Goal: Task Accomplishment & Management: Use online tool/utility

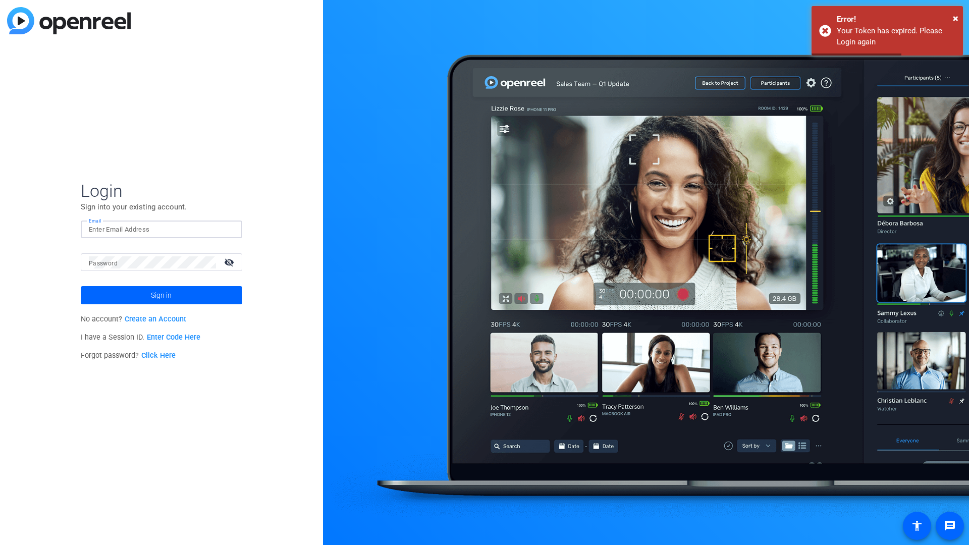
click at [196, 233] on input "Email" at bounding box center [161, 230] width 145 height 12
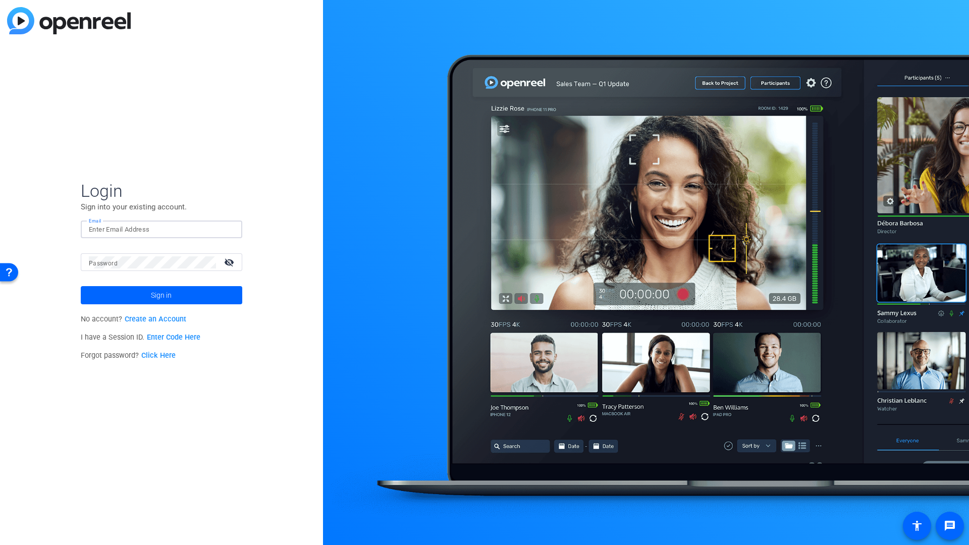
type input "[PERSON_NAME][EMAIL_ADDRESS][PERSON_NAME][DOMAIN_NAME]"
click at [169, 297] on span "Sign in" at bounding box center [161, 295] width 21 height 25
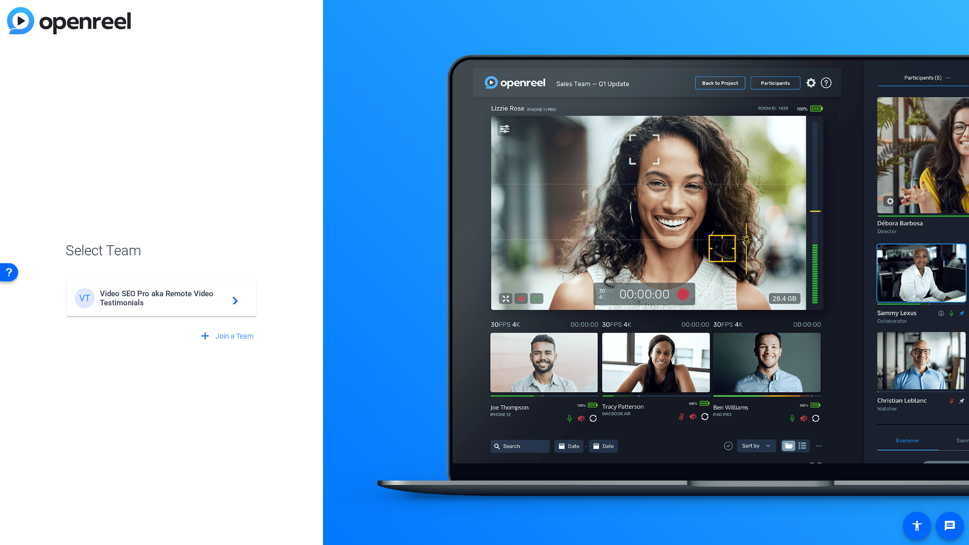
drag, startPoint x: 154, startPoint y: 295, endPoint x: 172, endPoint y: 295, distance: 17.7
click at [154, 295] on span "Video SEO Pro aka Remote Video Testimonials" at bounding box center [163, 298] width 126 height 18
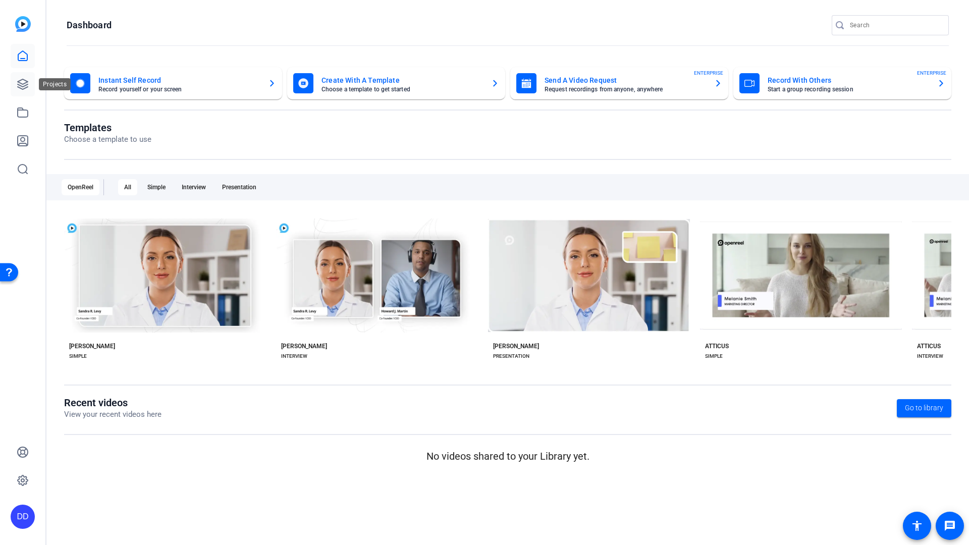
drag, startPoint x: 23, startPoint y: 82, endPoint x: 34, endPoint y: 81, distance: 10.6
click at [23, 82] on icon at bounding box center [23, 84] width 12 height 12
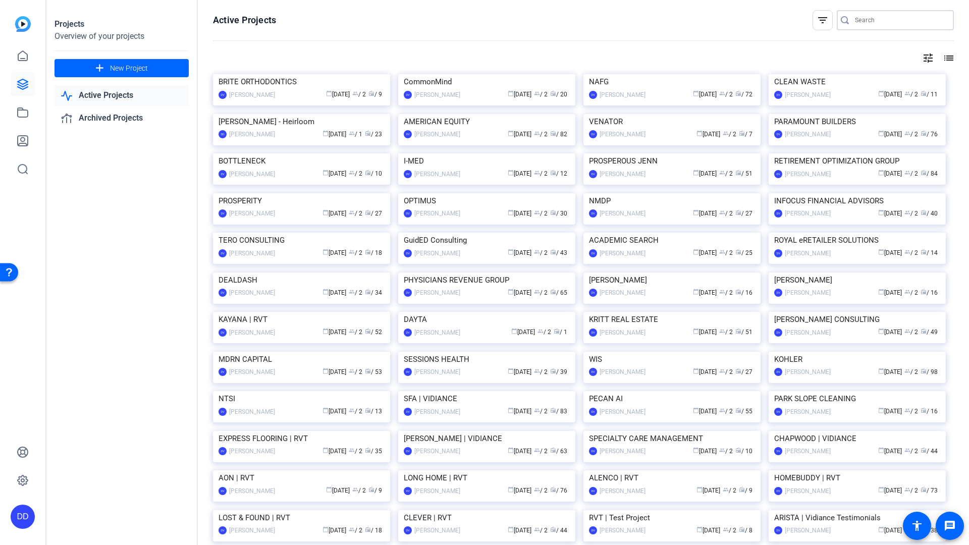
click at [871, 20] on input "Search" at bounding box center [900, 20] width 91 height 12
click at [865, 17] on input "Search" at bounding box center [900, 20] width 91 height 12
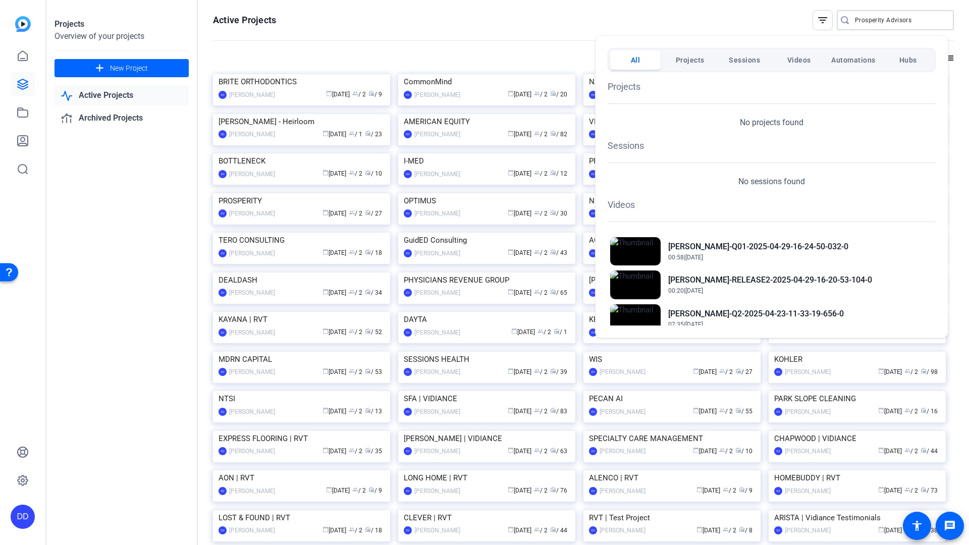
type input "Prosperity Advisors"
click at [694, 64] on span "Projects" at bounding box center [690, 60] width 29 height 18
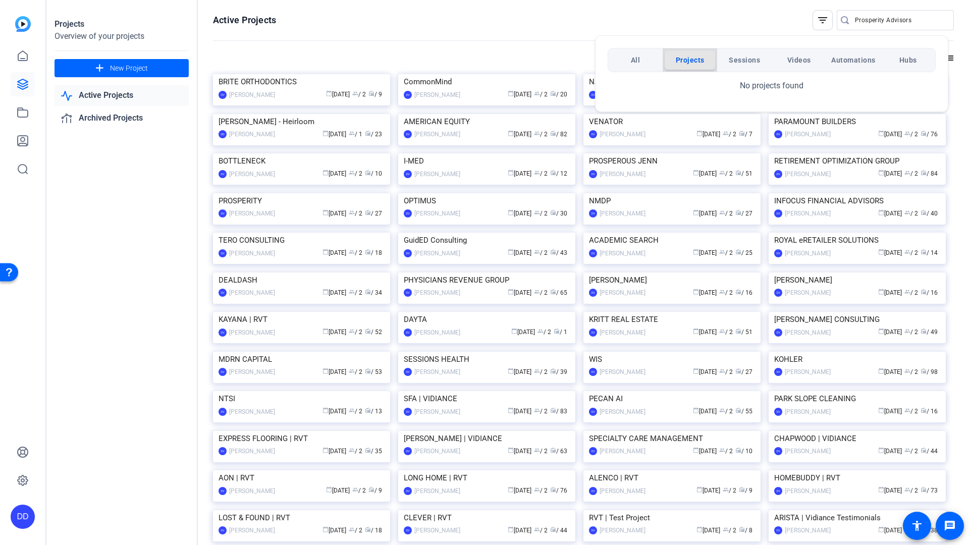
drag, startPoint x: 691, startPoint y: 59, endPoint x: 706, endPoint y: 57, distance: 14.9
click at [692, 59] on span "Projects" at bounding box center [690, 60] width 29 height 18
click at [908, 19] on div at bounding box center [484, 272] width 969 height 545
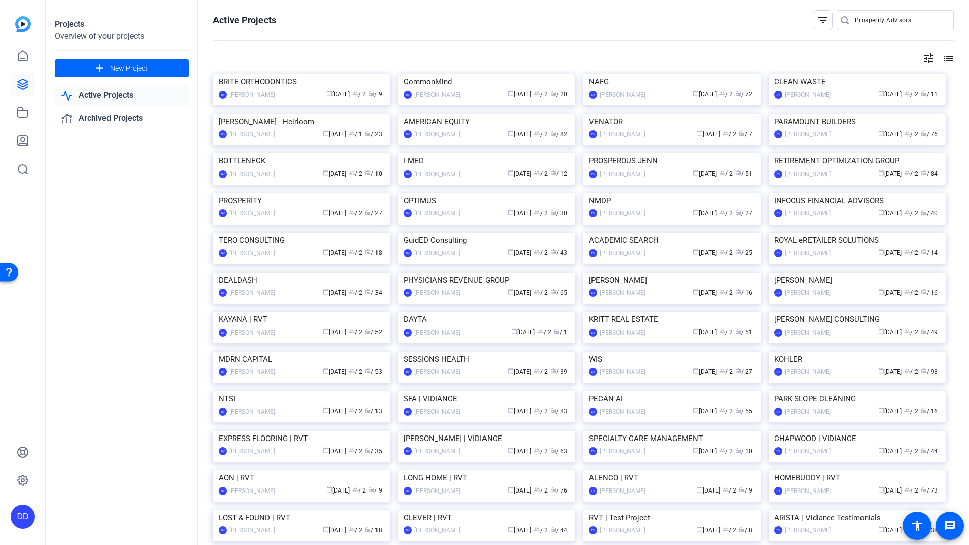
click at [908, 22] on input "Prosperity Advisors" at bounding box center [900, 20] width 91 height 12
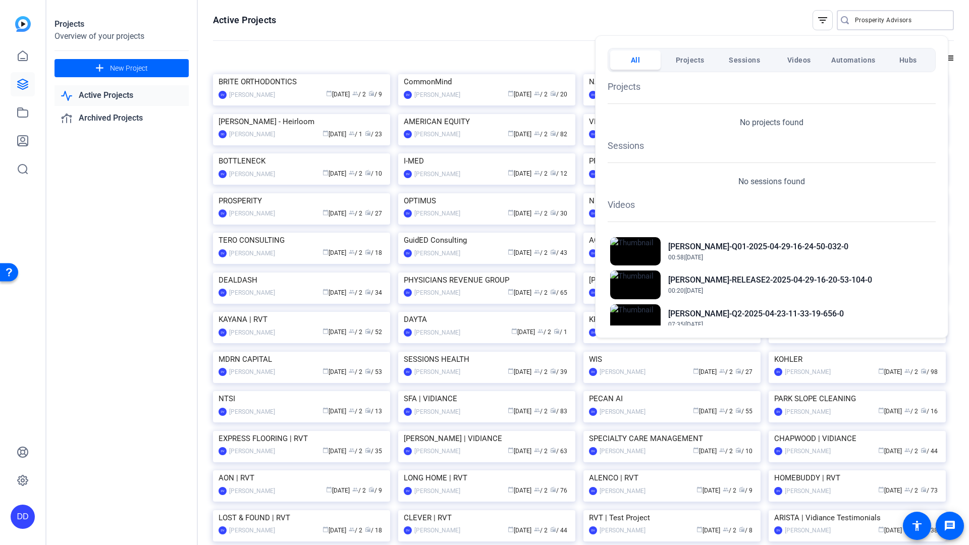
click at [550, 26] on div at bounding box center [484, 272] width 969 height 545
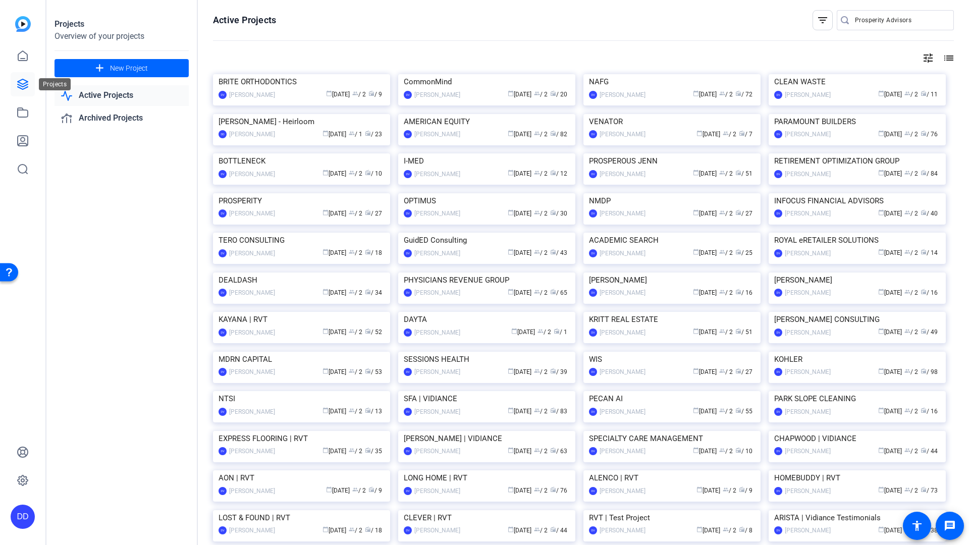
click at [23, 86] on icon at bounding box center [23, 84] width 12 height 12
drag, startPoint x: 24, startPoint y: 55, endPoint x: 41, endPoint y: 61, distance: 18.2
click at [24, 55] on icon at bounding box center [23, 56] width 12 height 12
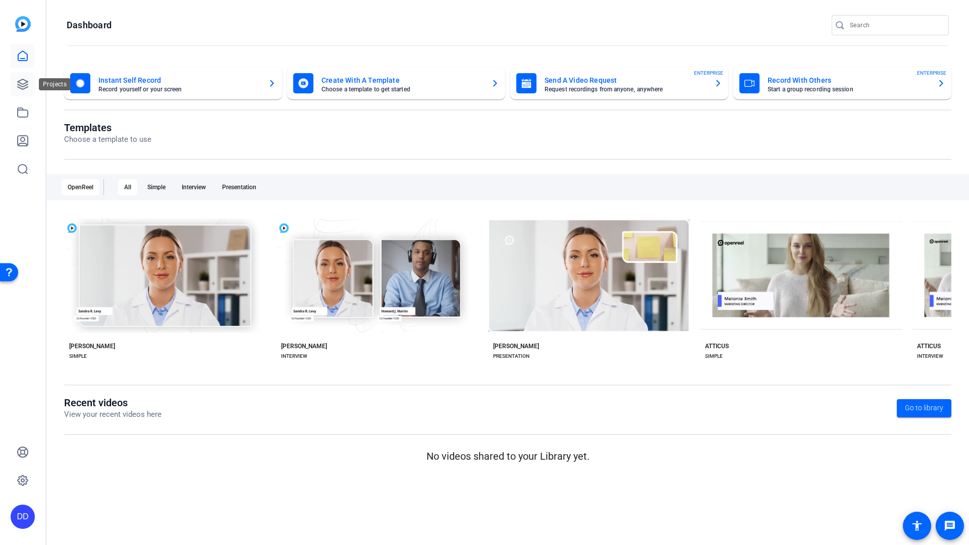
click at [22, 88] on icon at bounding box center [23, 84] width 10 height 10
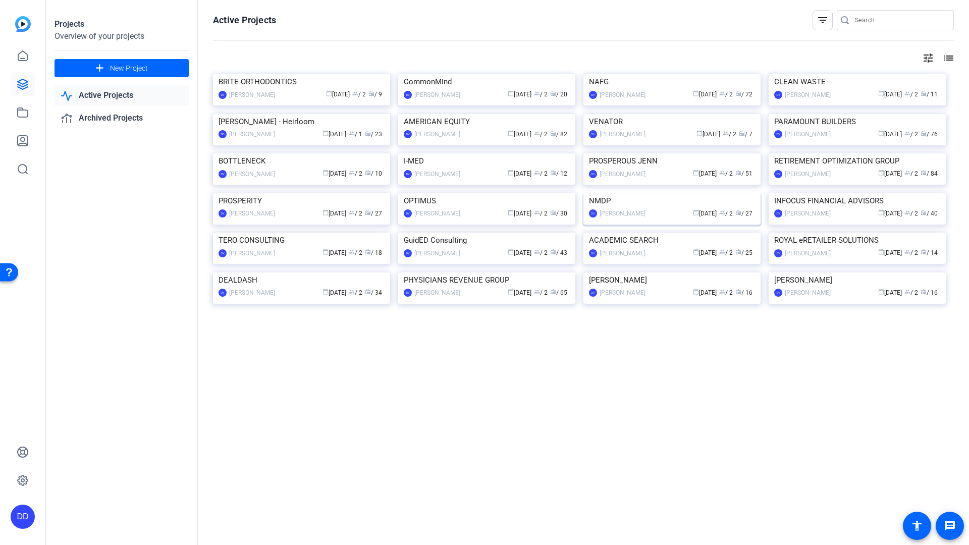
scroll to position [165, 0]
click at [249, 209] on div "PROSPERITY" at bounding box center [302, 200] width 166 height 15
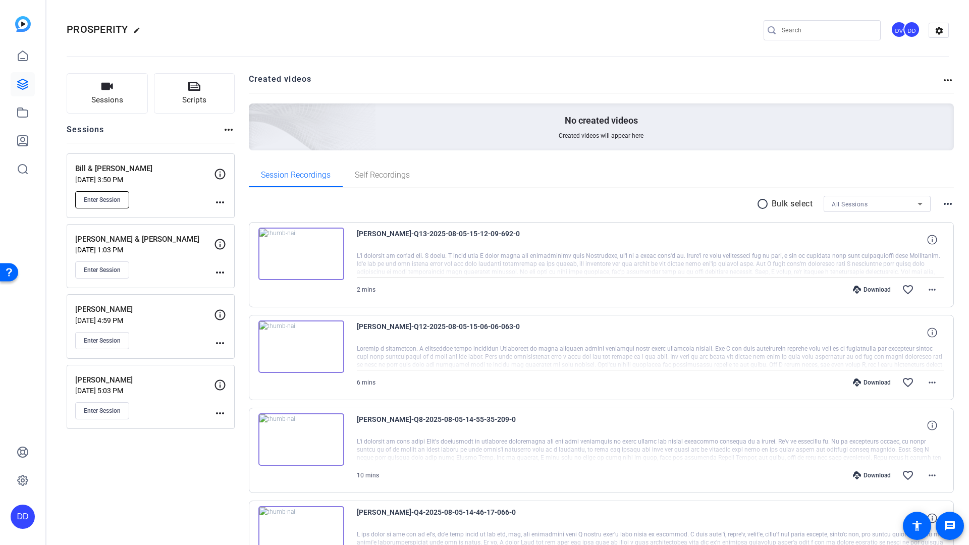
click at [100, 201] on span "Enter Session" at bounding box center [102, 200] width 37 height 8
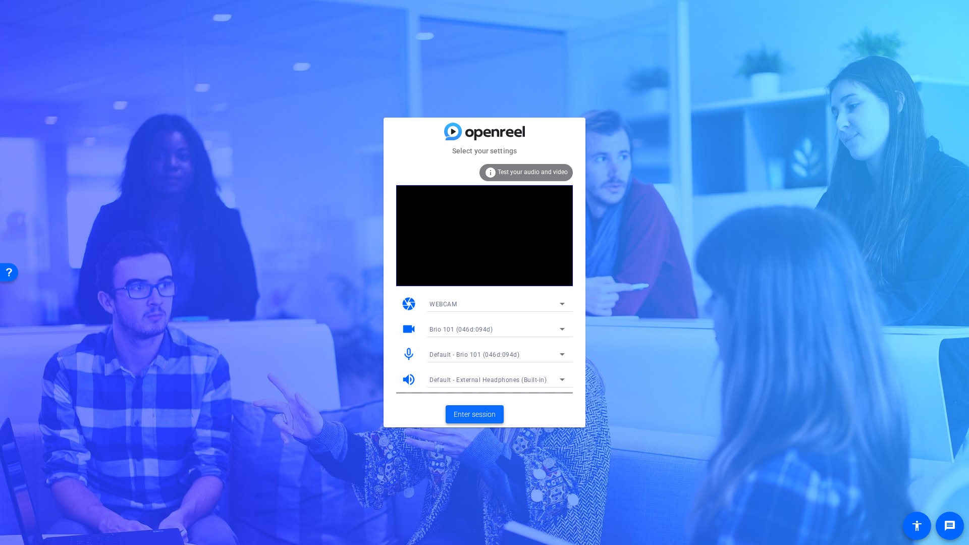
click at [482, 414] on span "Enter session" at bounding box center [475, 414] width 42 height 11
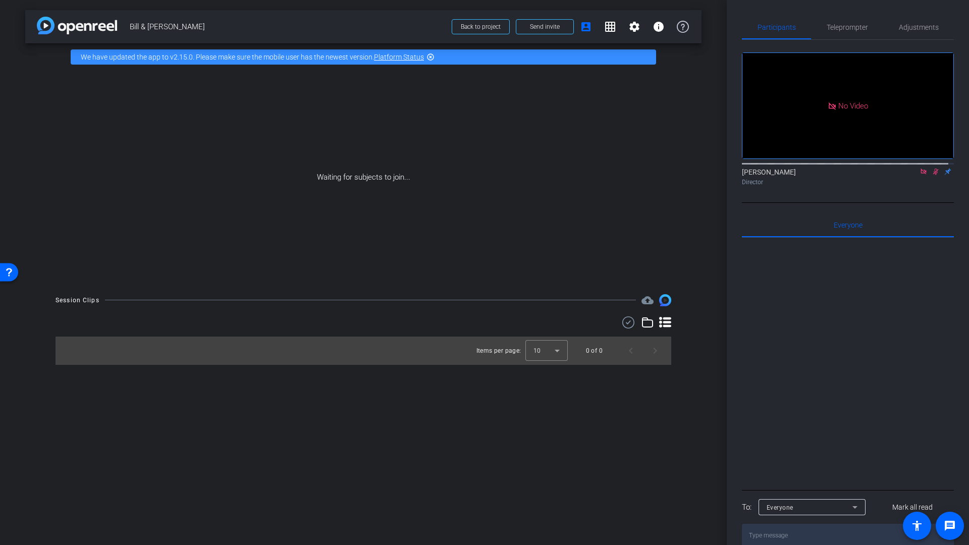
click at [933, 175] on icon at bounding box center [936, 172] width 6 height 7
click at [658, 31] on mat-icon "info" at bounding box center [659, 27] width 12 height 12
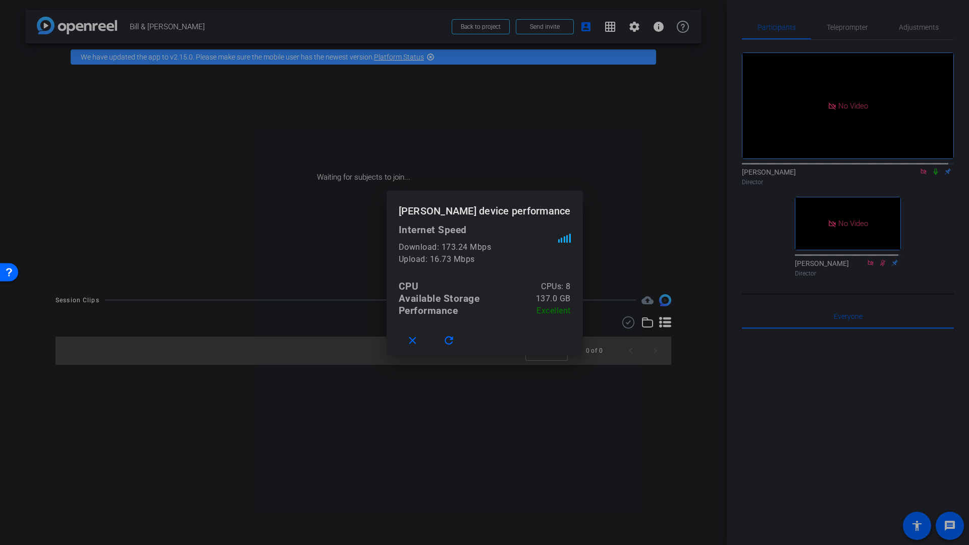
click at [919, 184] on div at bounding box center [484, 272] width 969 height 545
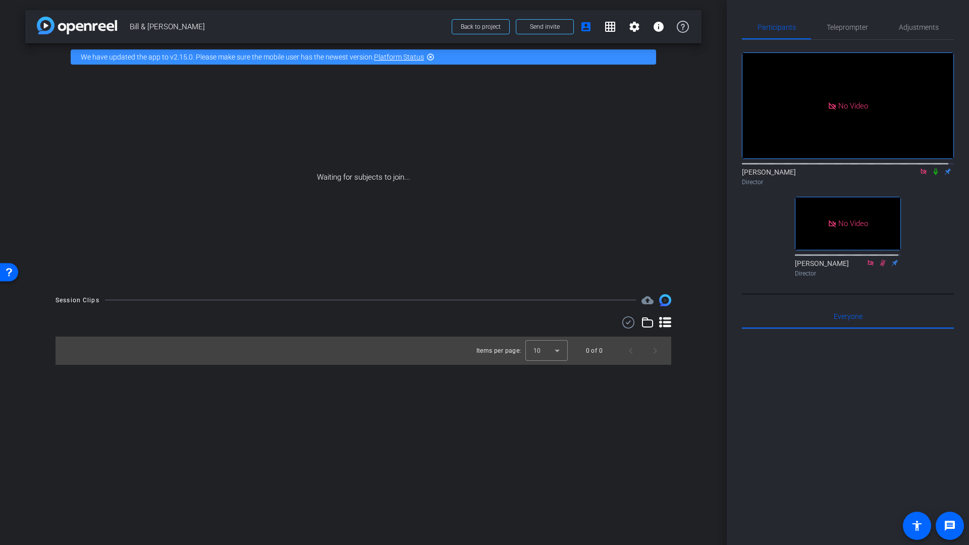
click at [932, 175] on icon at bounding box center [936, 171] width 8 height 7
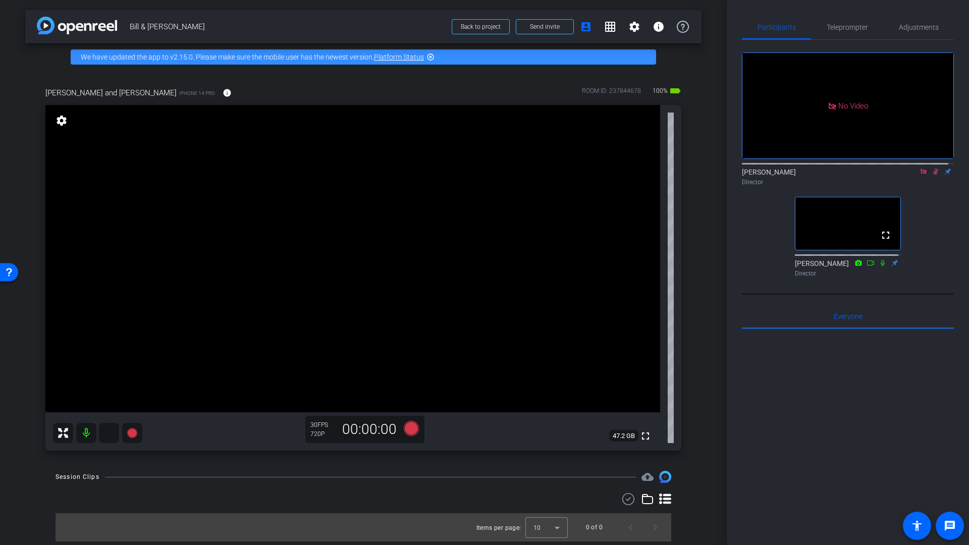
drag, startPoint x: 920, startPoint y: 182, endPoint x: 939, endPoint y: 184, distance: 19.3
click at [921, 174] on icon at bounding box center [924, 172] width 6 height 6
drag, startPoint x: 917, startPoint y: 183, endPoint x: 919, endPoint y: 192, distance: 9.2
click at [921, 175] on icon at bounding box center [924, 172] width 6 height 7
click at [911, 32] on span "Adjustments" at bounding box center [919, 27] width 40 height 24
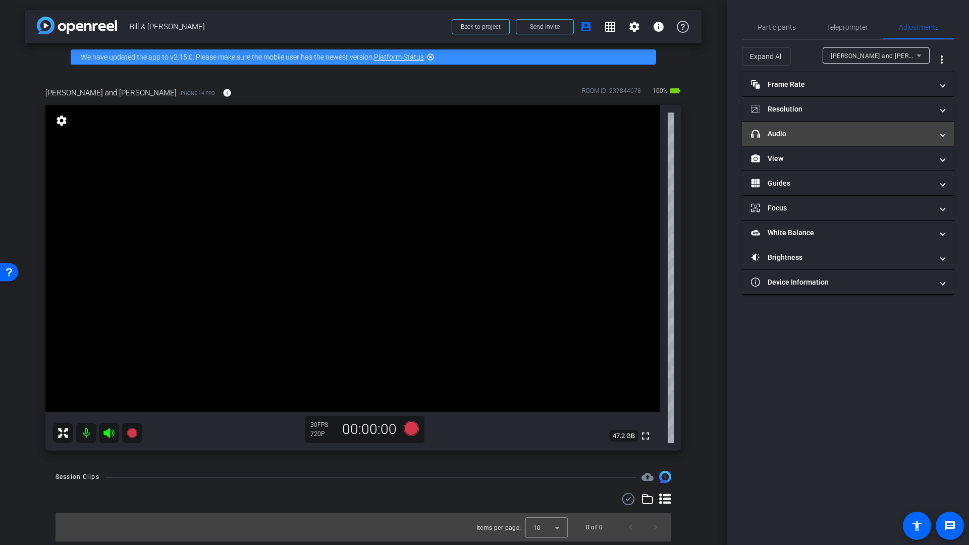
click at [814, 141] on mat-expansion-panel-header "headphone icon Audio" at bounding box center [848, 134] width 212 height 24
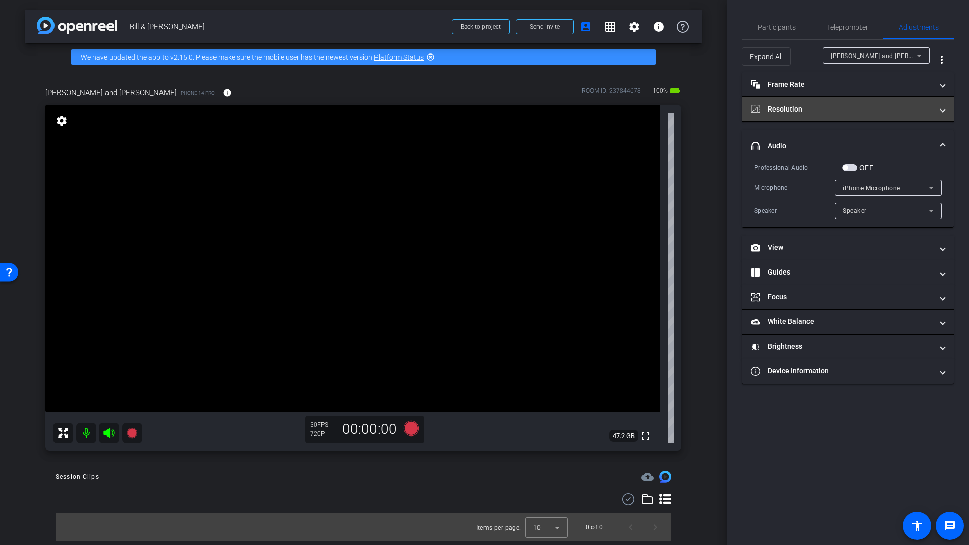
click at [834, 107] on mat-panel-title "Resolution" at bounding box center [842, 109] width 182 height 11
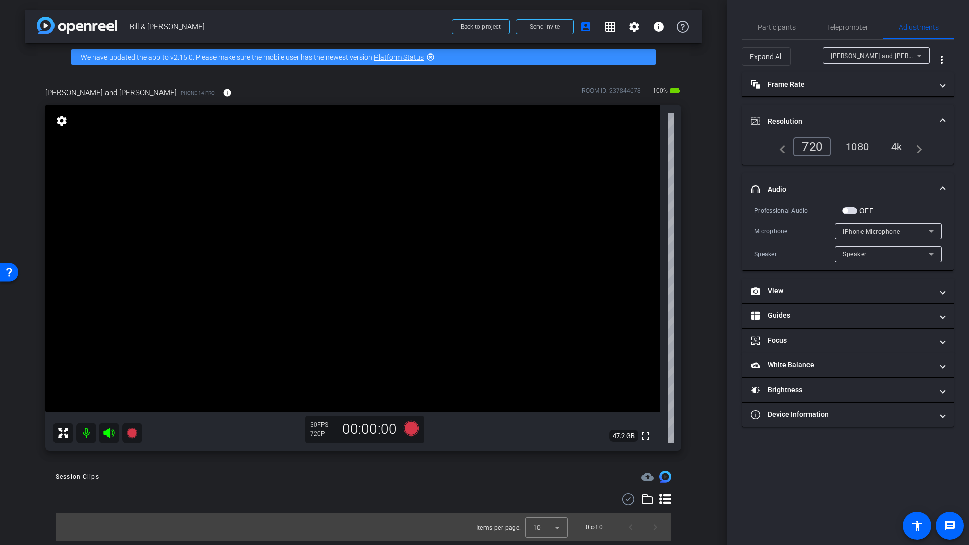
click at [863, 148] on div "1080" at bounding box center [858, 146] width 38 height 17
click at [715, 24] on div "arrow_back Bill & [PERSON_NAME] Back to project Send invite account_box grid_on…" at bounding box center [363, 272] width 727 height 545
click at [702, 83] on div "arrow_back Bill & [PERSON_NAME] Back to project Send invite account_box grid_on…" at bounding box center [363, 272] width 727 height 545
click at [787, 294] on mat-panel-title "View" at bounding box center [842, 291] width 182 height 11
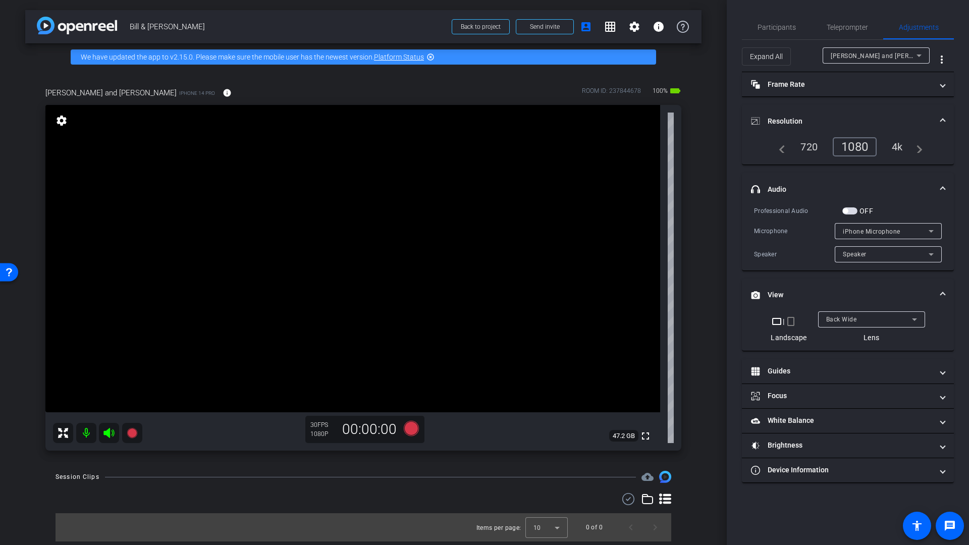
click at [887, 323] on div "Back Wide" at bounding box center [869, 319] width 86 height 13
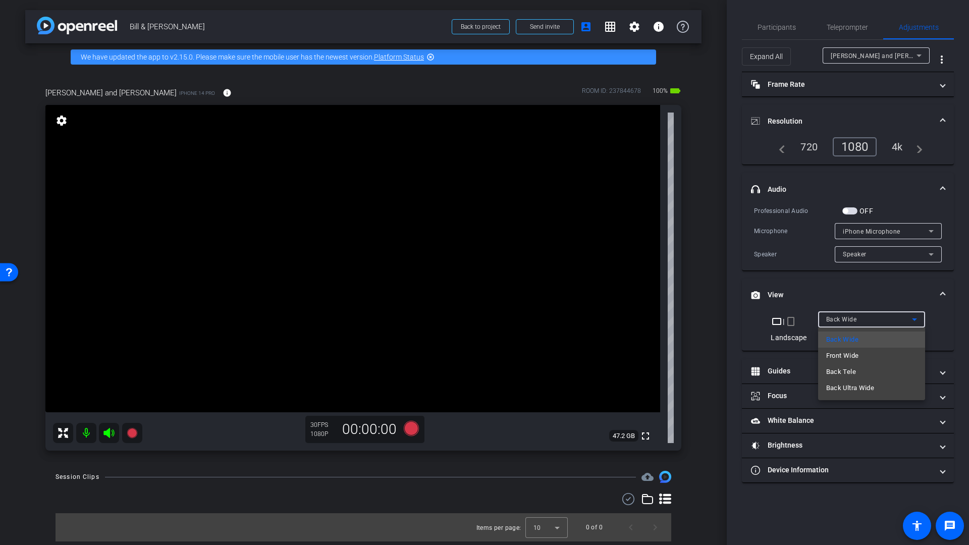
click at [850, 358] on span "Front Wide" at bounding box center [842, 356] width 33 height 12
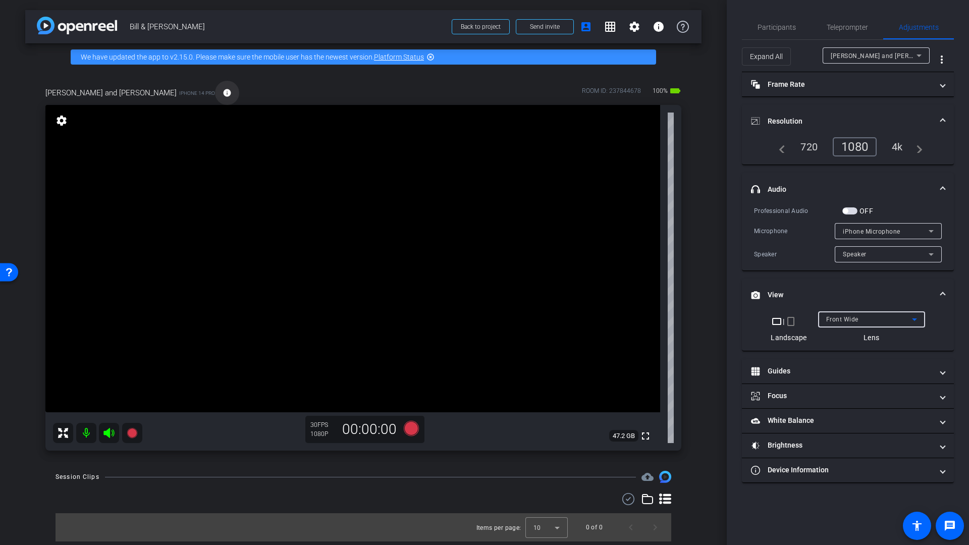
click at [223, 92] on mat-icon "info" at bounding box center [227, 92] width 9 height 9
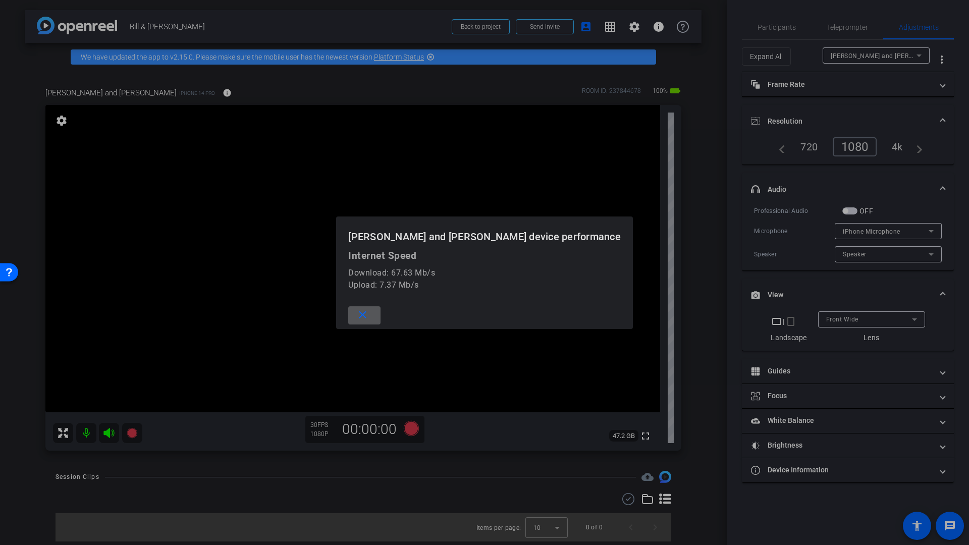
click at [347, 90] on div at bounding box center [484, 272] width 969 height 545
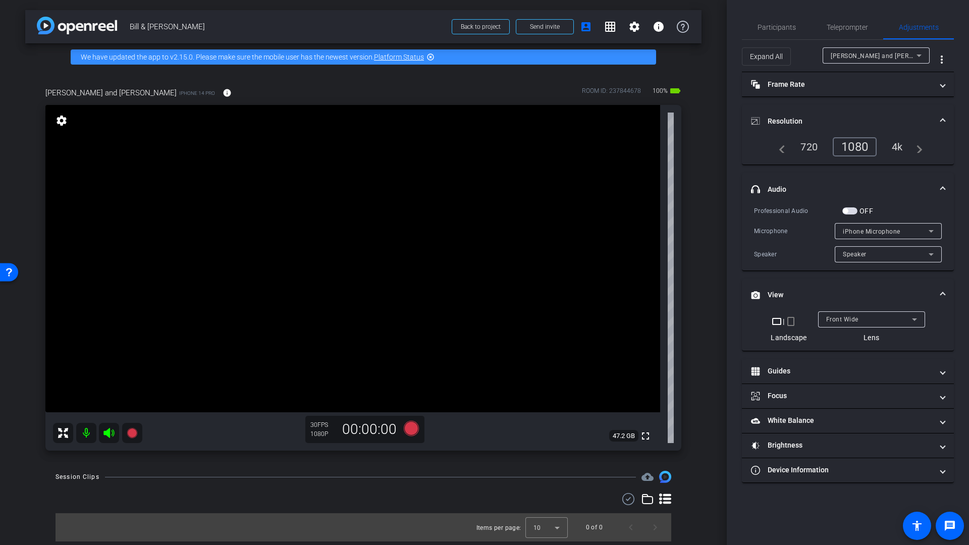
click at [902, 149] on div "4k" at bounding box center [898, 146] width 26 height 17
click at [844, 210] on span "button" at bounding box center [845, 211] width 5 height 5
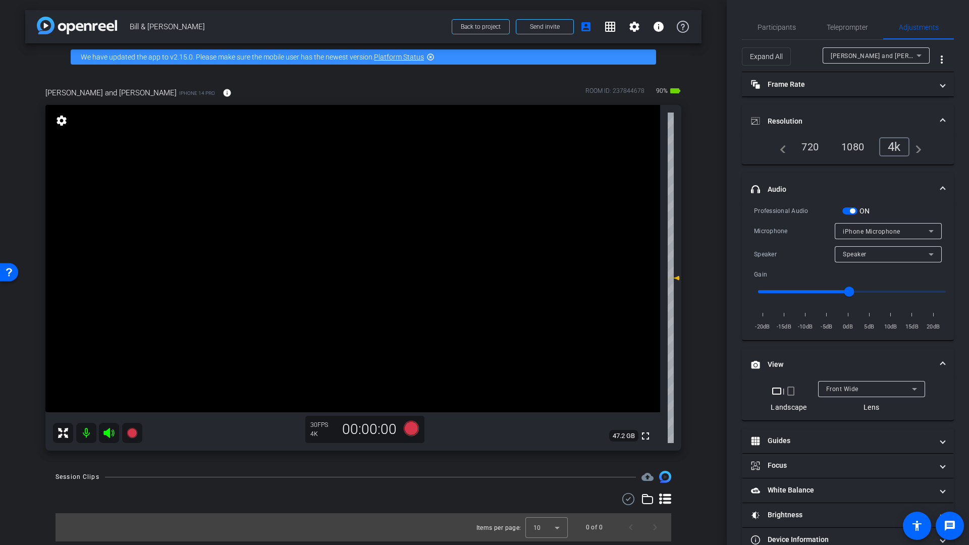
click at [874, 232] on span "iPhone Microphone" at bounding box center [872, 231] width 58 height 7
click at [862, 272] on span "USBAudio1.0" at bounding box center [857, 268] width 39 height 12
click at [409, 428] on icon at bounding box center [411, 428] width 15 height 15
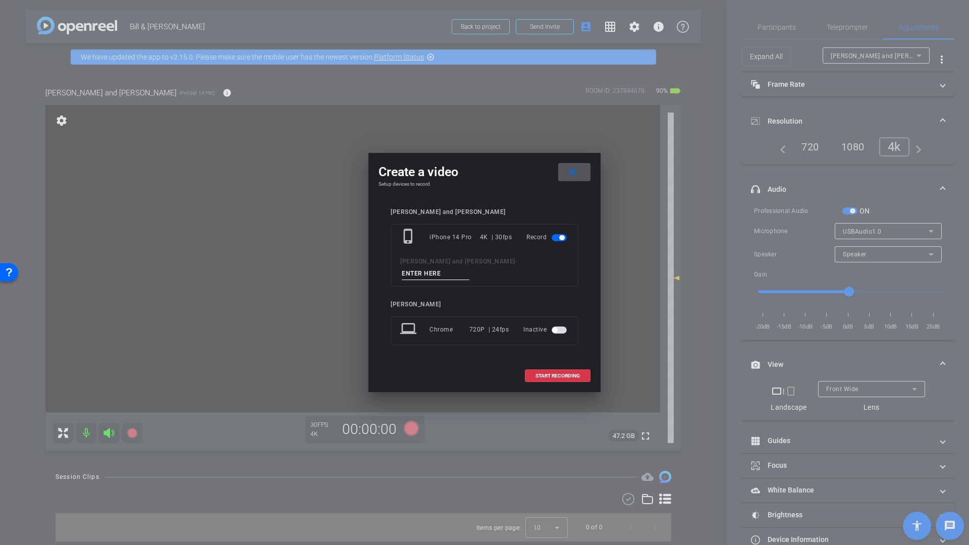
click at [470, 268] on input at bounding box center [436, 274] width 68 height 13
type input "Mic check"
click at [545, 366] on span at bounding box center [558, 376] width 65 height 24
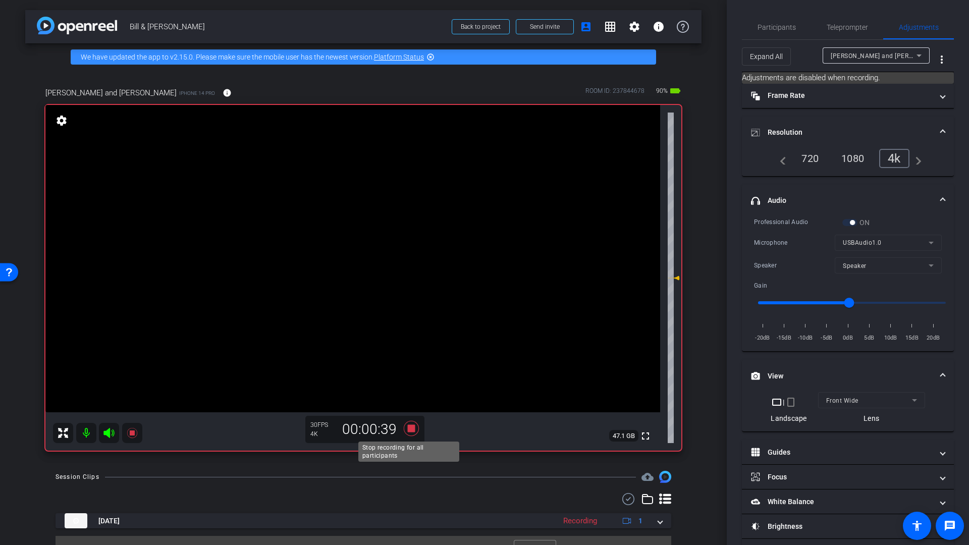
click at [408, 429] on icon at bounding box center [411, 428] width 15 height 15
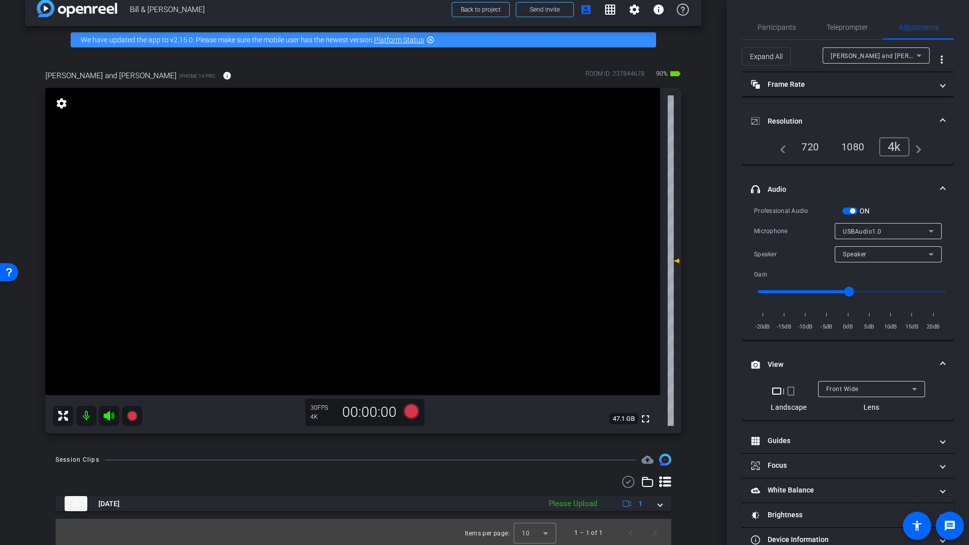
scroll to position [19, 0]
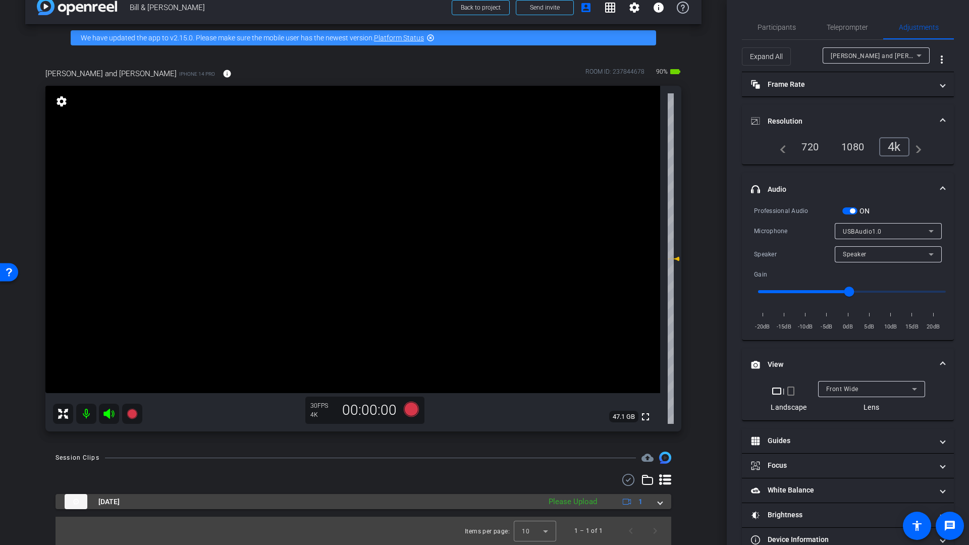
click at [658, 503] on span at bounding box center [660, 502] width 4 height 11
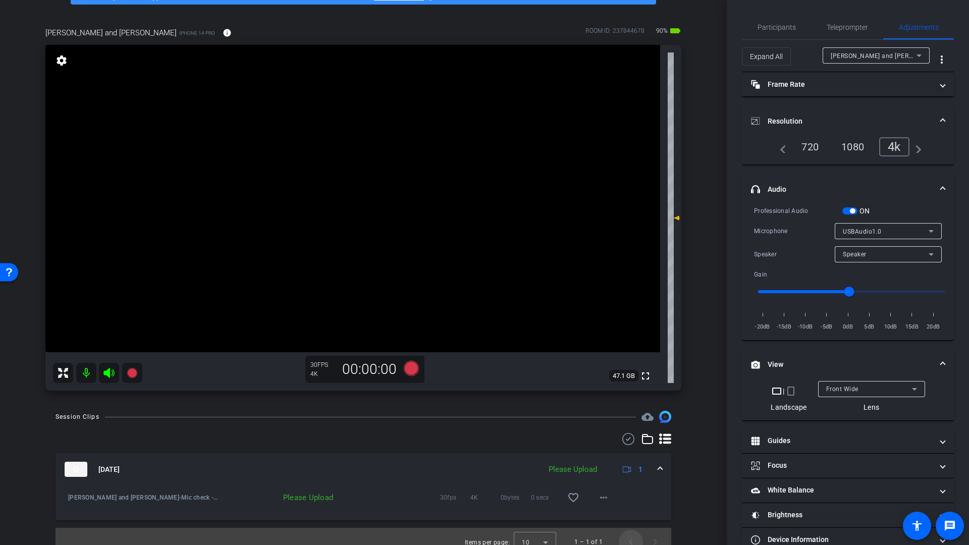
scroll to position [71, 0]
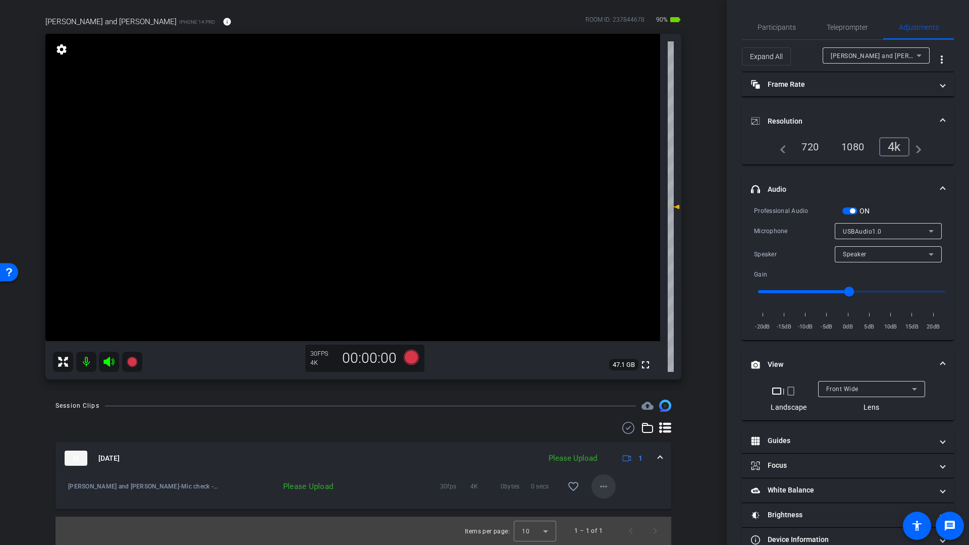
click at [598, 486] on mat-icon "more_horiz" at bounding box center [604, 487] width 12 height 12
click at [609, 507] on span "Upload" at bounding box center [615, 508] width 40 height 12
click at [85, 362] on mat-icon at bounding box center [86, 362] width 20 height 20
click at [107, 362] on icon at bounding box center [108, 362] width 11 height 10
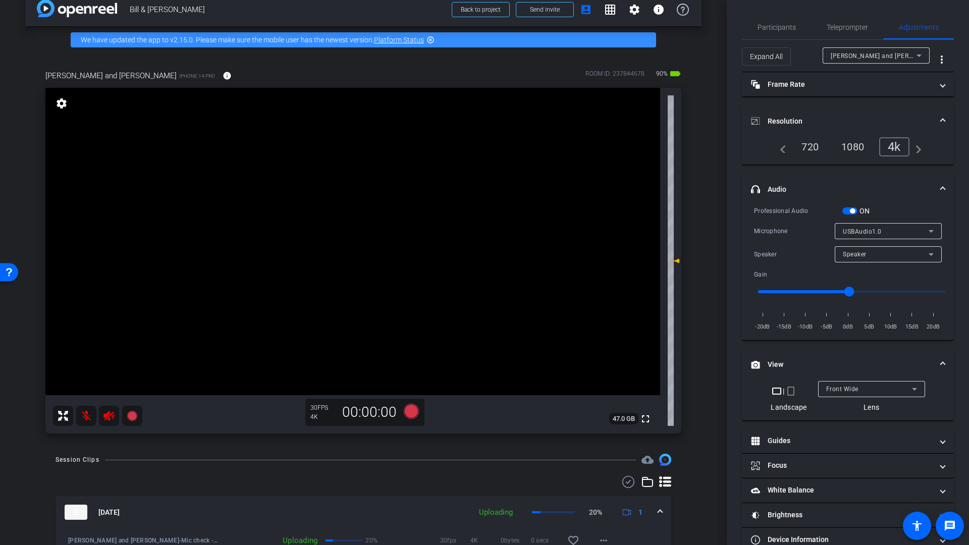
scroll to position [0, 0]
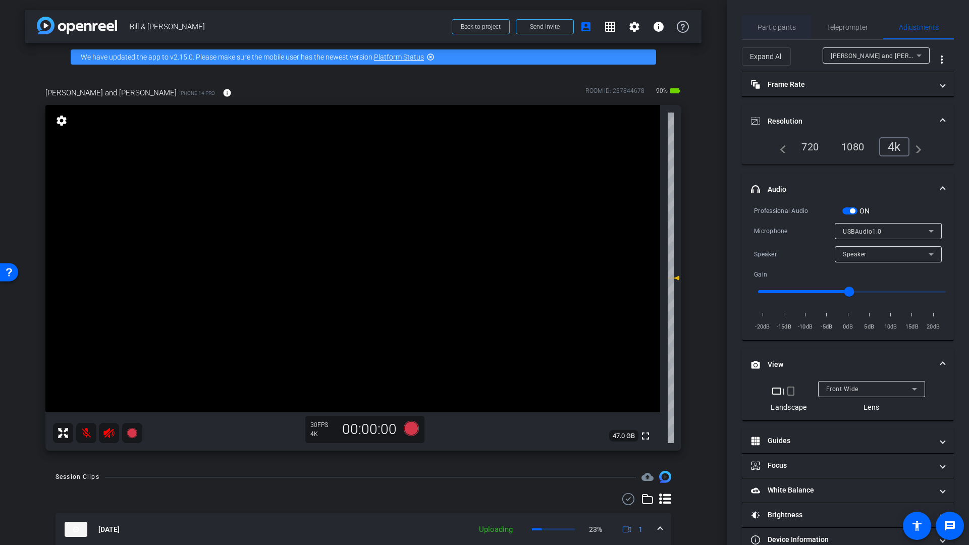
click at [775, 28] on span "Participants" at bounding box center [777, 27] width 38 height 7
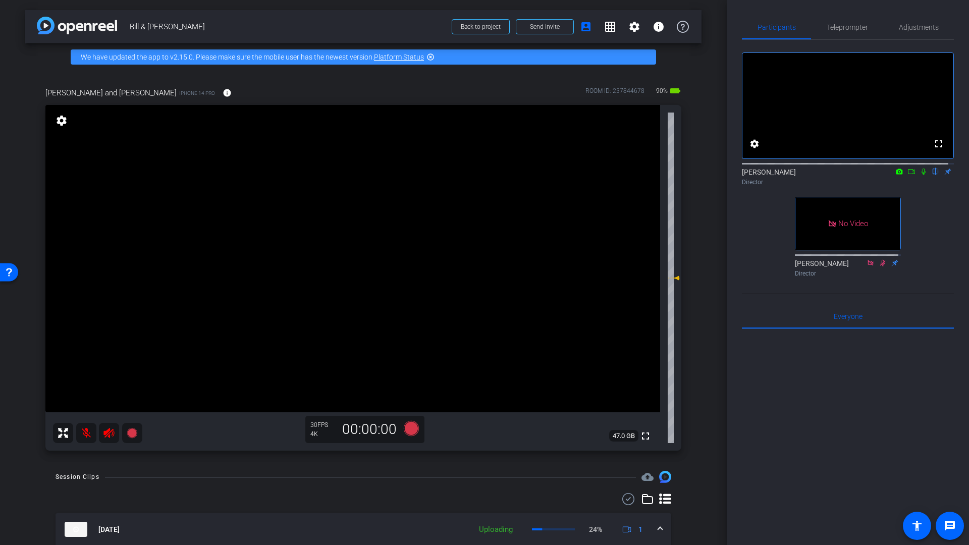
click at [908, 175] on icon at bounding box center [912, 171] width 8 height 7
click at [223, 93] on mat-icon "info" at bounding box center [227, 92] width 9 height 9
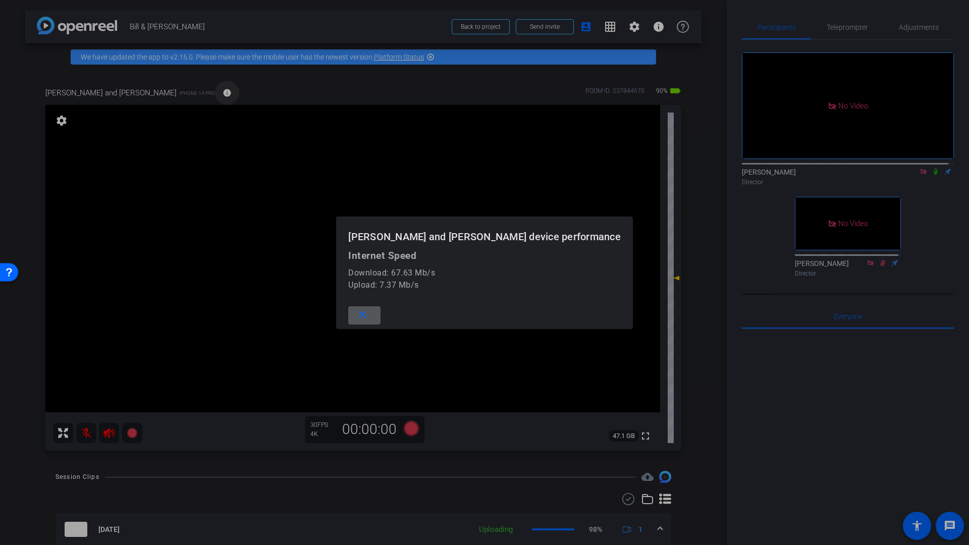
click at [155, 93] on div at bounding box center [484, 272] width 969 height 545
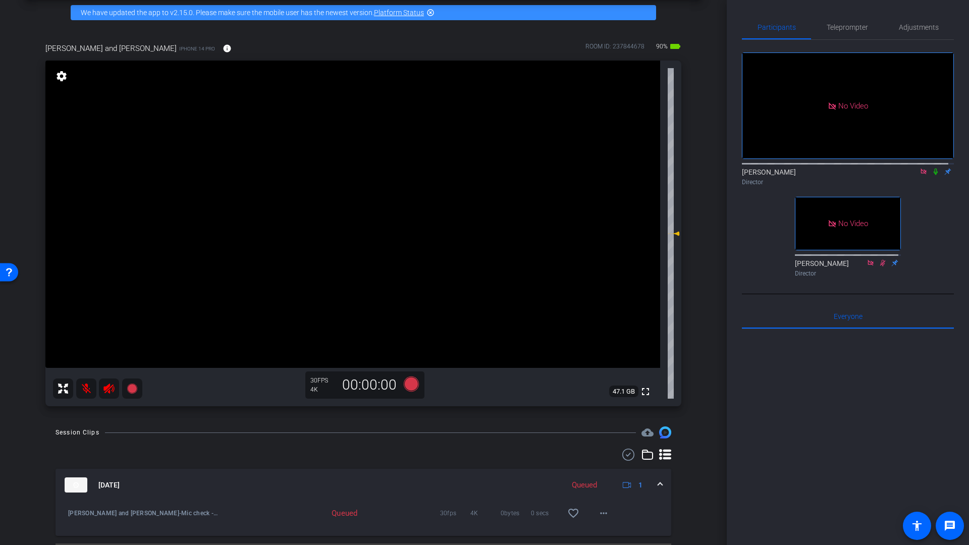
scroll to position [71, 0]
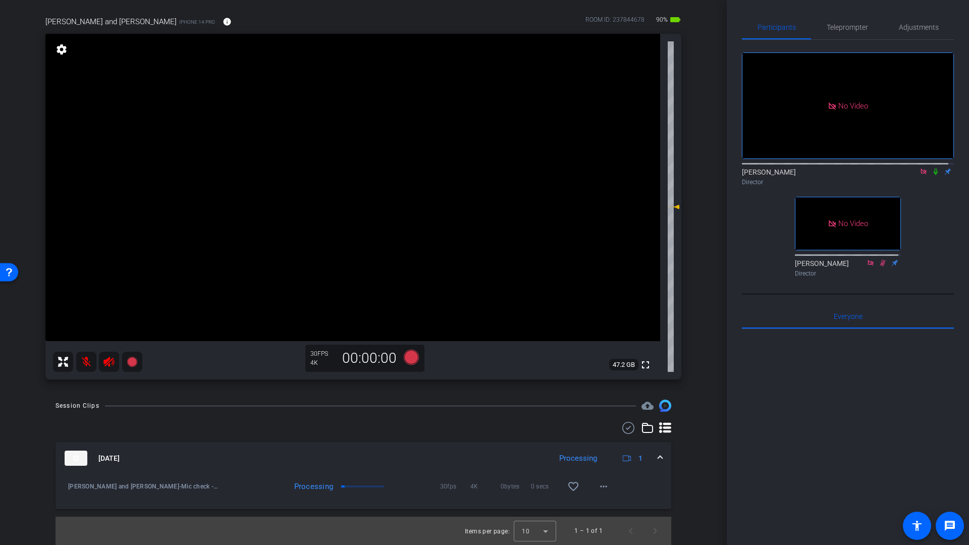
drag, startPoint x: 90, startPoint y: 366, endPoint x: 98, endPoint y: 366, distance: 8.1
click at [90, 366] on mat-icon at bounding box center [86, 362] width 20 height 20
click at [106, 363] on icon at bounding box center [109, 362] width 12 height 12
click at [934, 175] on icon at bounding box center [936, 172] width 4 height 7
click at [66, 490] on mat-icon "play_circle_outline" at bounding box center [68, 487] width 10 height 10
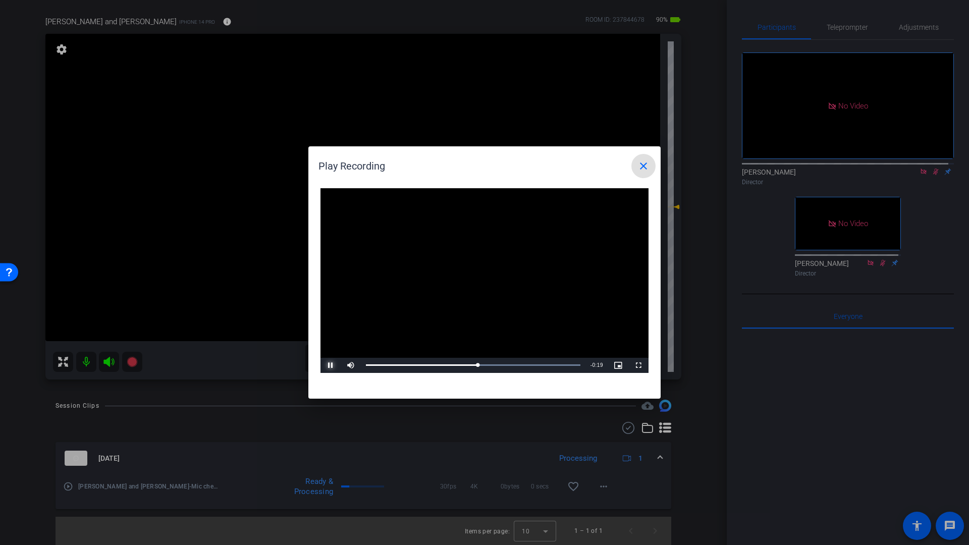
click at [332, 366] on span "Video Player" at bounding box center [331, 366] width 20 height 0
click at [643, 168] on mat-icon "close" at bounding box center [644, 166] width 12 height 12
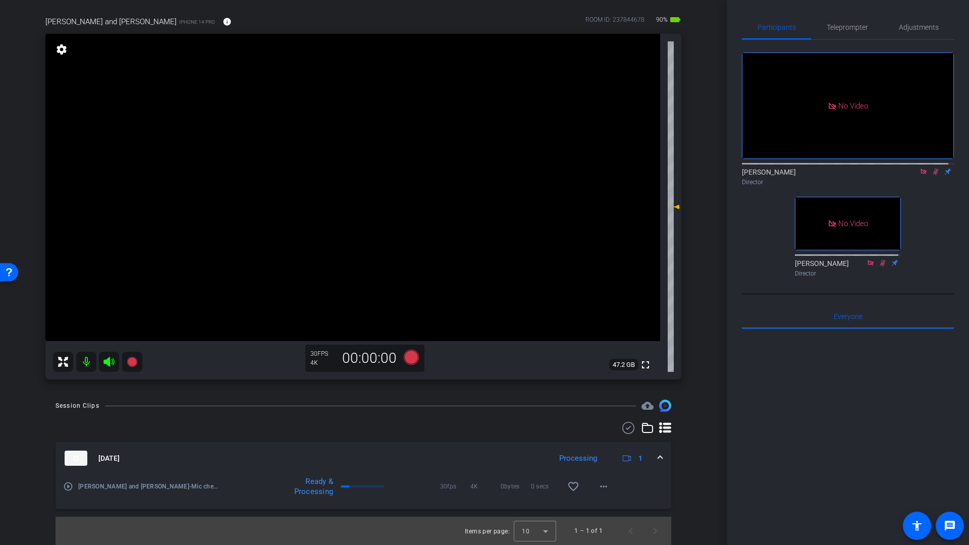
click at [931, 186] on div "[PERSON_NAME] Director" at bounding box center [848, 177] width 212 height 20
click at [933, 175] on icon at bounding box center [936, 171] width 8 height 7
click at [409, 358] on icon at bounding box center [411, 357] width 15 height 15
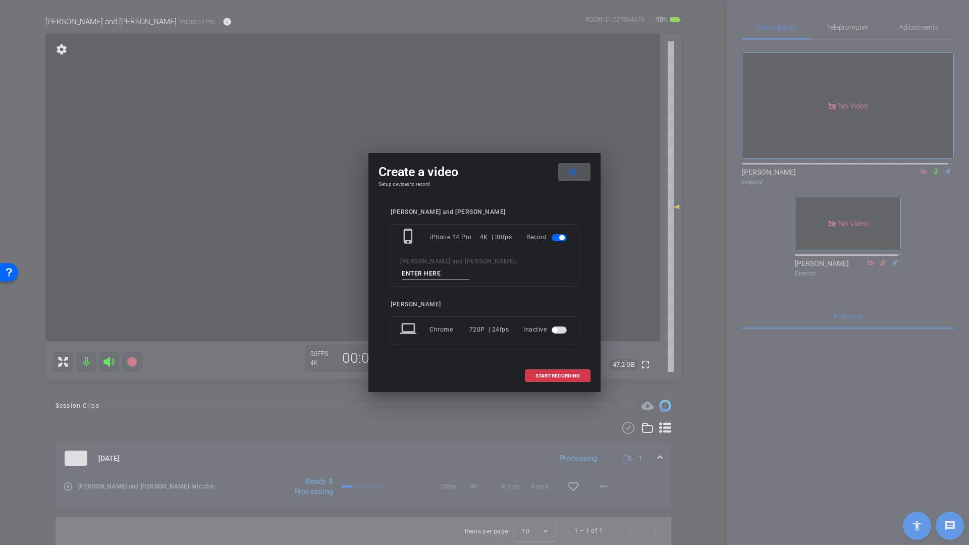
click at [470, 270] on input at bounding box center [436, 274] width 68 height 13
type input "Smile Shot"
click at [554, 374] on span at bounding box center [558, 376] width 65 height 24
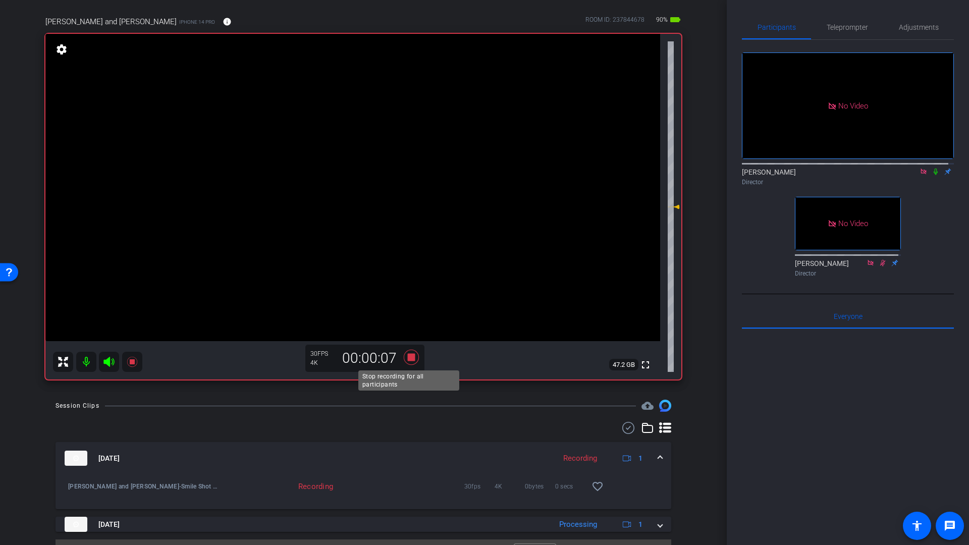
click at [409, 359] on icon at bounding box center [411, 357] width 15 height 15
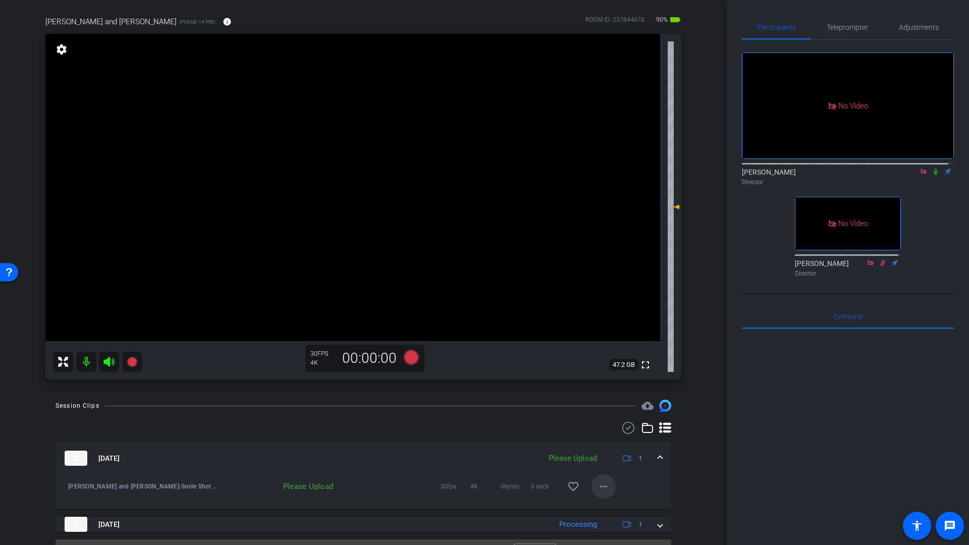
click at [599, 488] on mat-icon "more_horiz" at bounding box center [604, 487] width 12 height 12
click at [608, 507] on span "Upload" at bounding box center [615, 508] width 40 height 12
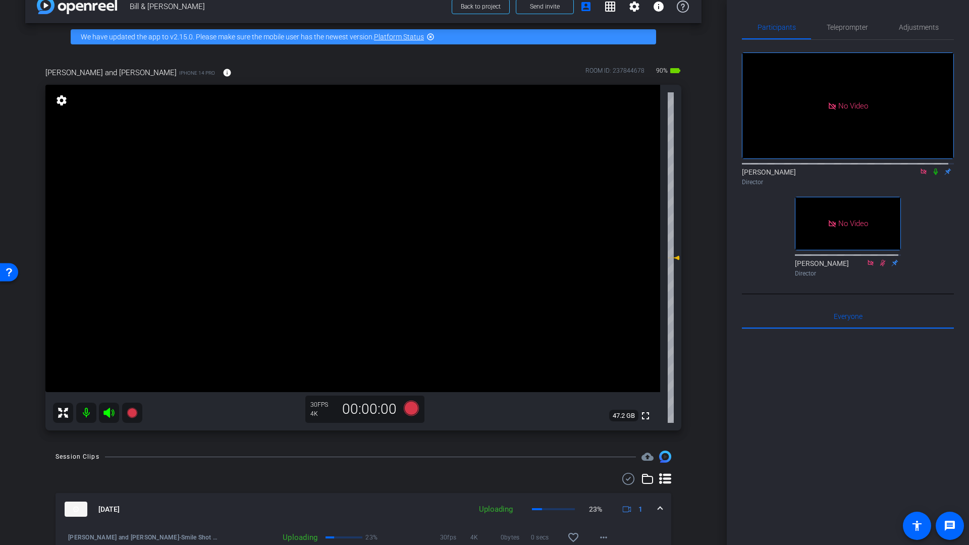
scroll to position [21, 0]
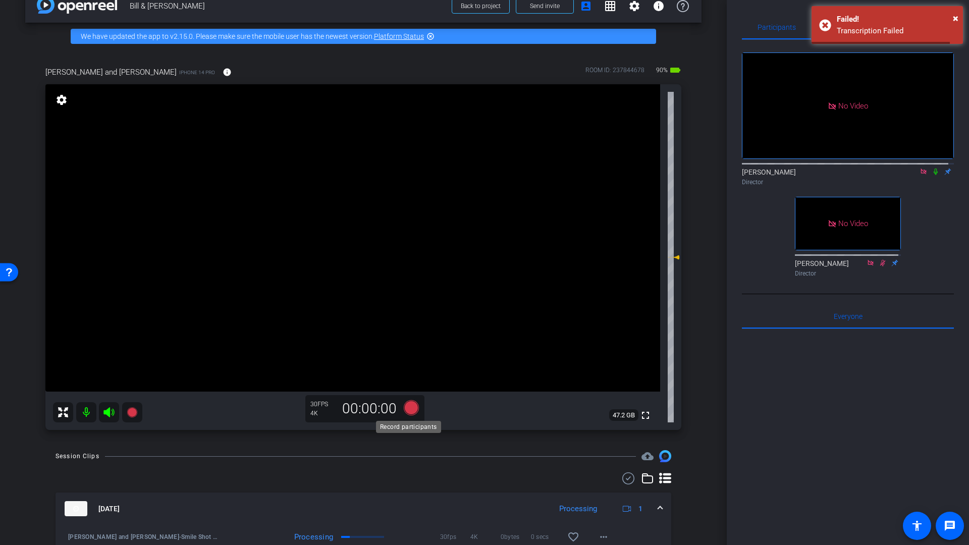
click at [409, 407] on icon at bounding box center [411, 407] width 15 height 15
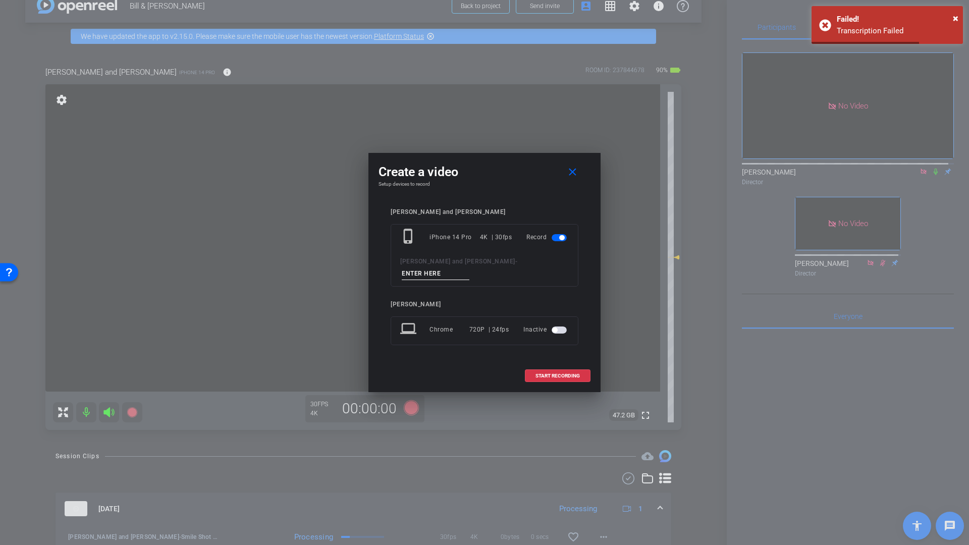
click at [467, 271] on input at bounding box center [436, 274] width 68 height 13
type input "Q1"
click at [549, 366] on span at bounding box center [558, 376] width 65 height 24
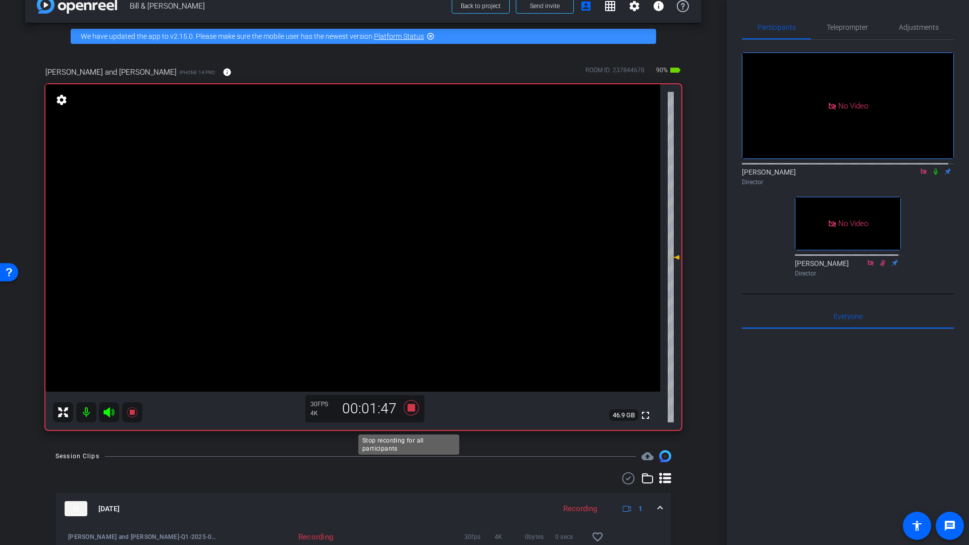
scroll to position [23, 0]
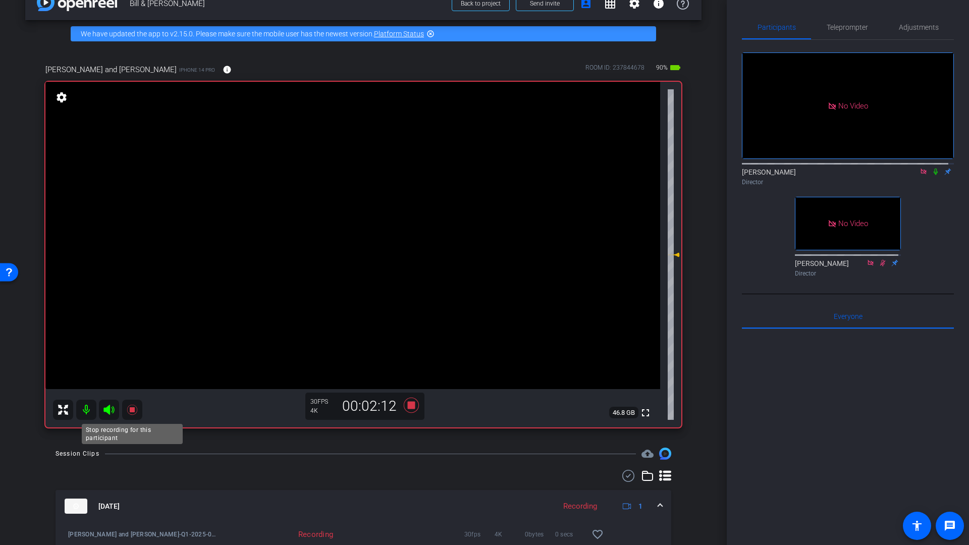
click at [137, 411] on icon at bounding box center [132, 410] width 12 height 12
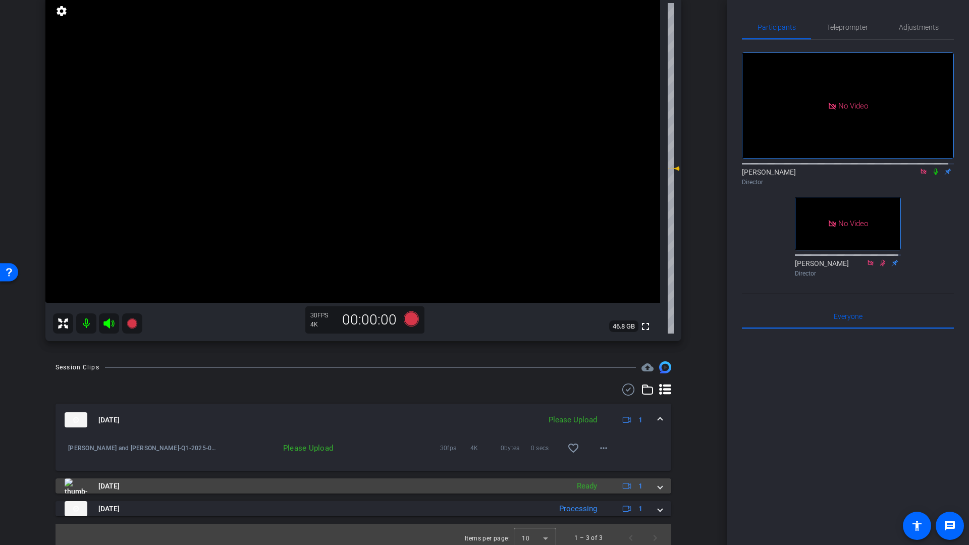
scroll to position [117, 0]
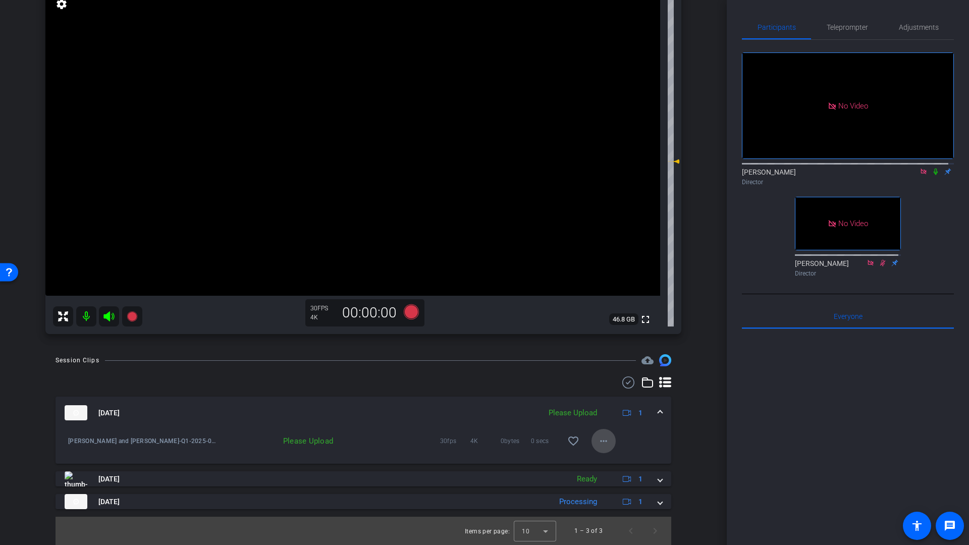
click at [599, 443] on mat-icon "more_horiz" at bounding box center [604, 441] width 12 height 12
click at [609, 463] on span "Upload" at bounding box center [615, 462] width 40 height 12
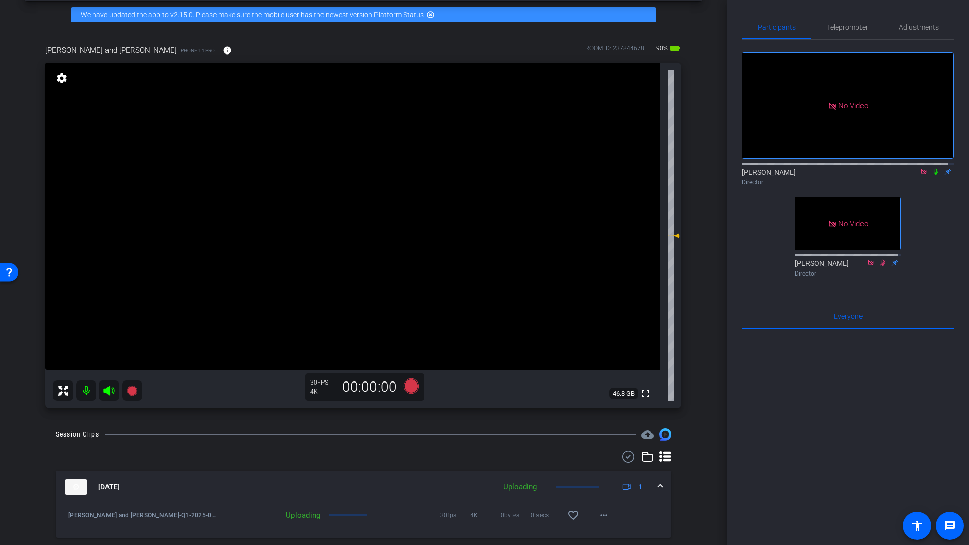
scroll to position [25, 0]
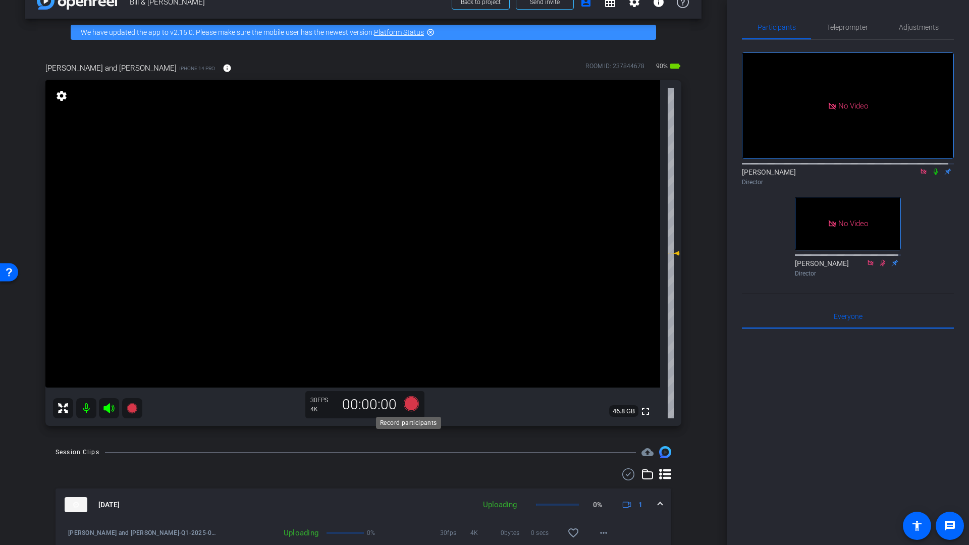
click at [409, 405] on icon at bounding box center [411, 403] width 15 height 15
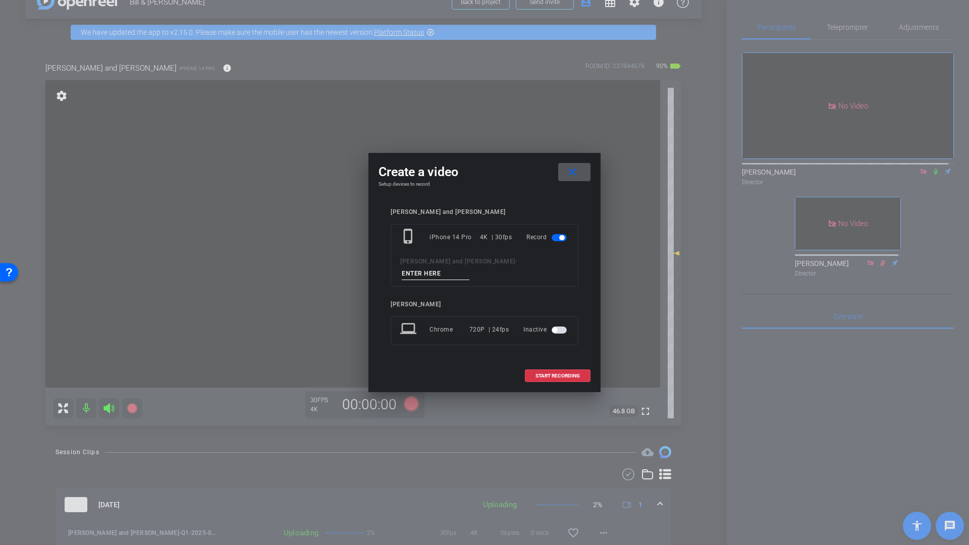
click at [470, 268] on input at bounding box center [436, 274] width 68 height 13
type input "Q2"
click at [562, 374] on span "START RECORDING" at bounding box center [558, 376] width 44 height 5
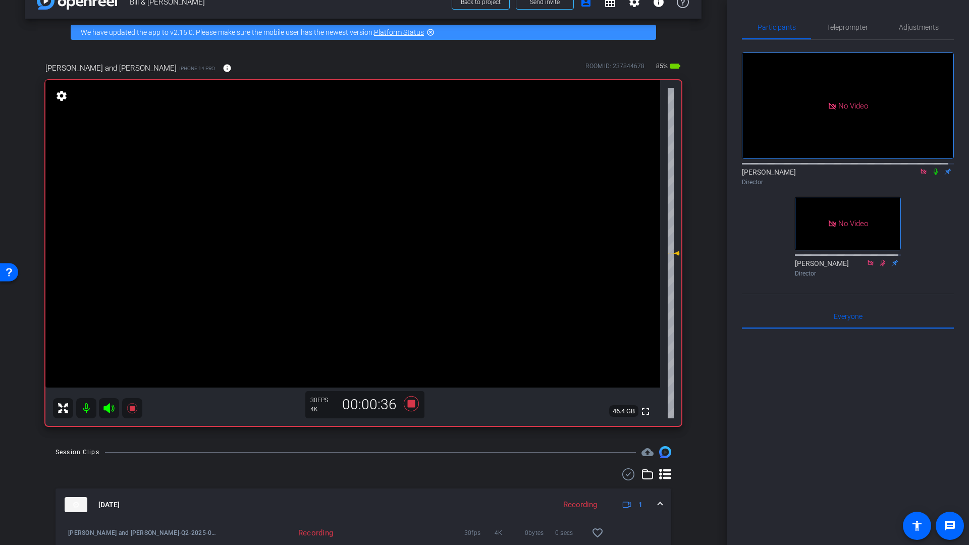
click at [932, 175] on icon at bounding box center [936, 171] width 8 height 7
click at [408, 405] on icon at bounding box center [411, 403] width 15 height 15
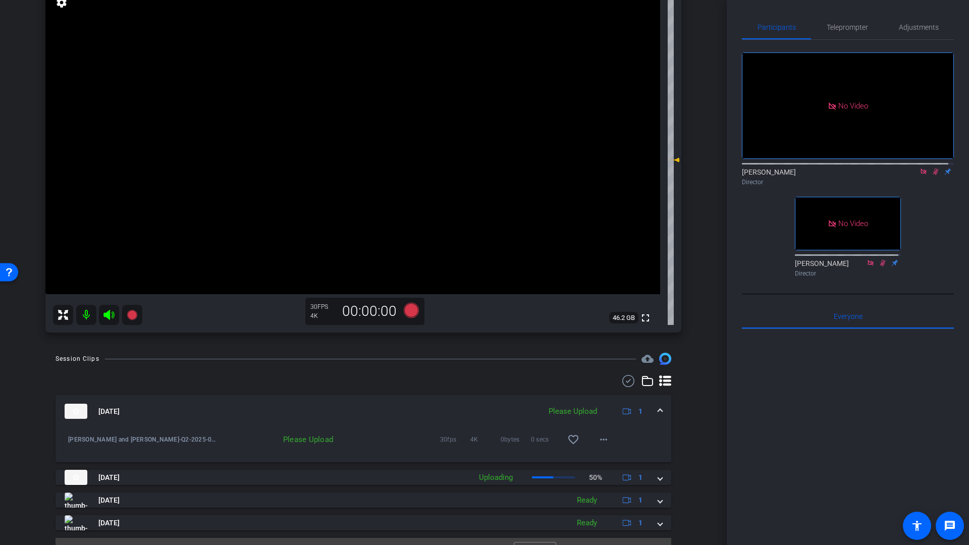
scroll to position [122, 0]
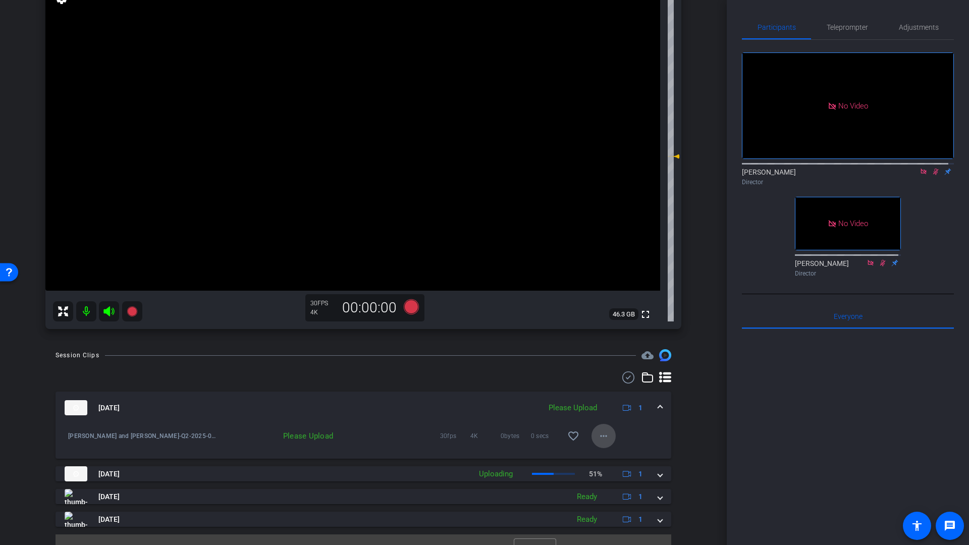
click at [599, 437] on mat-icon "more_horiz" at bounding box center [604, 436] width 12 height 12
click at [608, 459] on span "Upload" at bounding box center [615, 457] width 40 height 12
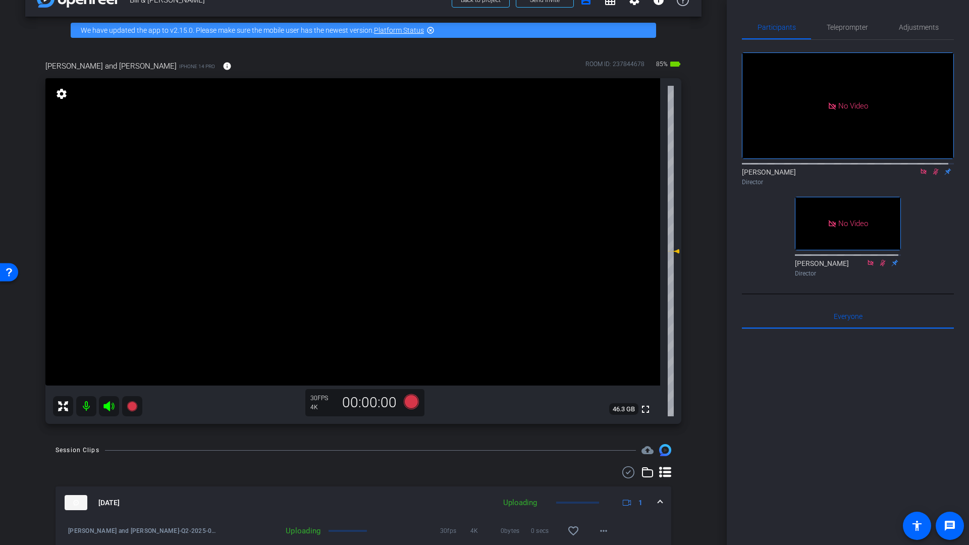
scroll to position [13, 0]
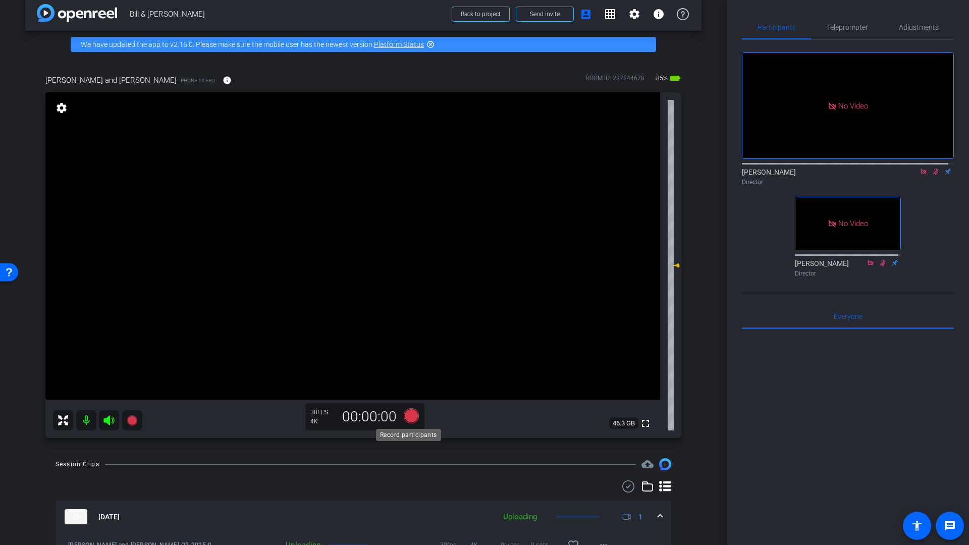
click at [412, 414] on icon at bounding box center [411, 415] width 15 height 15
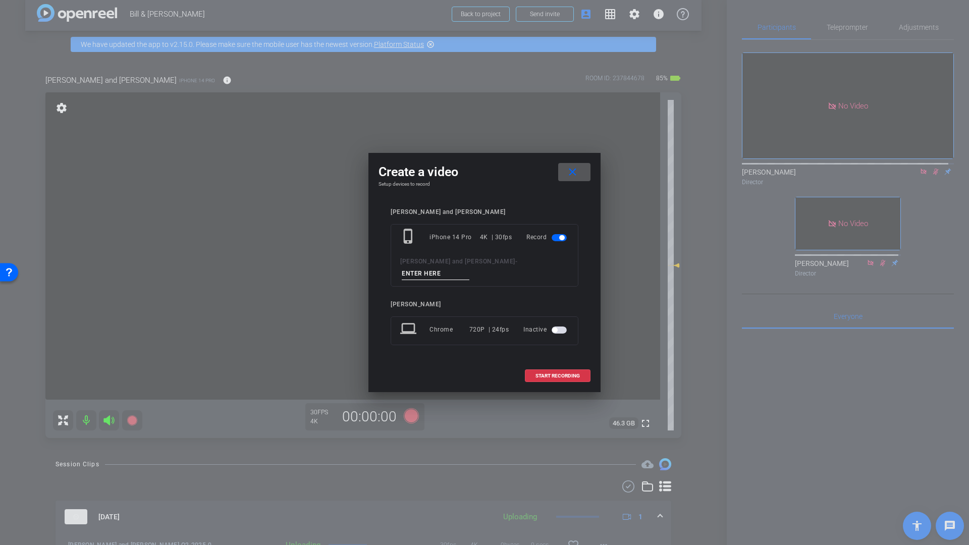
click at [470, 268] on input at bounding box center [436, 274] width 68 height 13
click at [928, 183] on div at bounding box center [484, 272] width 969 height 545
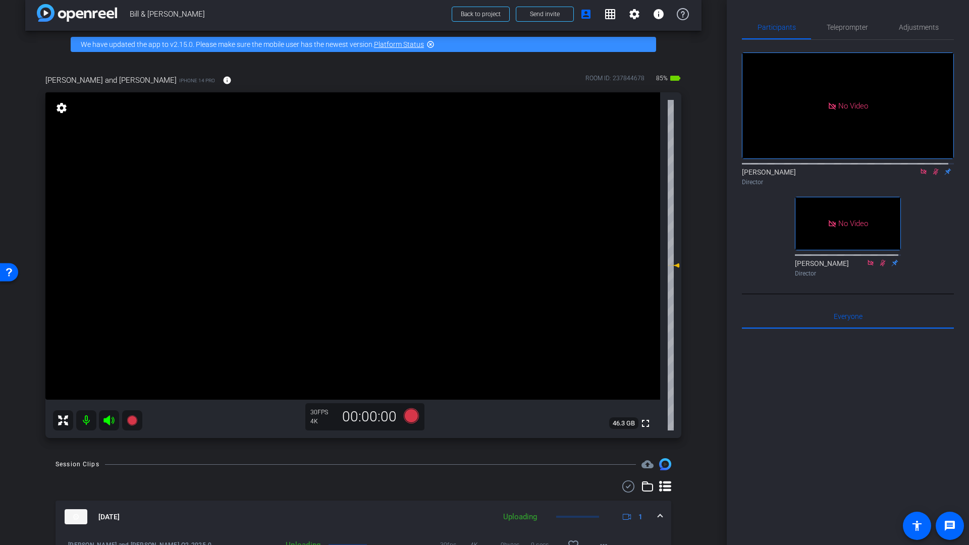
click at [933, 175] on icon at bounding box center [936, 172] width 6 height 7
click at [408, 418] on icon at bounding box center [411, 415] width 15 height 15
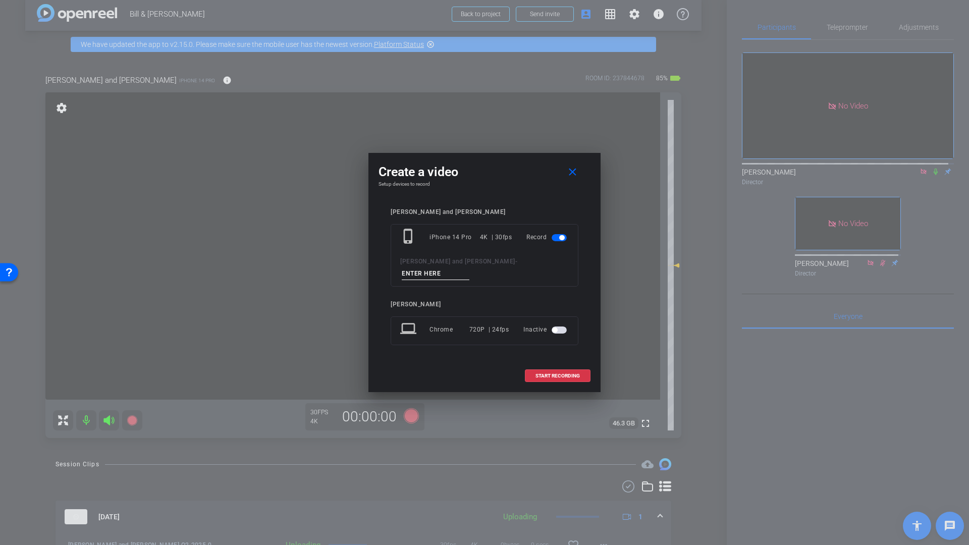
click at [470, 268] on input at bounding box center [436, 274] width 68 height 13
type input "Q3"
click at [571, 374] on span "START RECORDING" at bounding box center [558, 376] width 44 height 5
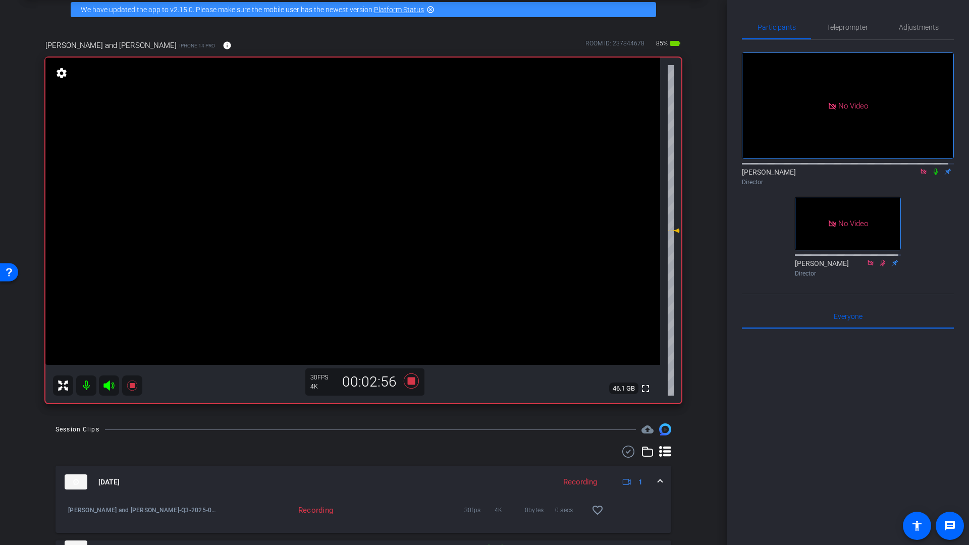
scroll to position [47, 0]
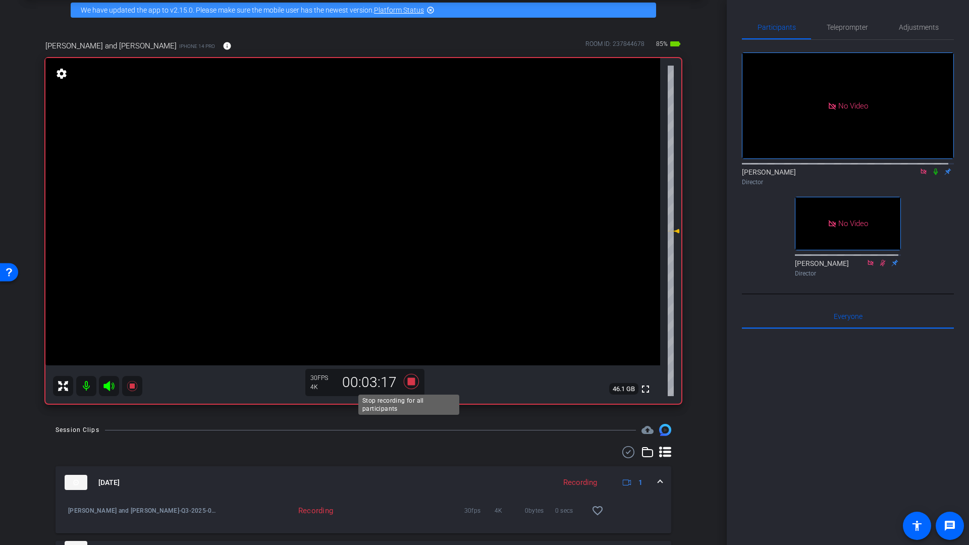
click at [413, 383] on icon at bounding box center [411, 382] width 24 height 18
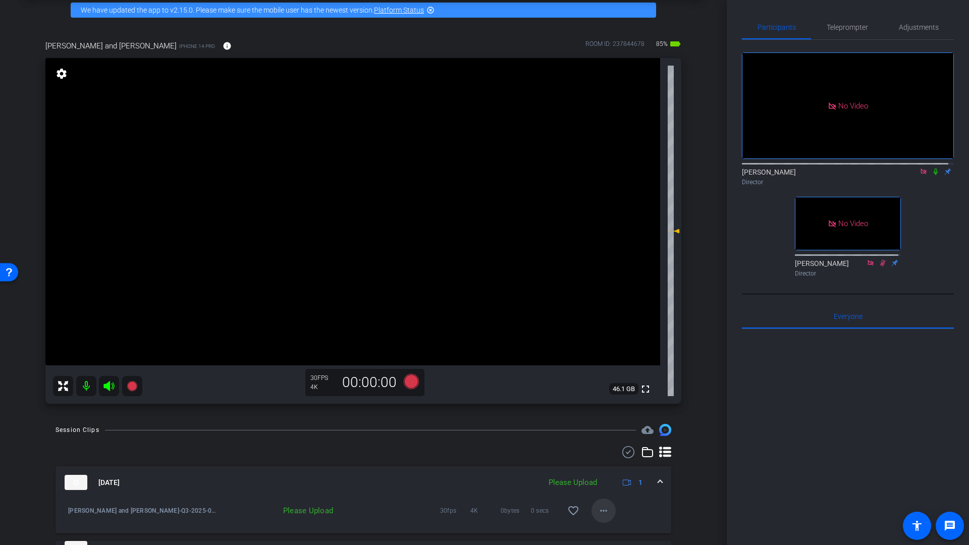
click at [598, 510] on mat-icon "more_horiz" at bounding box center [604, 511] width 12 height 12
click at [604, 466] on span "Upload" at bounding box center [615, 465] width 40 height 12
click at [411, 383] on icon at bounding box center [411, 381] width 15 height 15
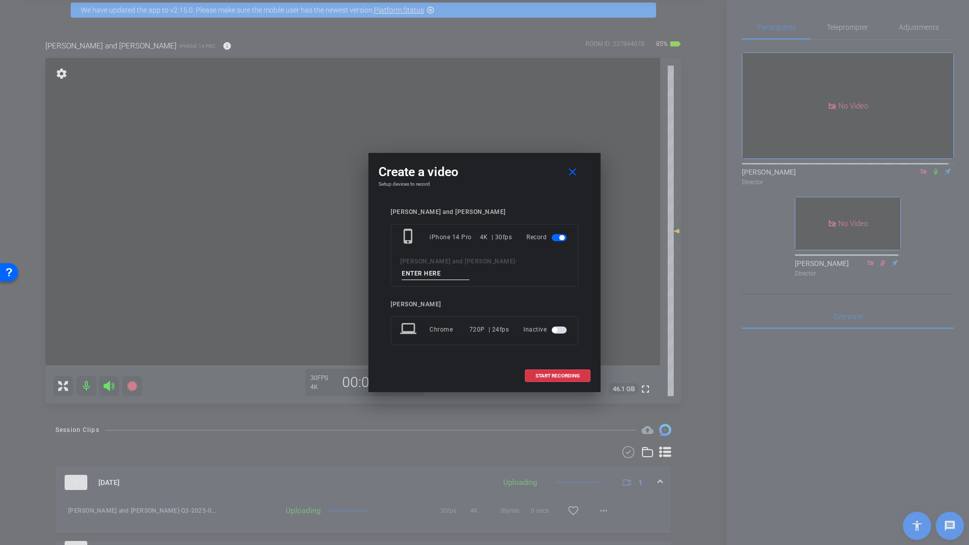
click at [470, 268] on input at bounding box center [436, 274] width 68 height 13
type input "Q4"
click at [565, 374] on span "START RECORDING" at bounding box center [558, 376] width 44 height 5
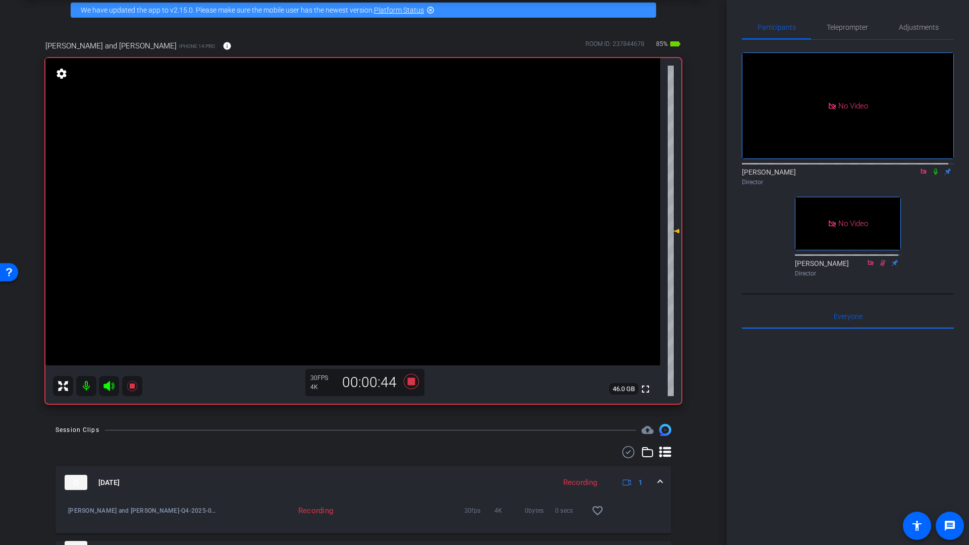
click at [932, 175] on icon at bounding box center [936, 171] width 8 height 7
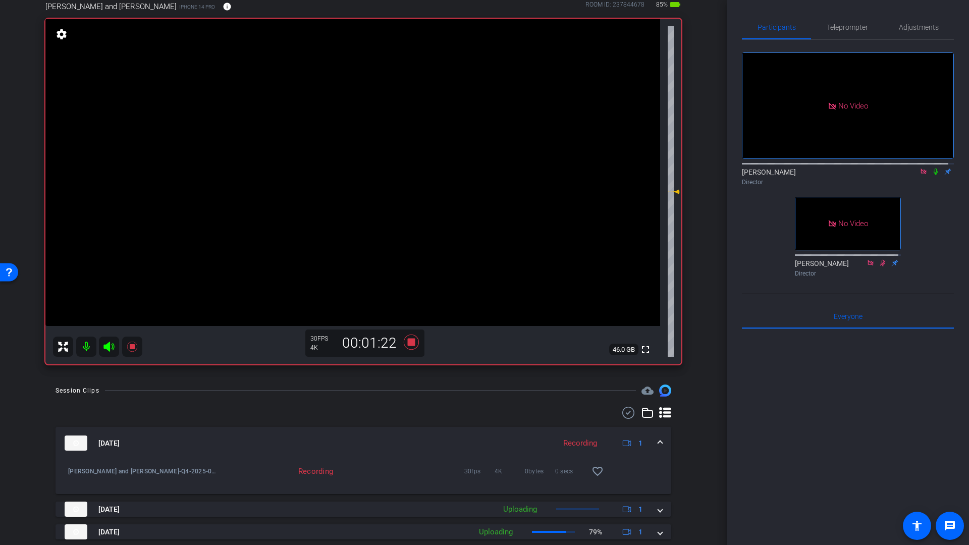
scroll to position [85, 0]
click at [408, 344] on icon at bounding box center [411, 343] width 15 height 15
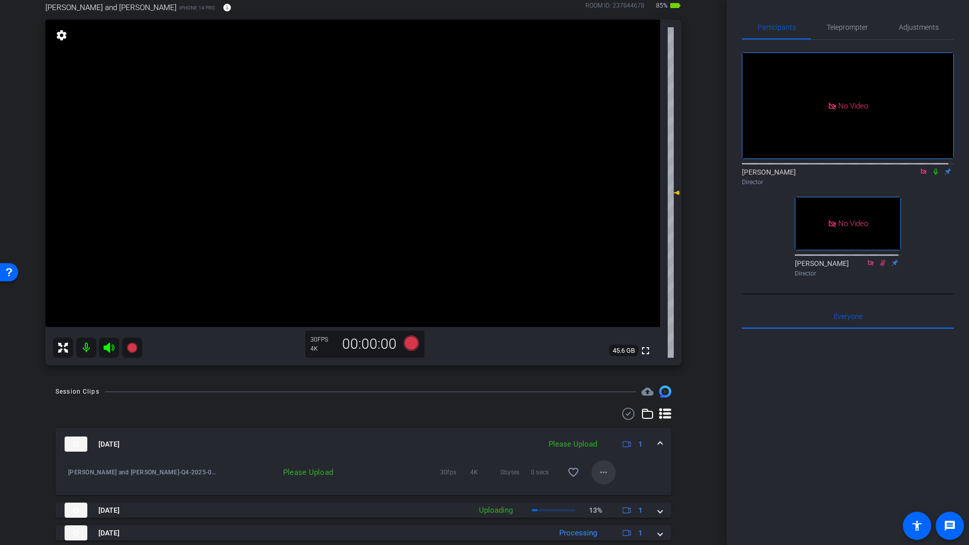
click at [600, 475] on mat-icon "more_horiz" at bounding box center [604, 472] width 12 height 12
click at [604, 495] on span "Upload" at bounding box center [615, 494] width 40 height 12
click at [409, 343] on icon at bounding box center [411, 343] width 15 height 15
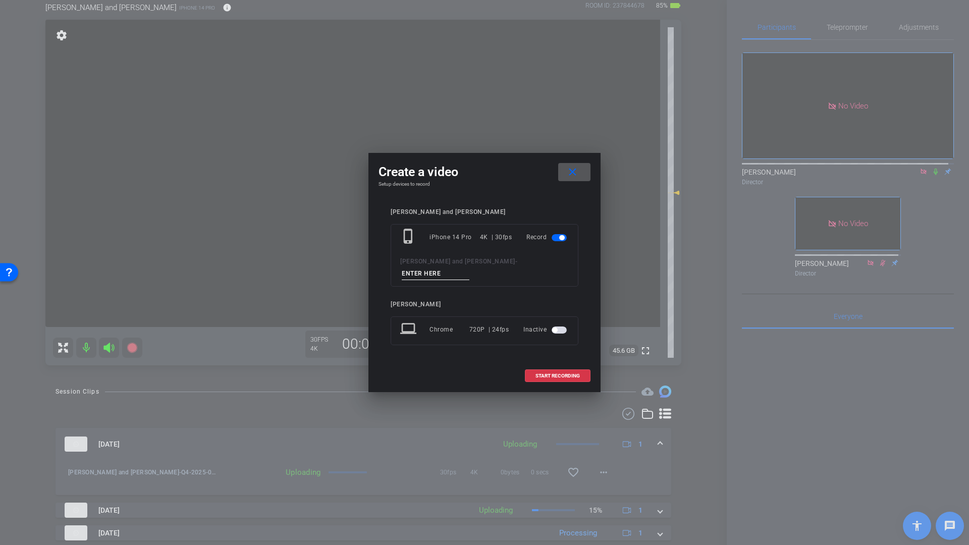
click at [470, 270] on input at bounding box center [436, 274] width 68 height 13
type input "Q6"
click at [541, 374] on span "START RECORDING" at bounding box center [558, 376] width 44 height 5
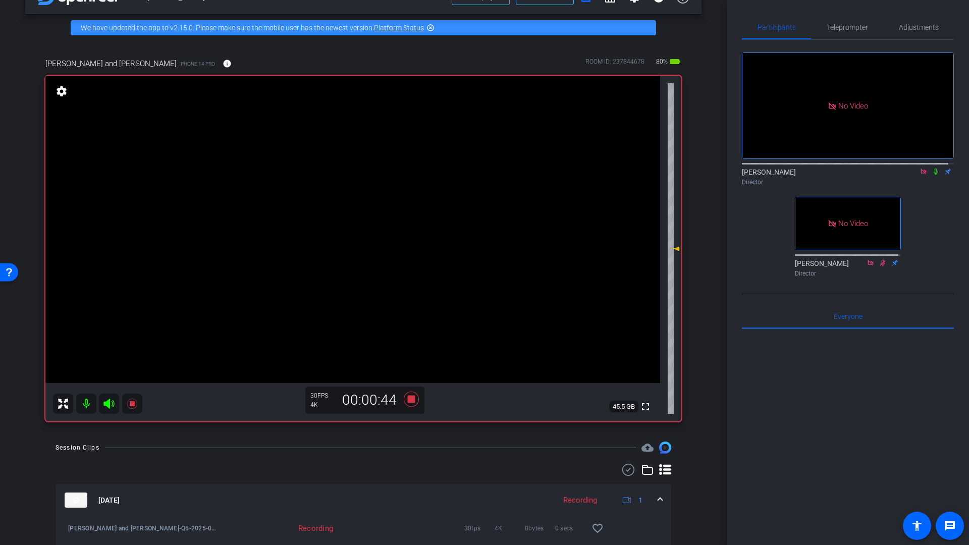
scroll to position [30, 0]
click at [407, 399] on icon at bounding box center [411, 398] width 15 height 15
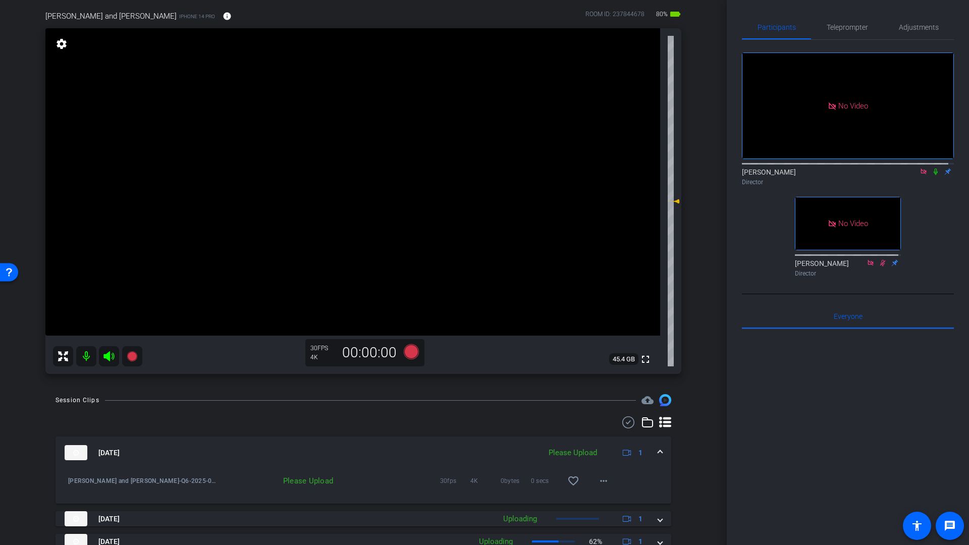
scroll to position [94, 0]
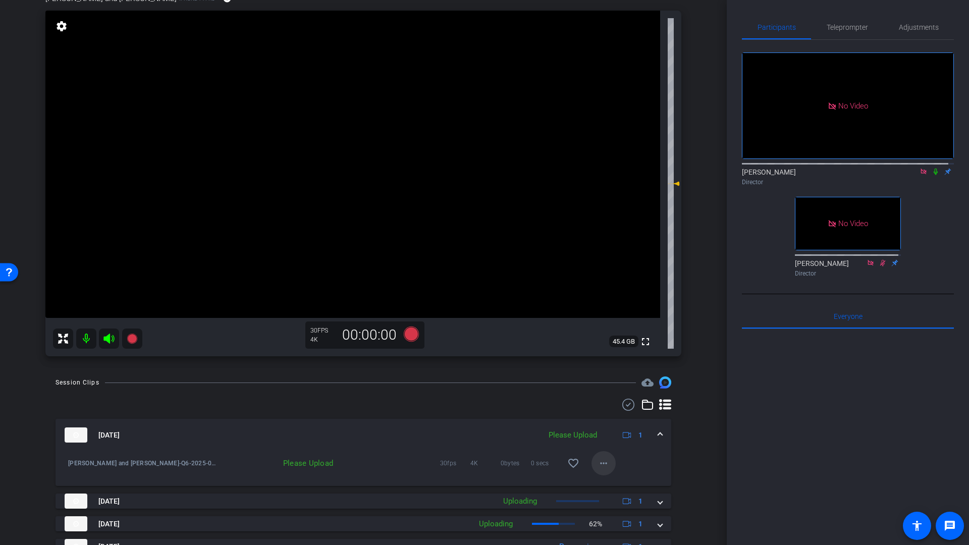
click at [598, 462] on mat-icon "more_horiz" at bounding box center [604, 463] width 12 height 12
click at [606, 484] on span "Upload" at bounding box center [615, 485] width 40 height 12
click at [409, 336] on icon at bounding box center [411, 334] width 15 height 15
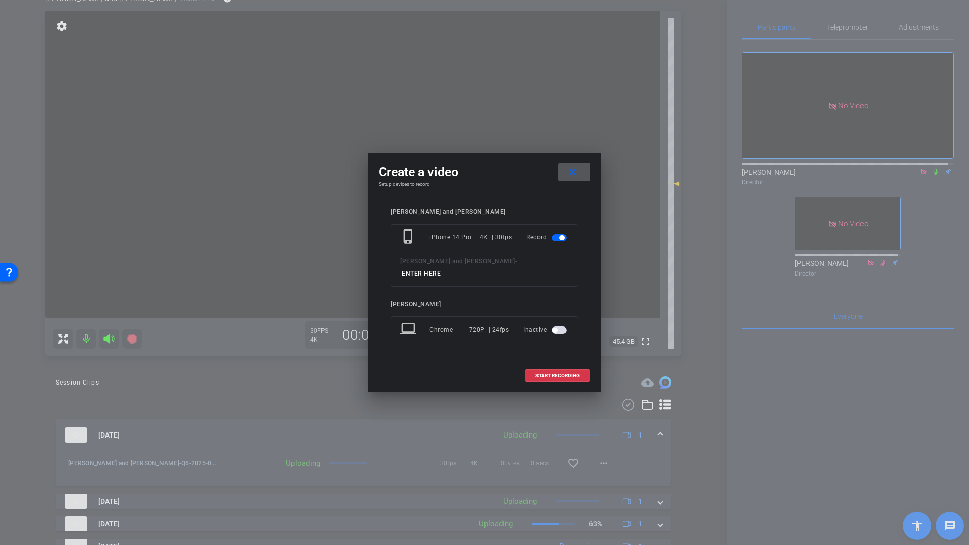
click at [470, 269] on input at bounding box center [436, 274] width 68 height 13
type input "Q7"
click at [555, 374] on span "START RECORDING" at bounding box center [558, 376] width 44 height 5
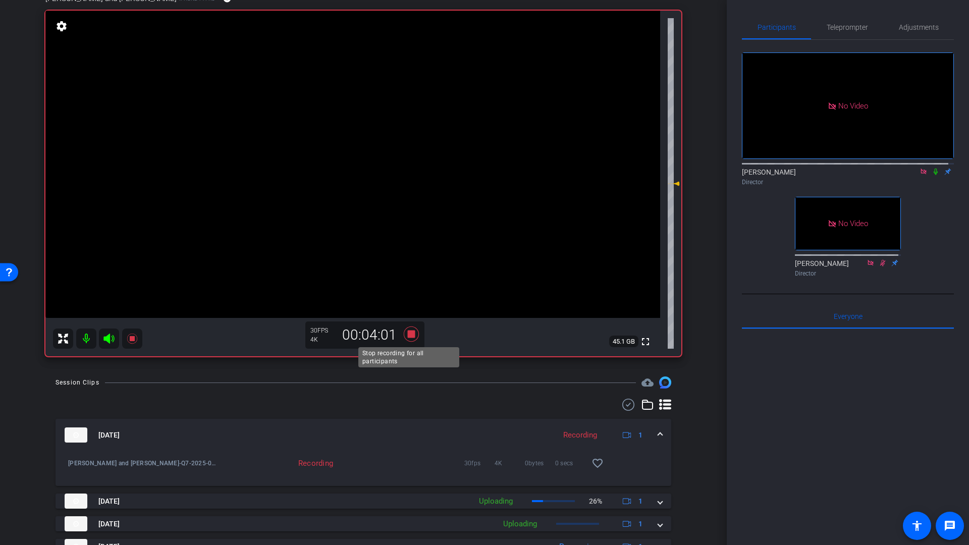
click at [409, 333] on icon at bounding box center [411, 334] width 15 height 15
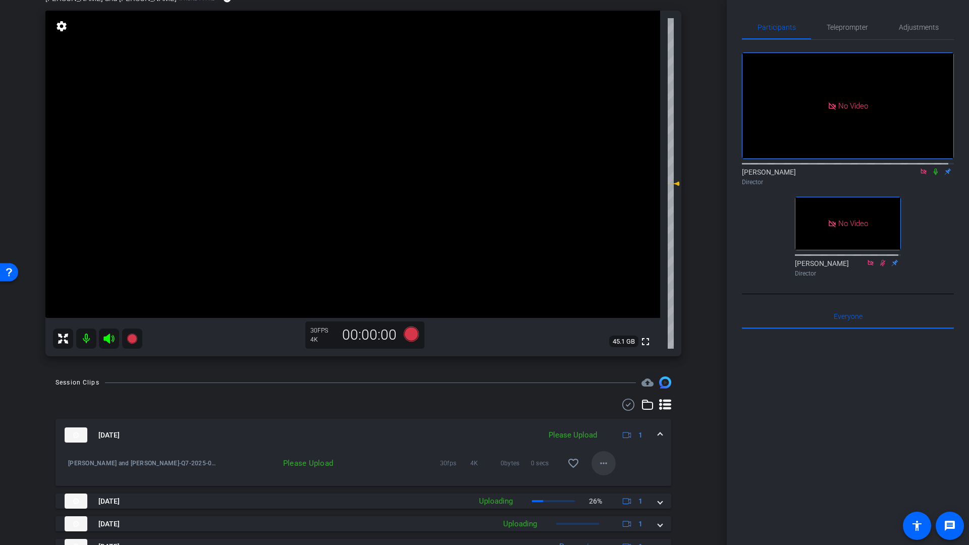
click at [600, 464] on mat-icon "more_horiz" at bounding box center [604, 463] width 12 height 12
click at [615, 484] on span "Upload" at bounding box center [615, 485] width 40 height 12
click at [408, 337] on icon at bounding box center [411, 334] width 15 height 15
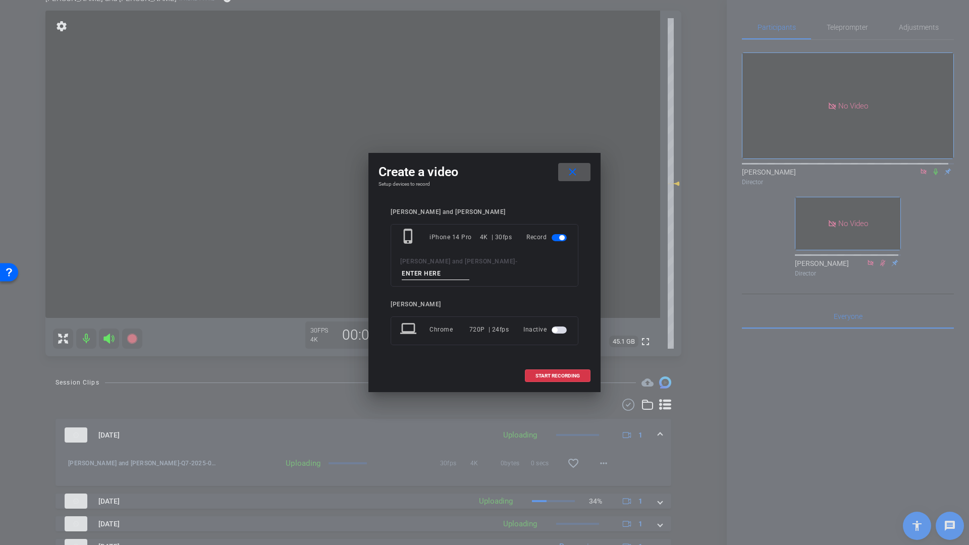
click at [470, 270] on input at bounding box center [436, 274] width 68 height 13
type input "Q9"
click at [547, 374] on span "START RECORDING" at bounding box center [558, 376] width 44 height 5
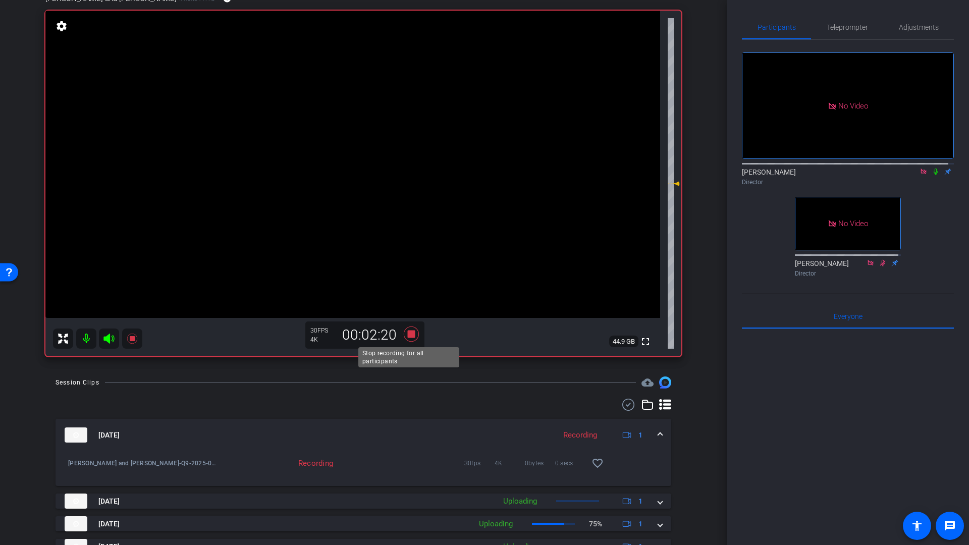
click at [409, 334] on icon at bounding box center [411, 334] width 15 height 15
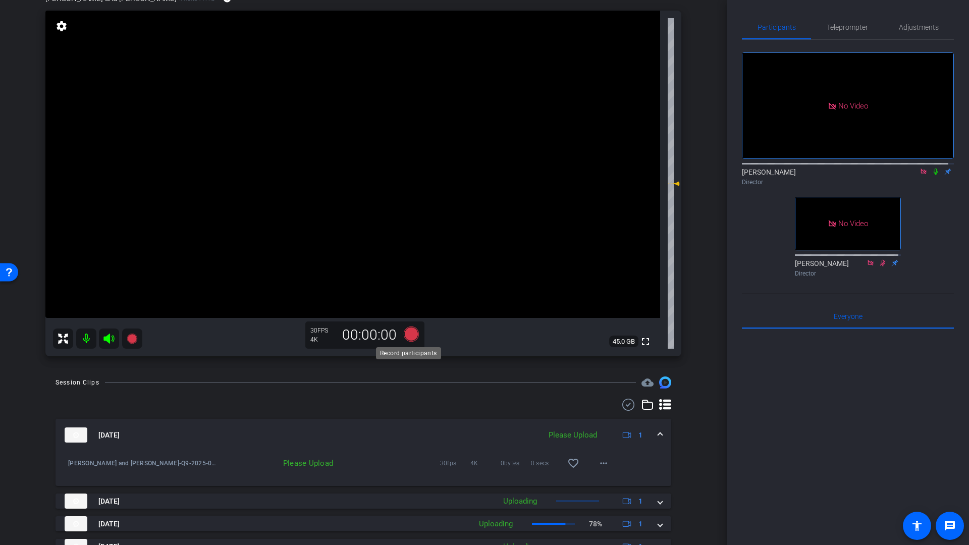
click at [409, 336] on icon at bounding box center [411, 334] width 15 height 15
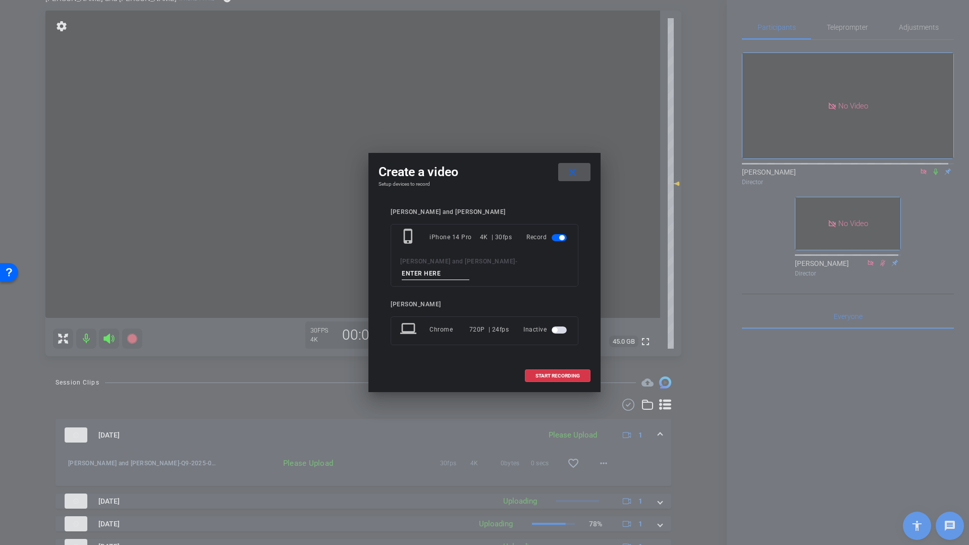
click at [470, 269] on input at bounding box center [436, 274] width 68 height 13
type input "Q9 b Jan"
click at [550, 374] on span "START RECORDING" at bounding box center [558, 376] width 44 height 5
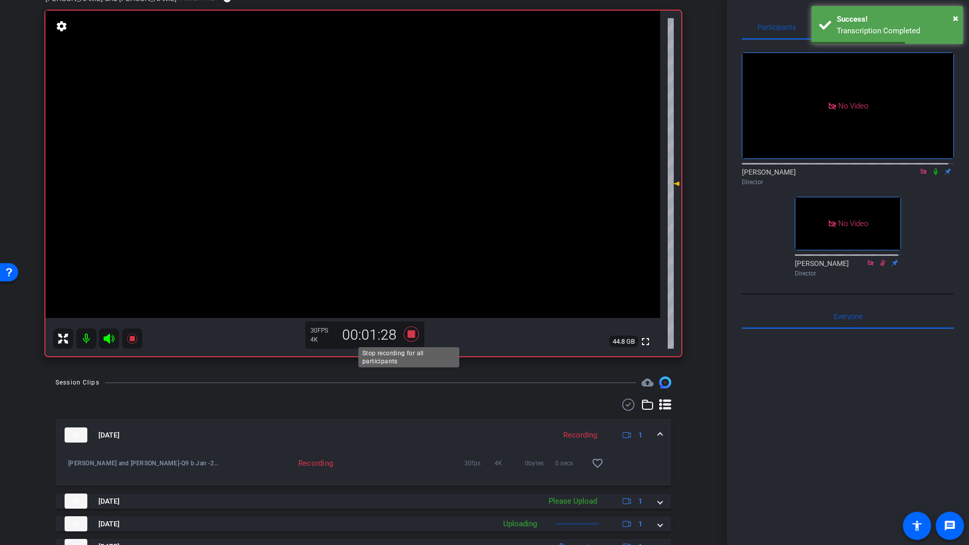
click at [412, 335] on icon at bounding box center [411, 334] width 15 height 15
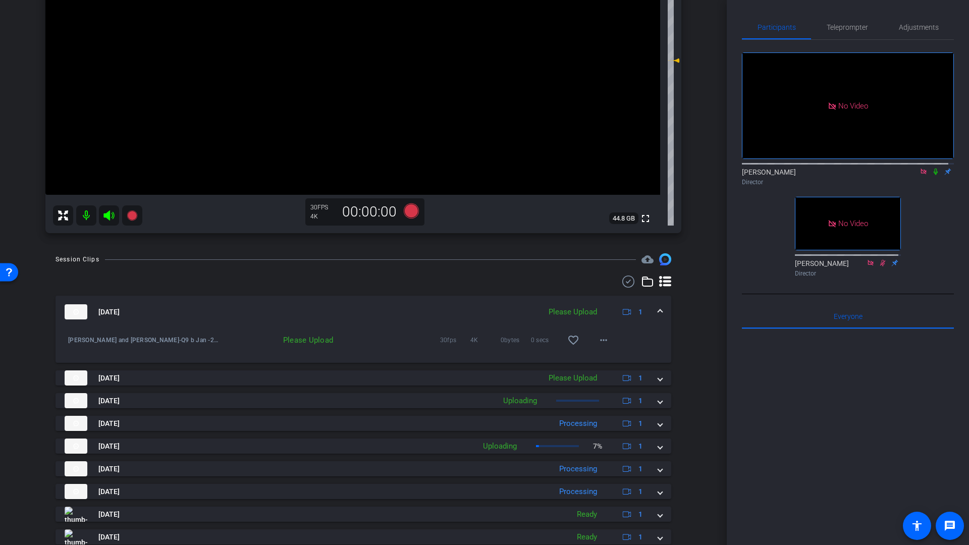
scroll to position [276, 0]
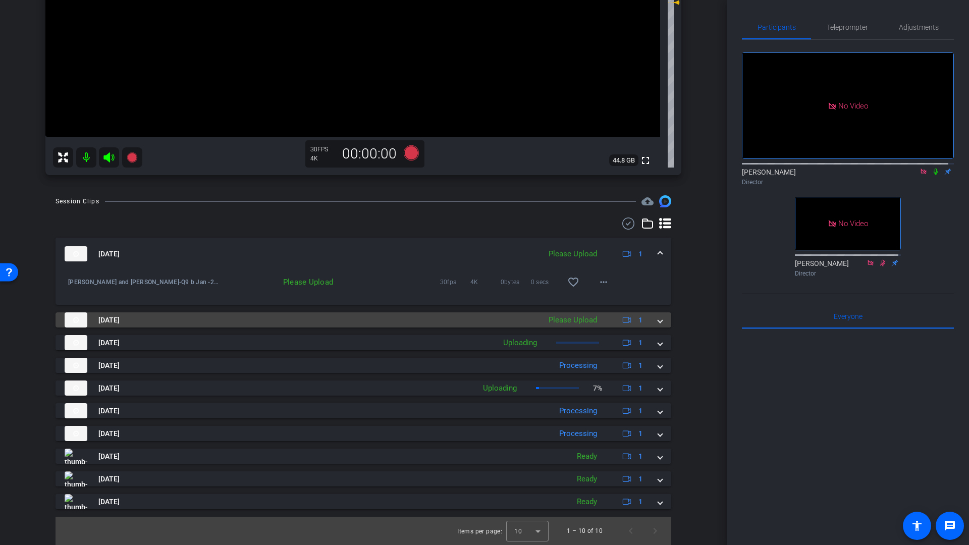
click at [658, 322] on span at bounding box center [660, 320] width 4 height 11
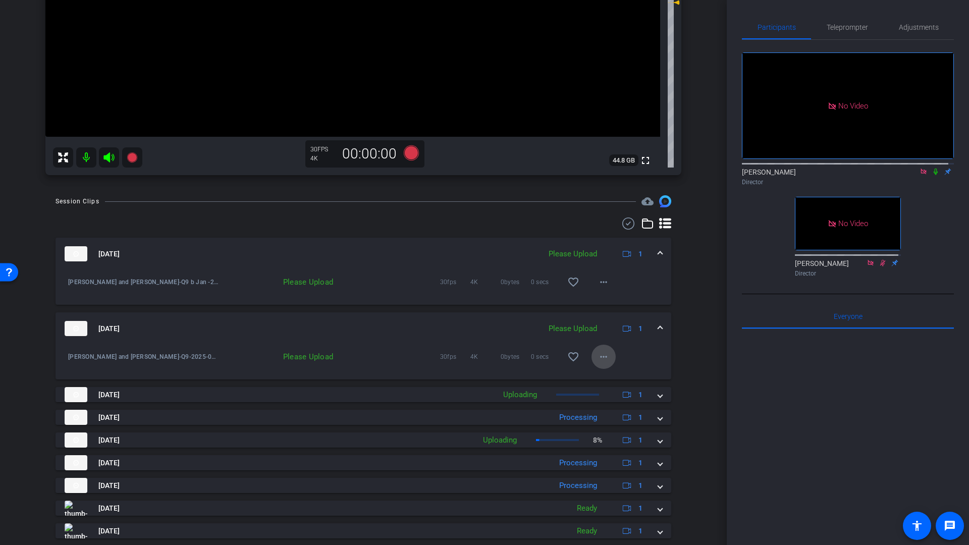
click at [599, 357] on mat-icon "more_horiz" at bounding box center [604, 357] width 12 height 12
click at [607, 377] on span "Upload" at bounding box center [615, 378] width 40 height 12
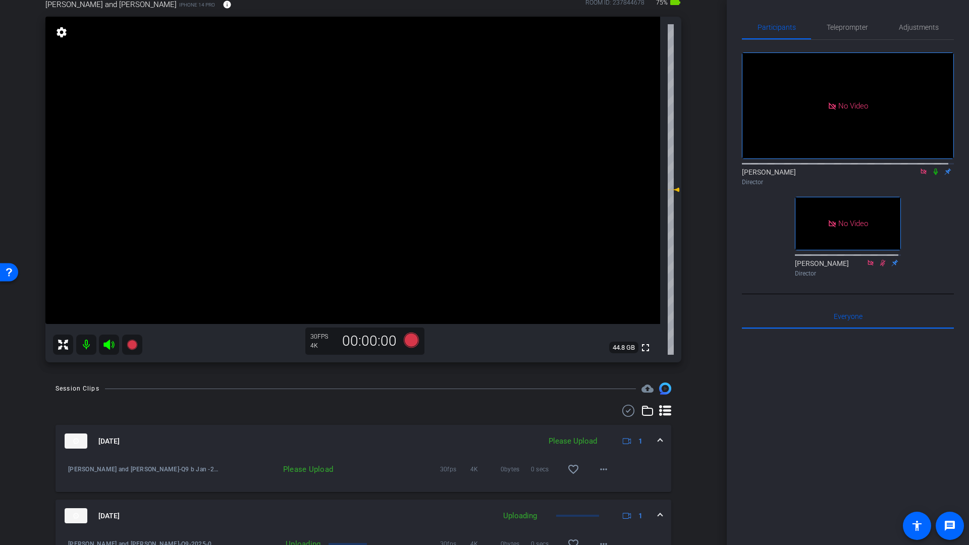
scroll to position [77, 0]
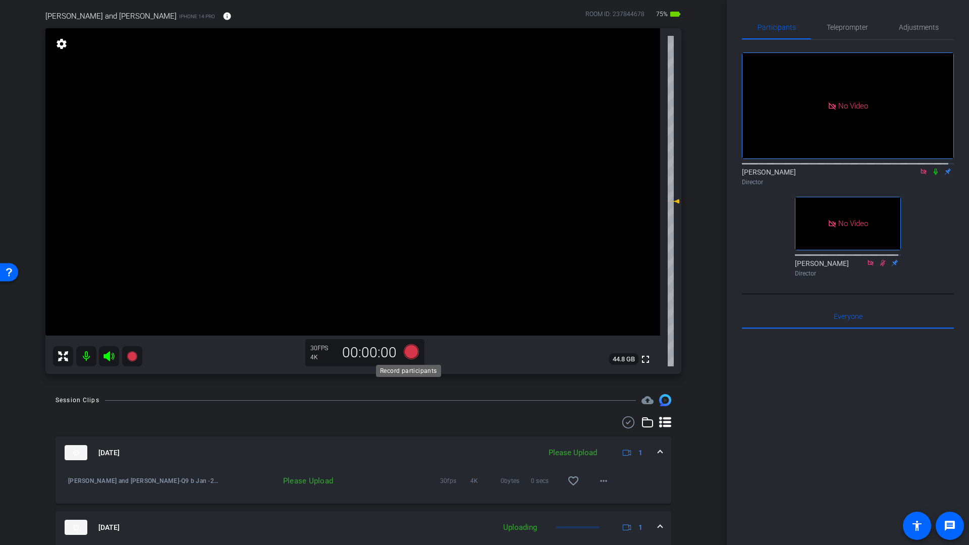
click at [411, 353] on icon at bounding box center [411, 351] width 15 height 15
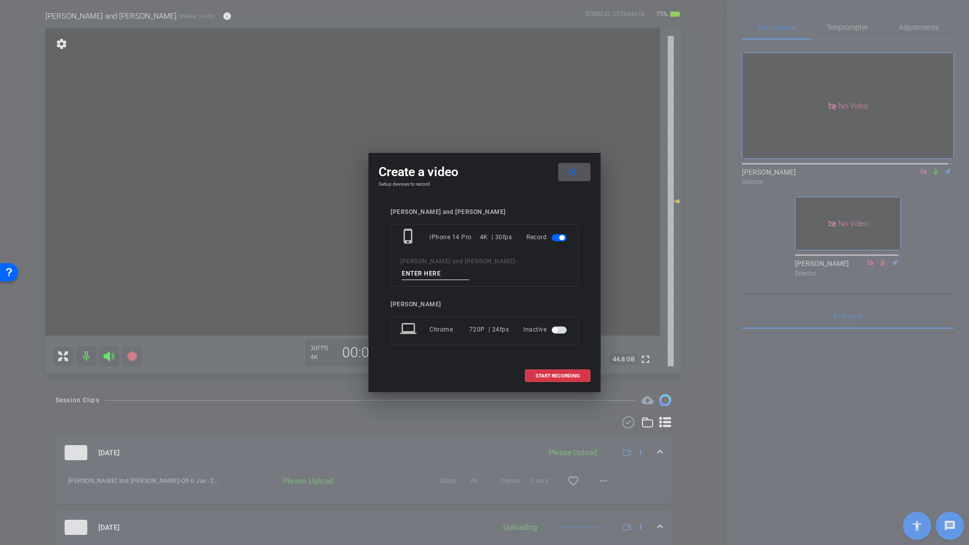
click at [470, 268] on input at bounding box center [436, 274] width 68 height 13
type input "Q10"
click at [553, 372] on span at bounding box center [558, 376] width 65 height 24
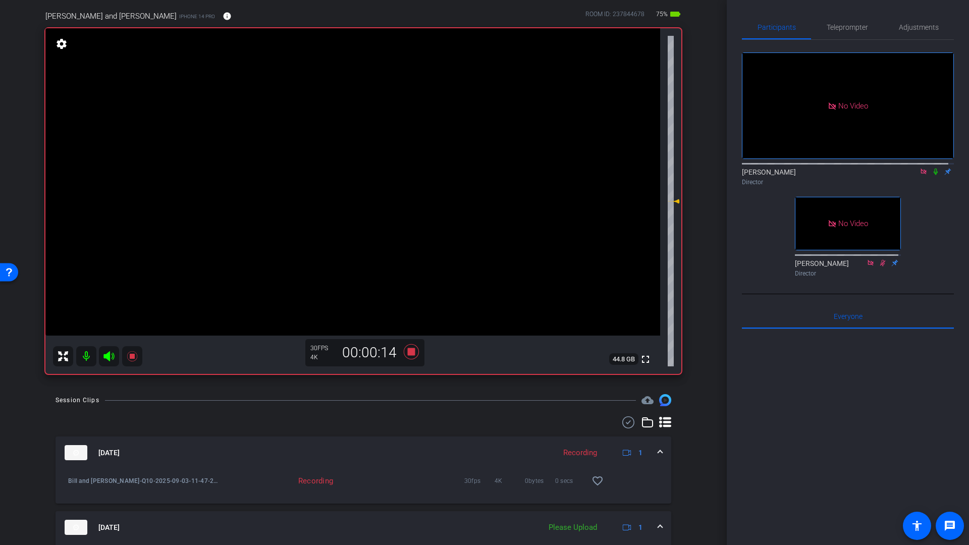
click at [932, 175] on icon at bounding box center [936, 171] width 8 height 7
click at [933, 175] on icon at bounding box center [936, 172] width 6 height 7
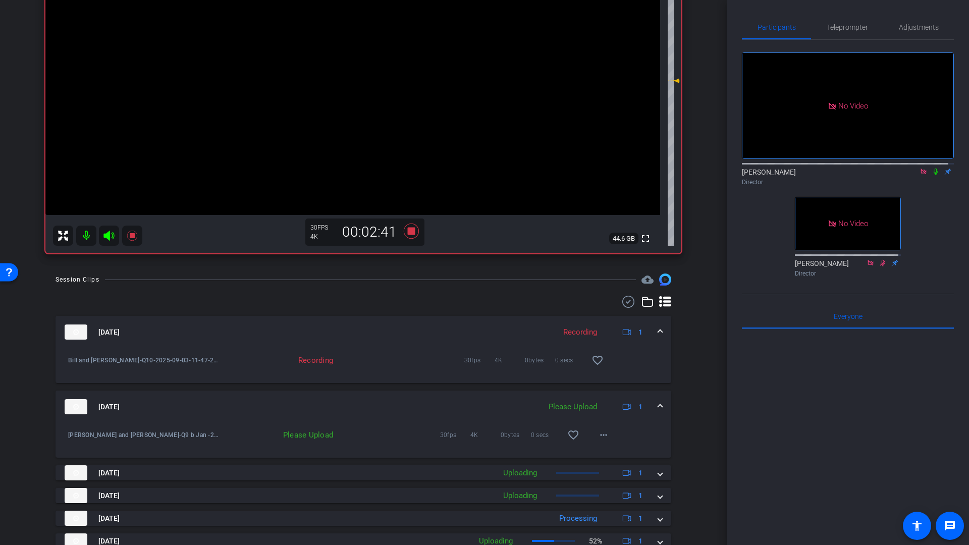
scroll to position [224, 0]
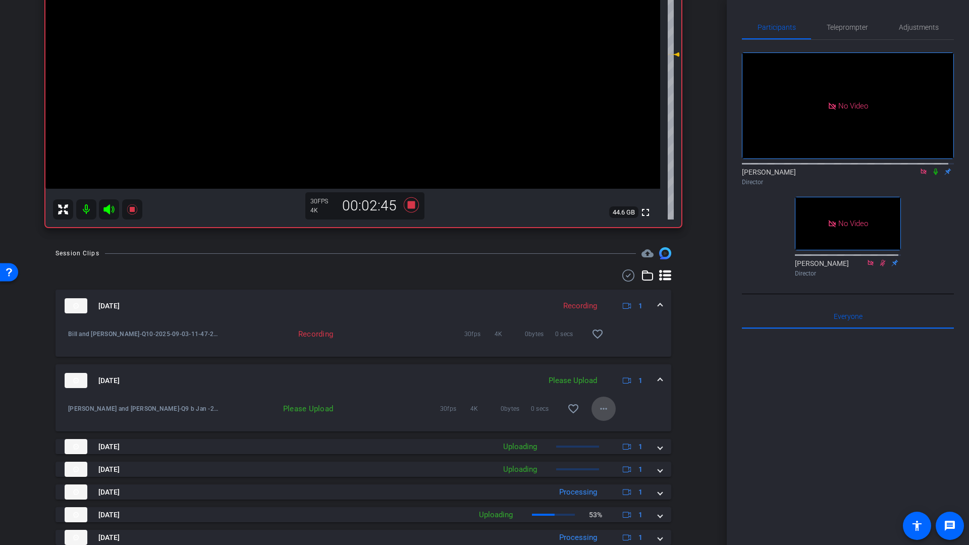
click at [598, 410] on mat-icon "more_horiz" at bounding box center [604, 409] width 12 height 12
click at [602, 432] on span "Upload" at bounding box center [615, 430] width 40 height 12
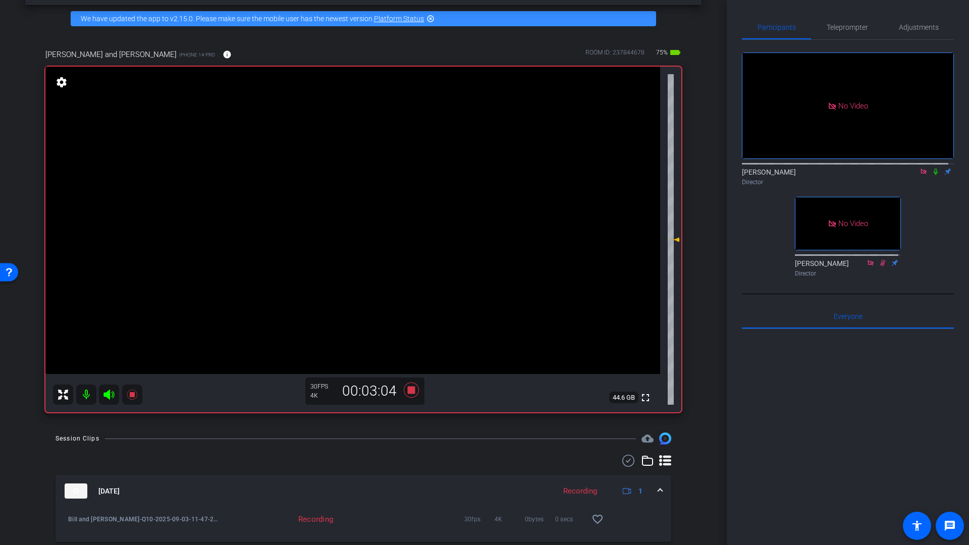
scroll to position [31, 0]
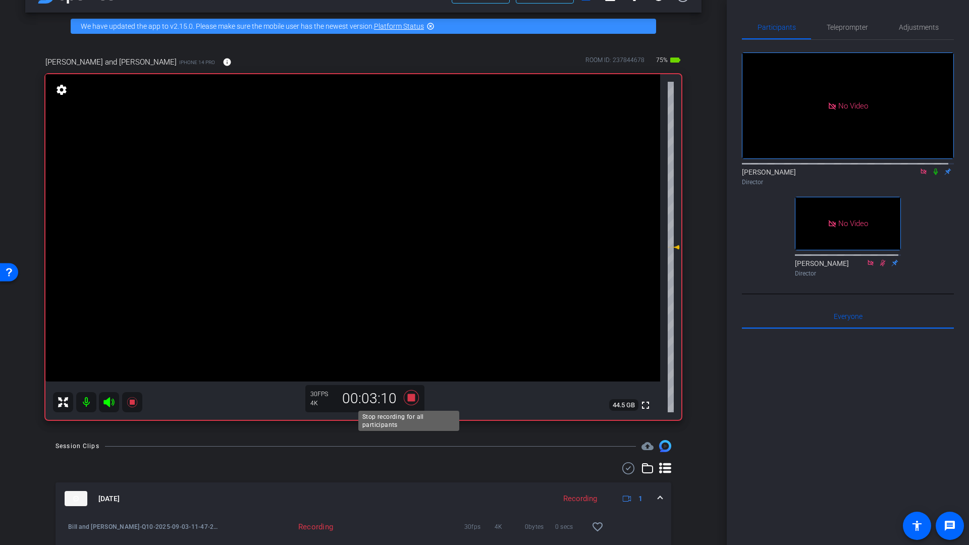
click at [411, 398] on icon at bounding box center [411, 397] width 15 height 15
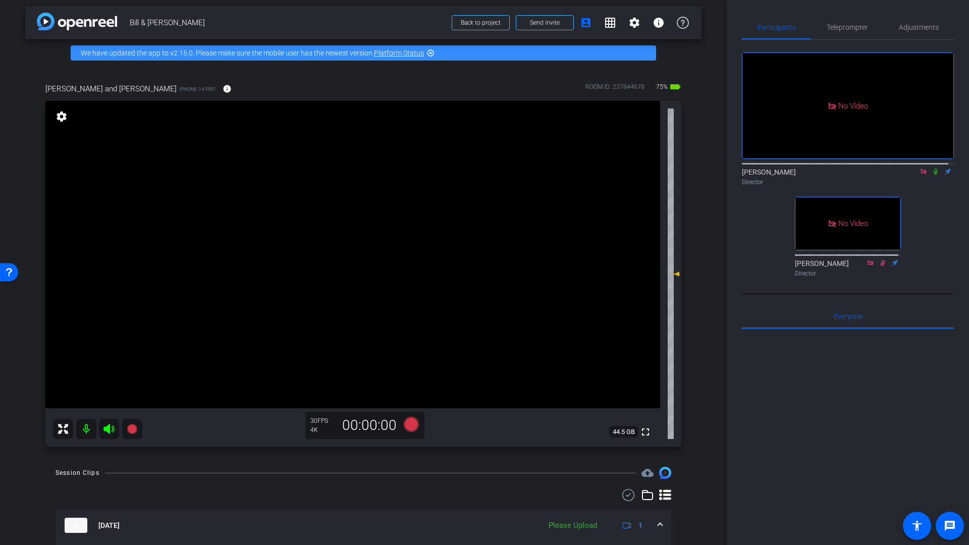
scroll to position [0, 0]
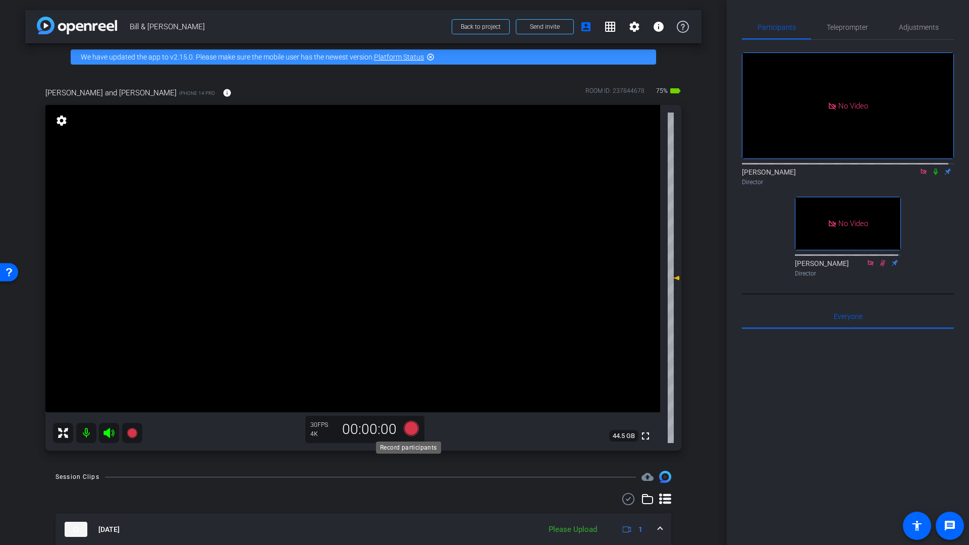
click at [410, 428] on icon at bounding box center [411, 428] width 15 height 15
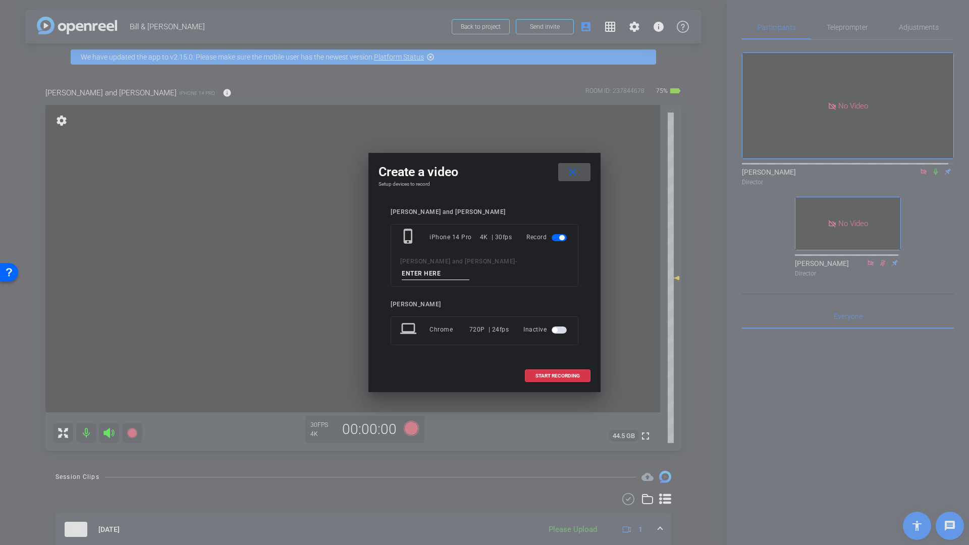
click at [470, 268] on input at bounding box center [436, 274] width 68 height 13
type input "Q11"
click at [543, 374] on span "START RECORDING" at bounding box center [558, 376] width 44 height 5
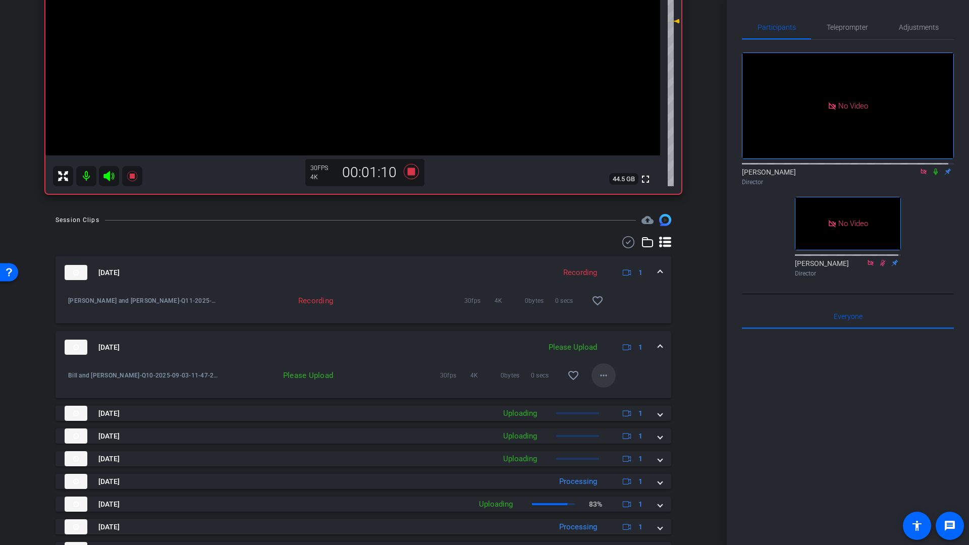
scroll to position [278, 0]
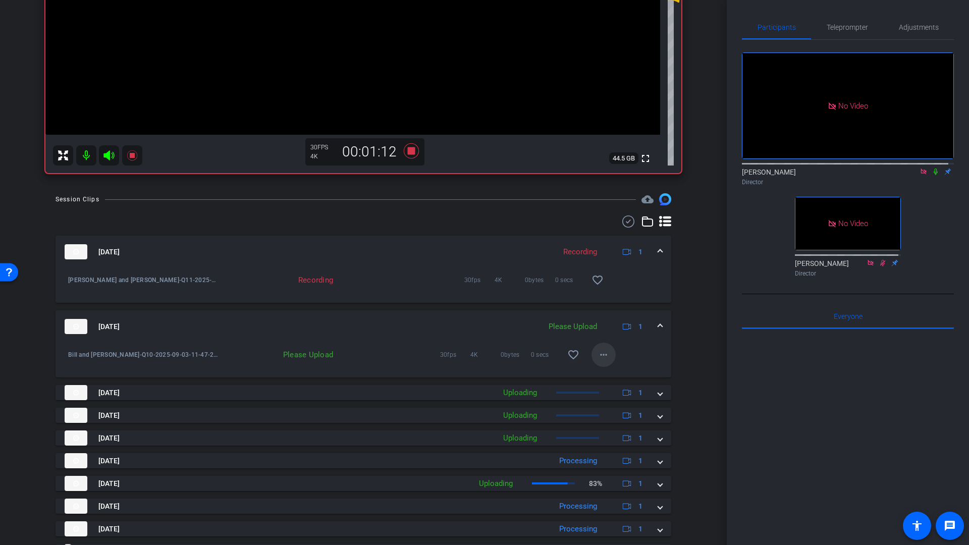
click at [600, 357] on mat-icon "more_horiz" at bounding box center [604, 355] width 12 height 12
click at [601, 376] on span "Upload" at bounding box center [615, 376] width 40 height 12
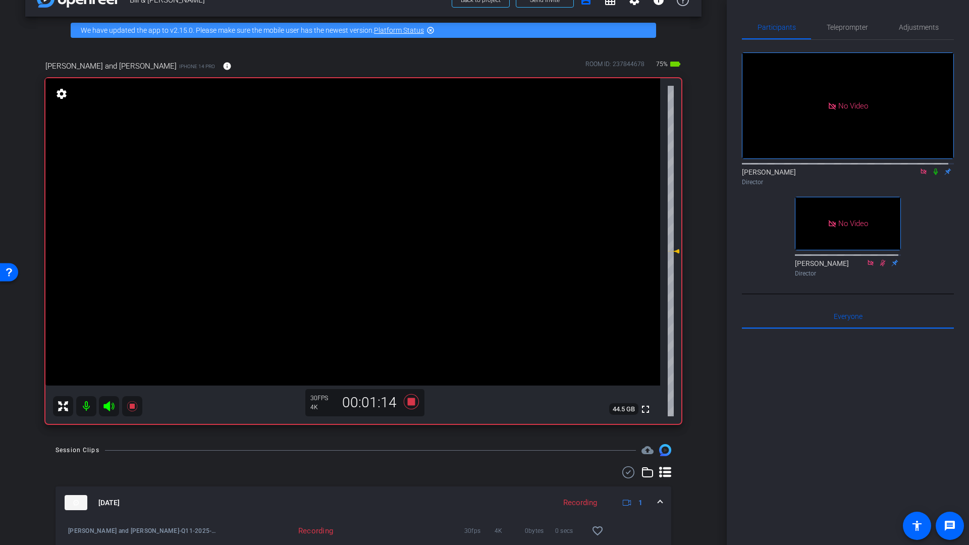
scroll to position [0, 0]
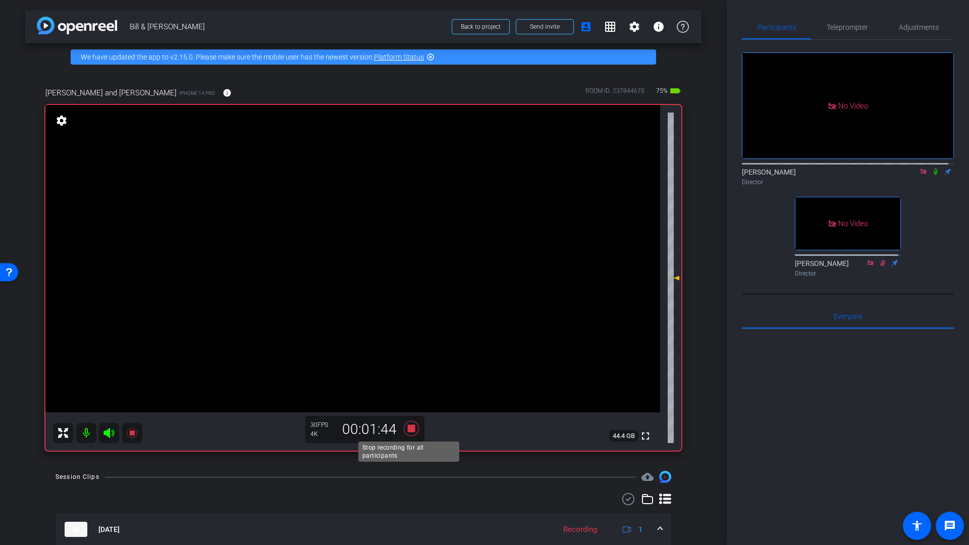
click at [410, 431] on icon at bounding box center [411, 428] width 15 height 15
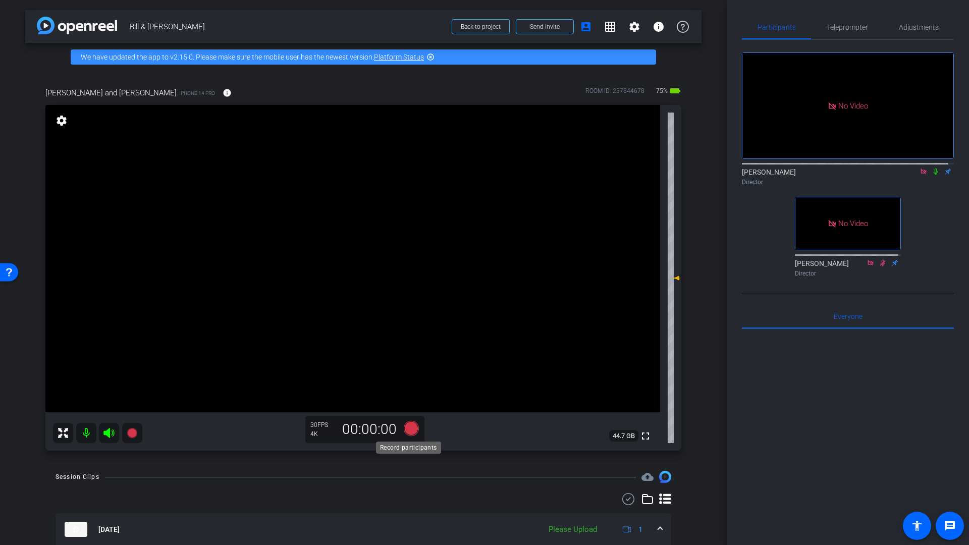
click at [409, 430] on icon at bounding box center [411, 428] width 15 height 15
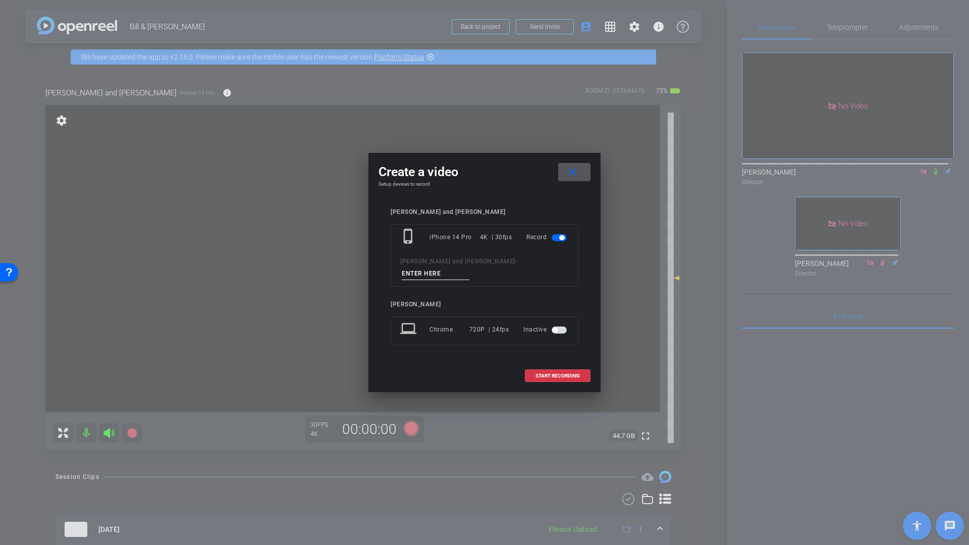
click at [470, 269] on input at bounding box center [436, 274] width 68 height 13
type input "Testimonial"
click at [572, 178] on mat-icon "close" at bounding box center [572, 172] width 13 height 13
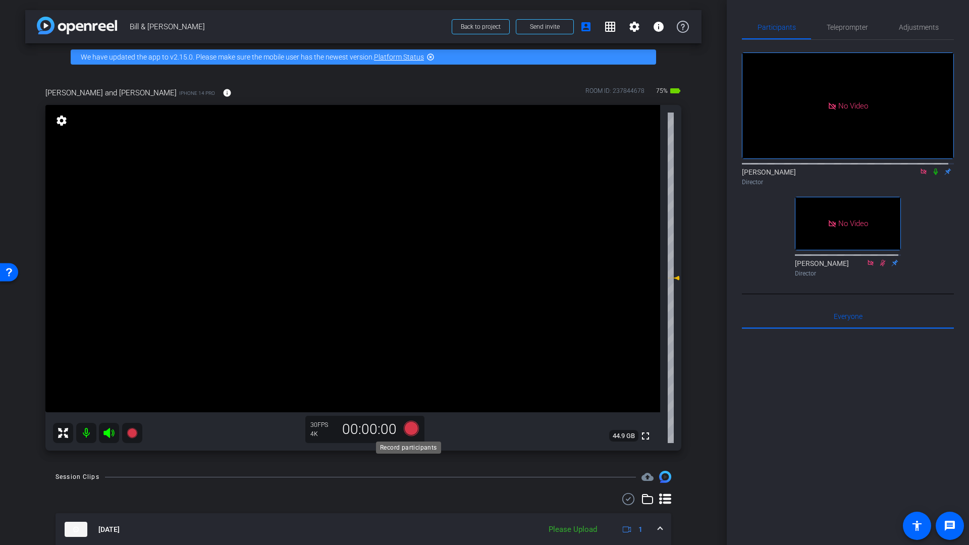
click at [409, 432] on icon at bounding box center [411, 428] width 15 height 15
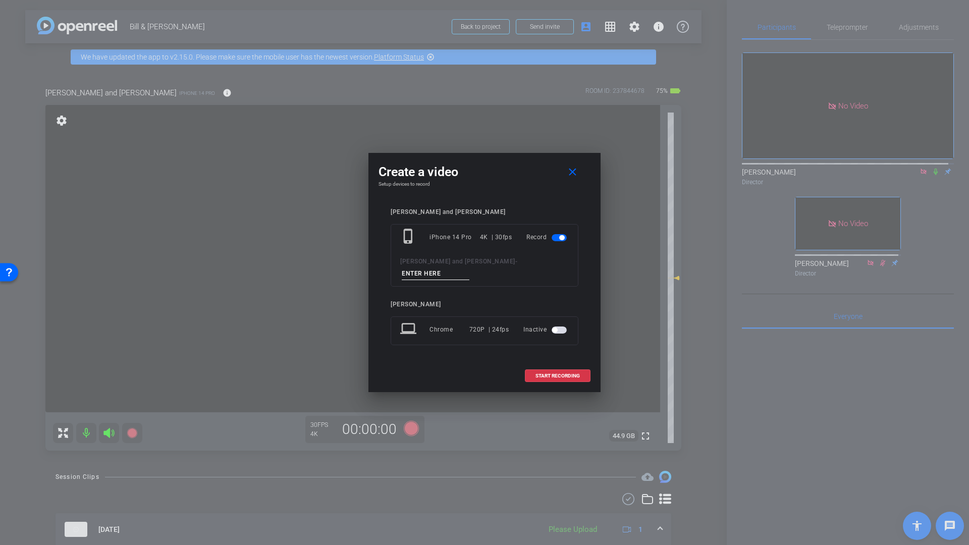
click at [470, 268] on input at bounding box center [436, 274] width 68 height 13
type input "Jan 11b"
click at [557, 374] on span "START RECORDING" at bounding box center [558, 376] width 44 height 5
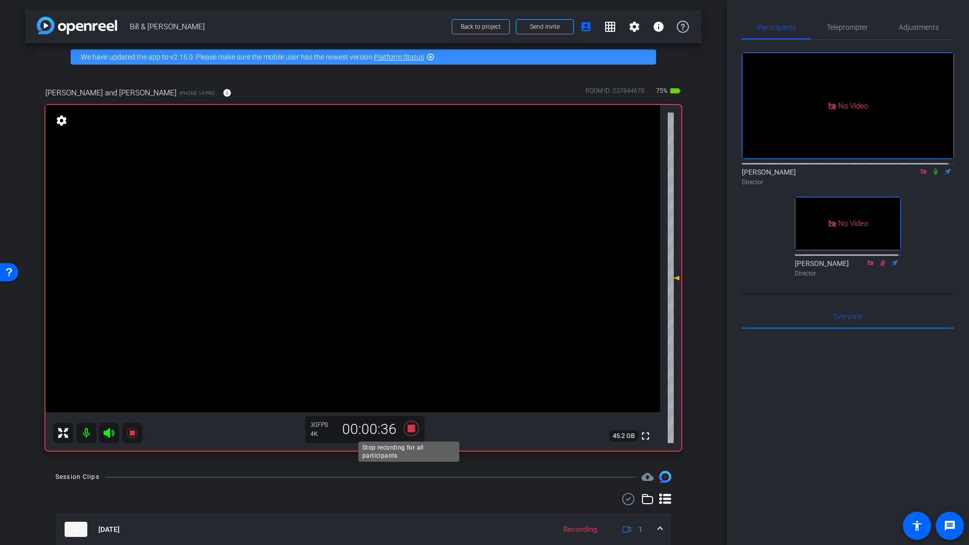
click at [412, 426] on icon at bounding box center [411, 428] width 15 height 15
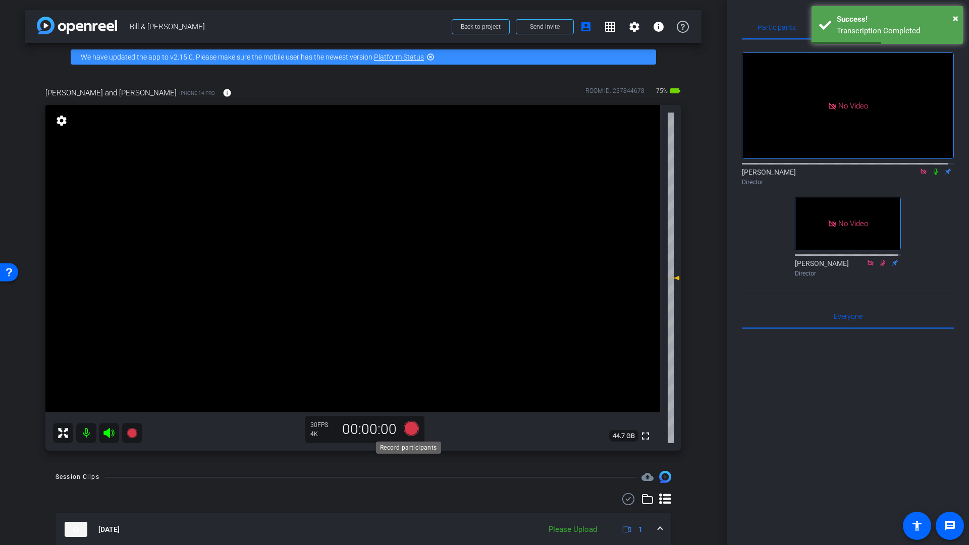
click at [407, 430] on icon at bounding box center [411, 428] width 15 height 15
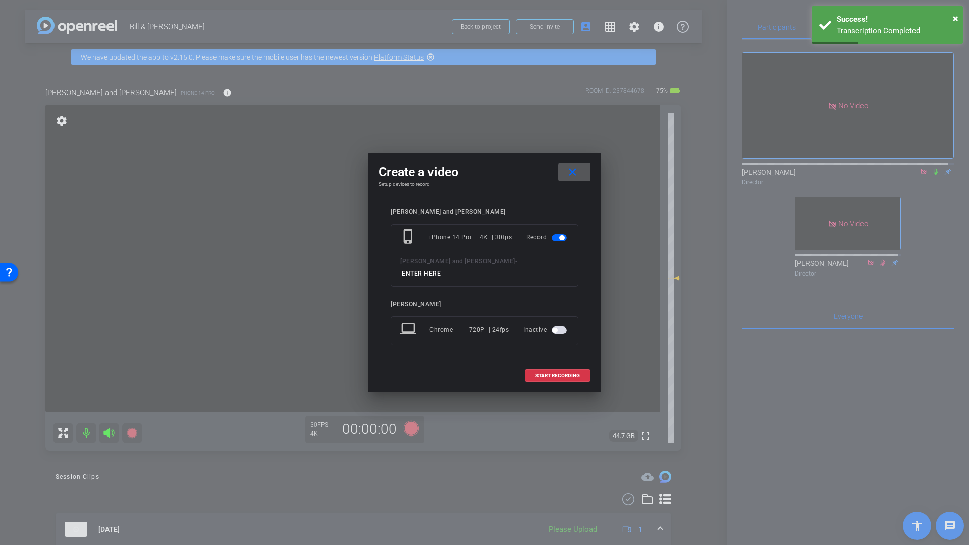
click at [470, 270] on input at bounding box center [436, 274] width 68 height 13
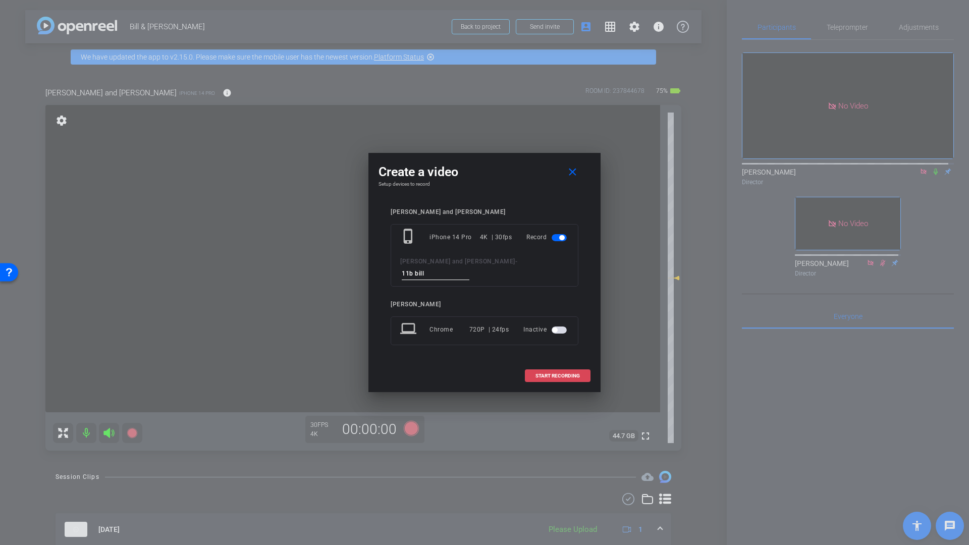
type input "11b bill"
click at [551, 375] on span at bounding box center [558, 376] width 65 height 24
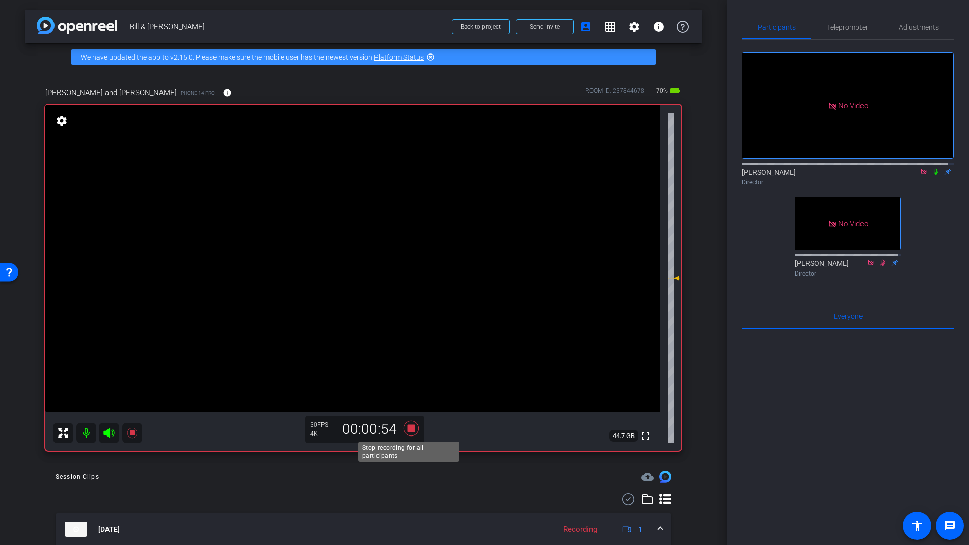
click at [411, 429] on icon at bounding box center [411, 428] width 15 height 15
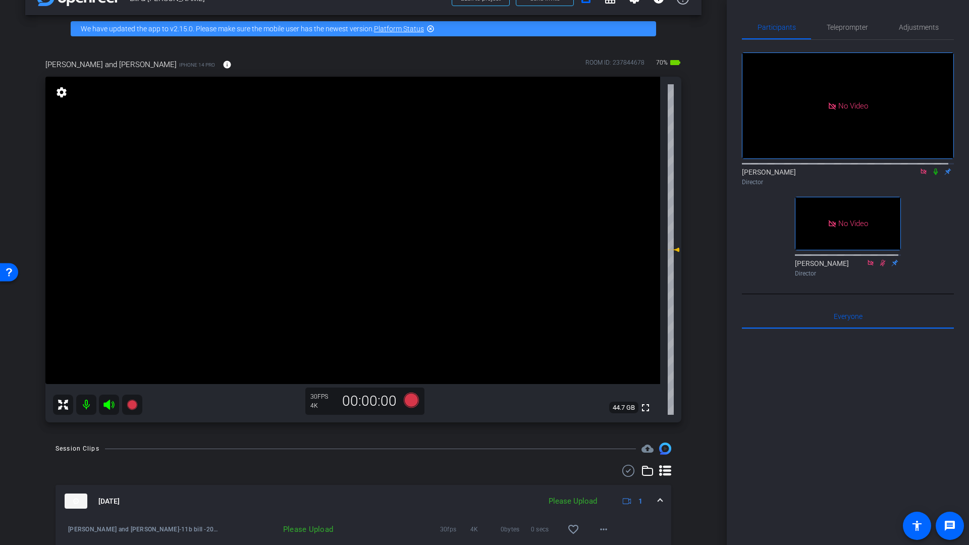
scroll to position [27, 0]
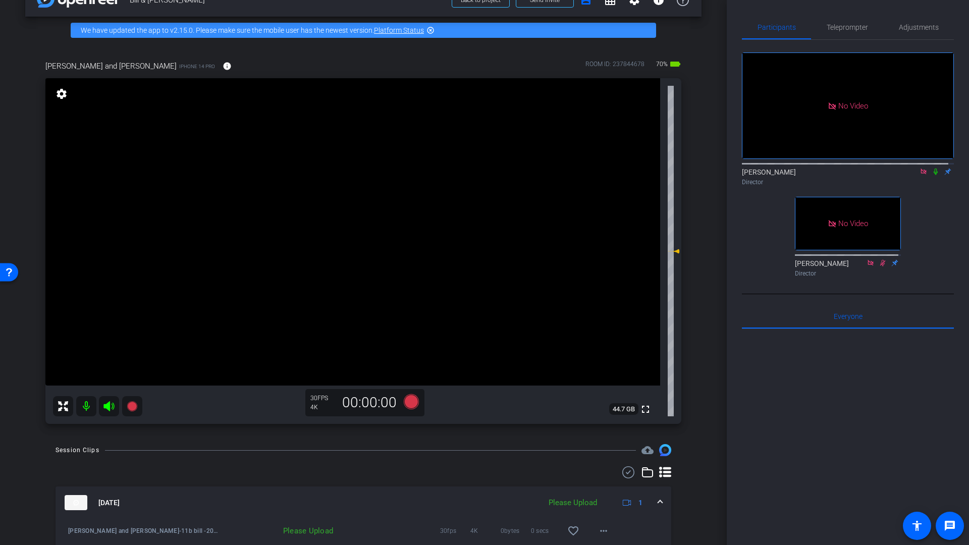
click at [921, 175] on icon at bounding box center [924, 171] width 8 height 7
click at [409, 404] on icon at bounding box center [411, 401] width 15 height 15
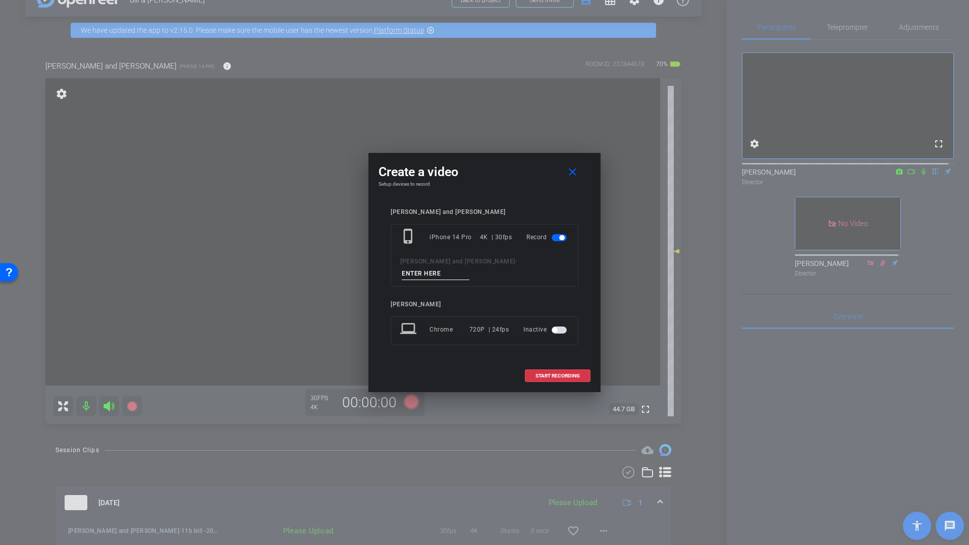
click at [470, 270] on input at bounding box center [436, 274] width 68 height 13
type input "Q Testimonial"
click at [545, 374] on span at bounding box center [558, 376] width 65 height 24
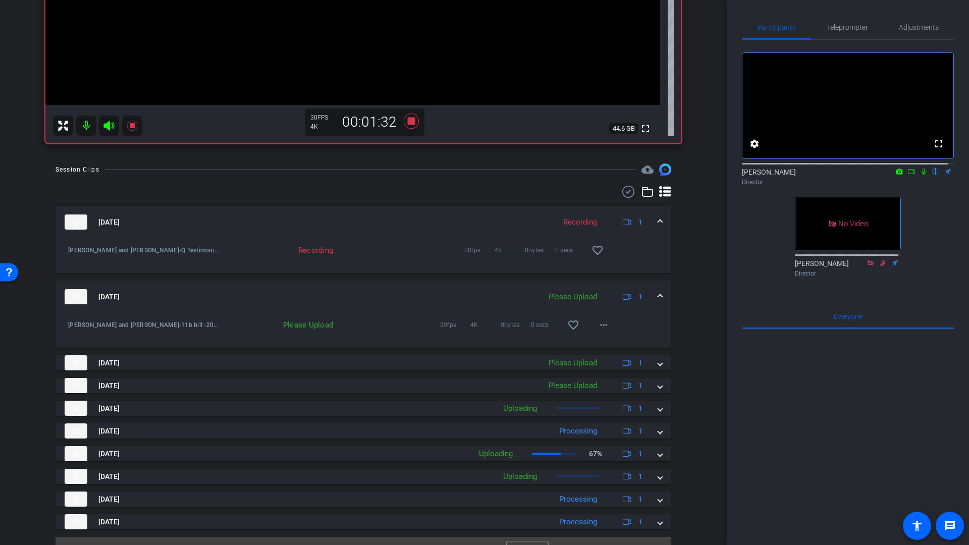
scroll to position [308, 0]
click at [602, 325] on mat-icon "more_horiz" at bounding box center [604, 325] width 12 height 12
click at [604, 347] on span "Upload" at bounding box center [615, 346] width 40 height 12
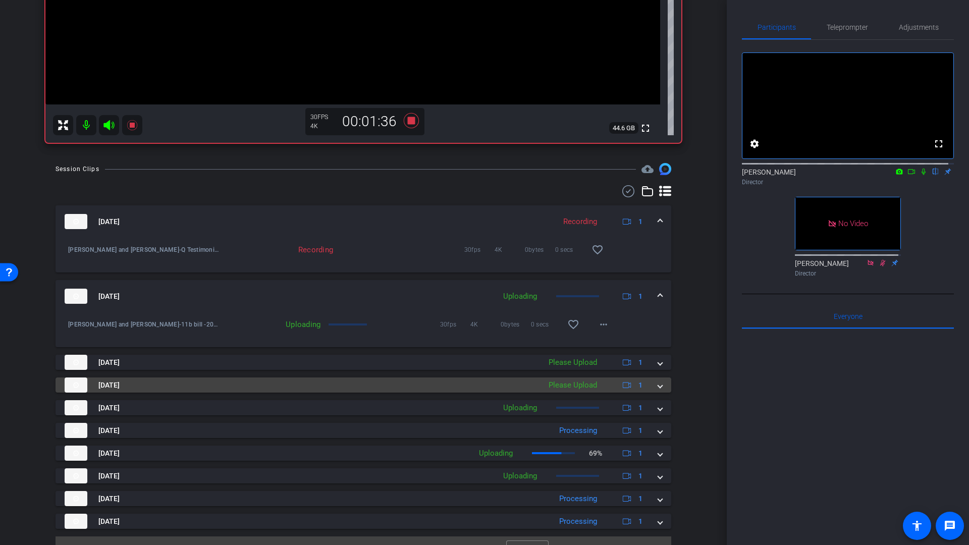
click at [658, 385] on span at bounding box center [660, 385] width 4 height 11
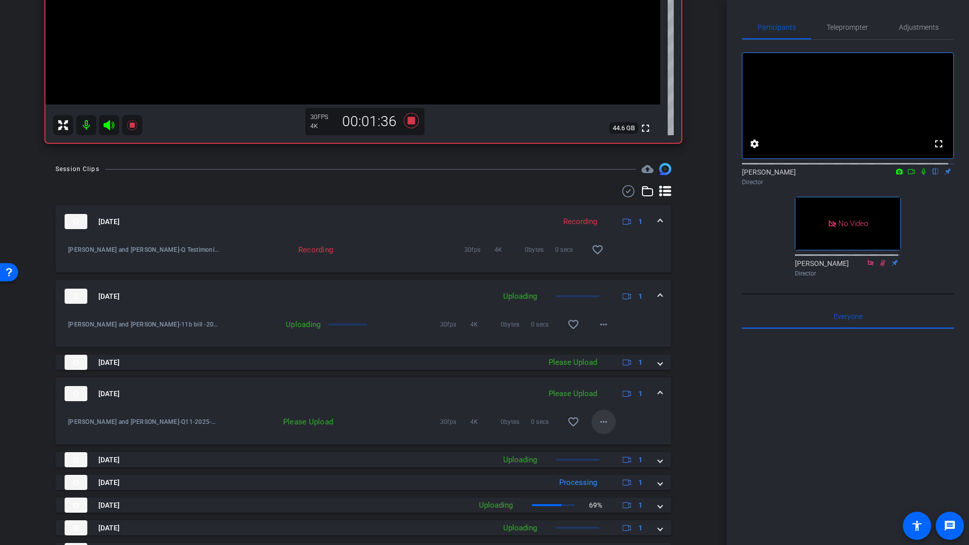
click at [598, 425] on mat-icon "more_horiz" at bounding box center [604, 422] width 12 height 12
click at [610, 444] on span "Upload" at bounding box center [615, 443] width 40 height 12
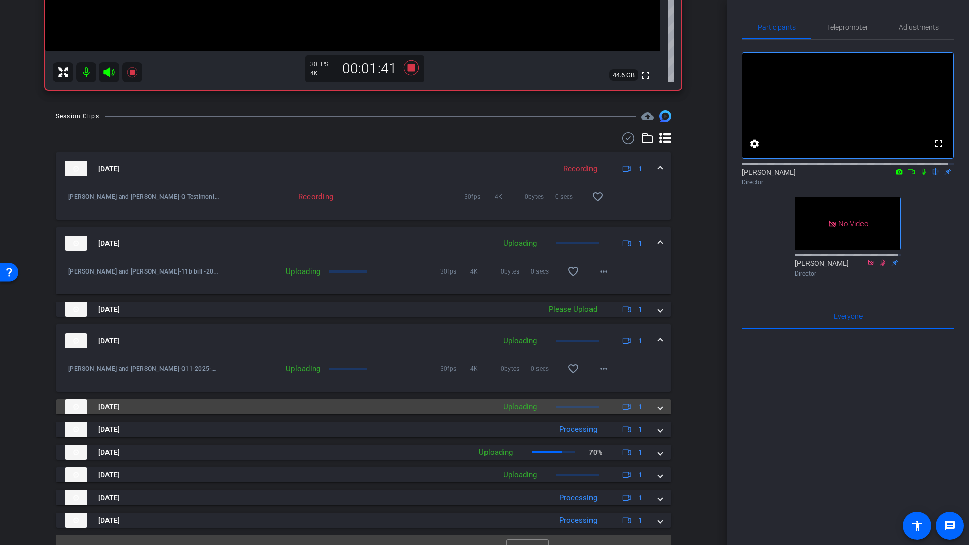
scroll to position [372, 0]
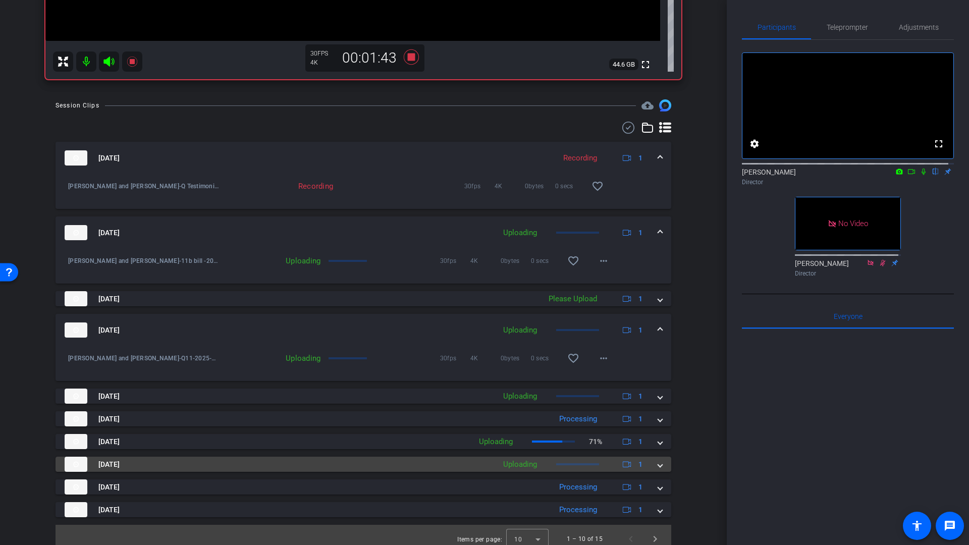
click at [658, 464] on span at bounding box center [660, 464] width 4 height 11
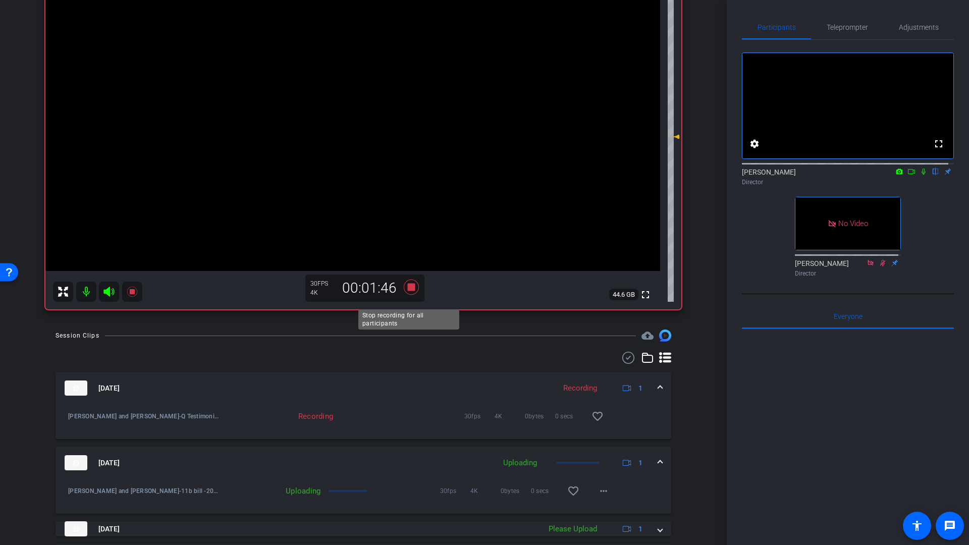
scroll to position [115, 0]
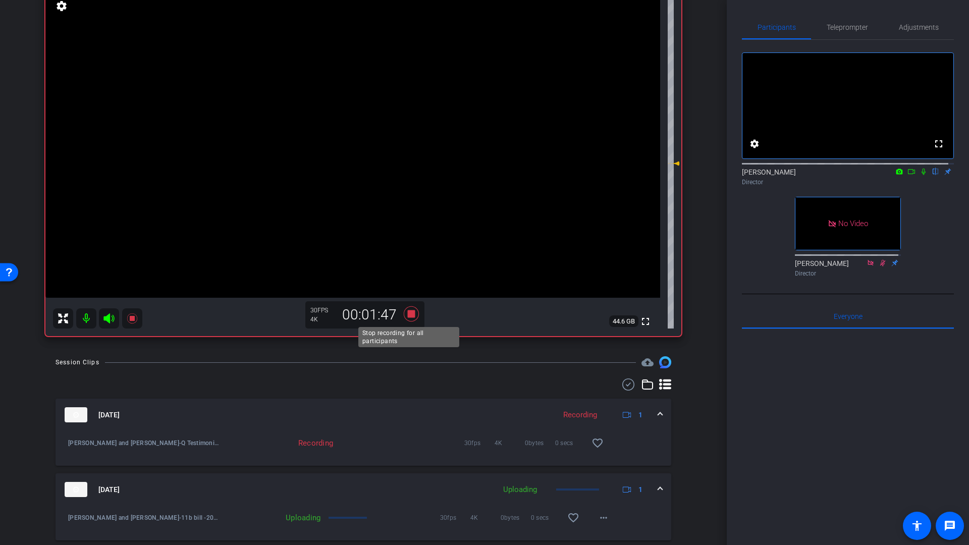
click at [409, 315] on icon at bounding box center [411, 313] width 15 height 15
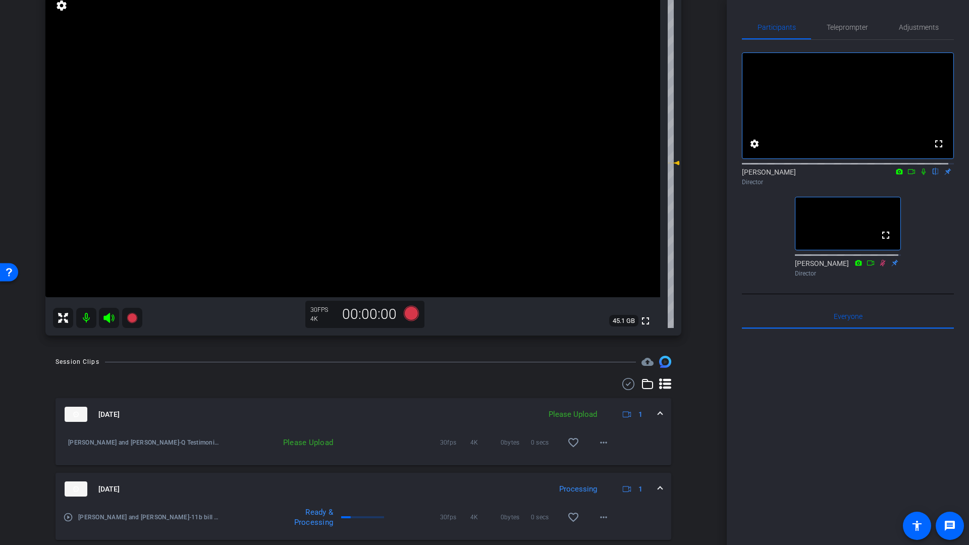
scroll to position [108, 0]
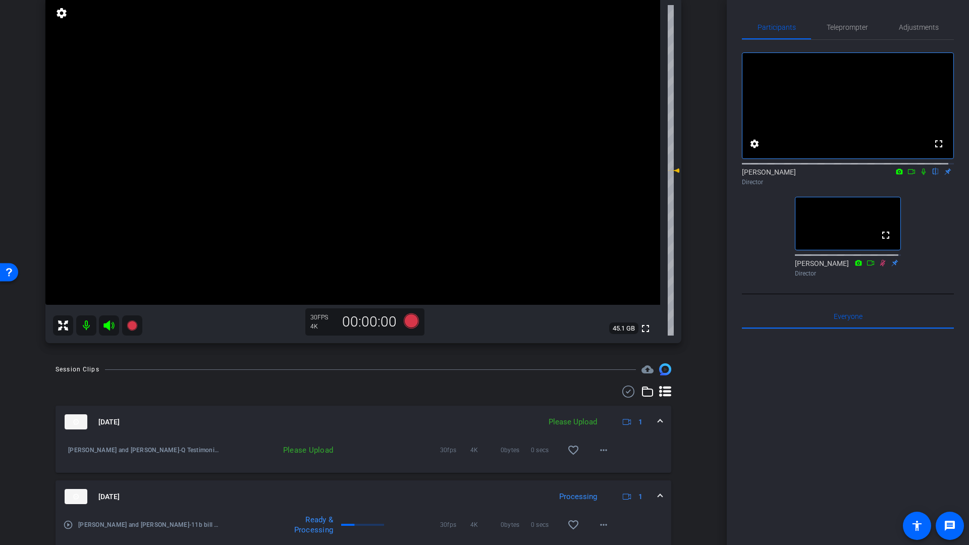
click at [87, 329] on mat-icon at bounding box center [86, 326] width 20 height 20
click at [108, 327] on icon at bounding box center [108, 326] width 11 height 10
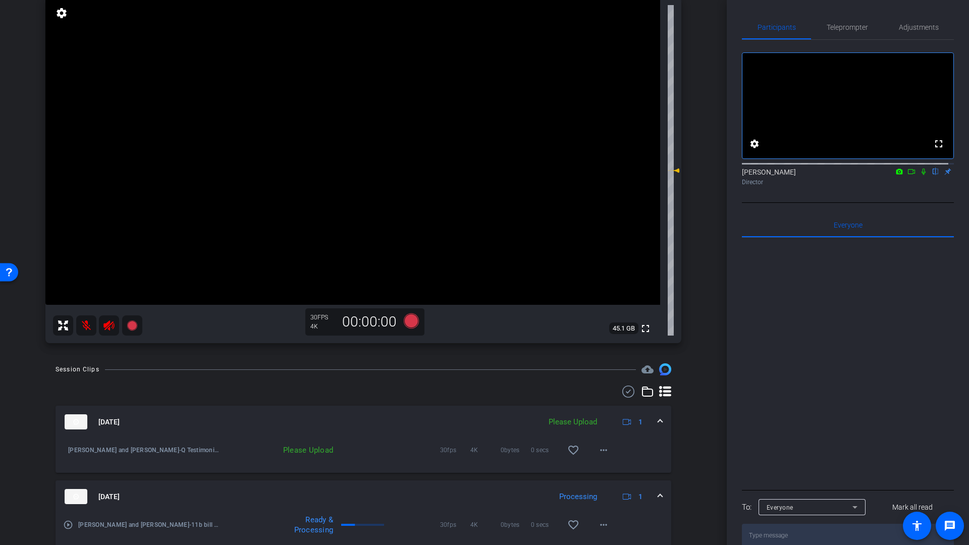
click at [909, 175] on icon at bounding box center [912, 171] width 8 height 7
click at [934, 176] on mat-icon at bounding box center [936, 171] width 12 height 9
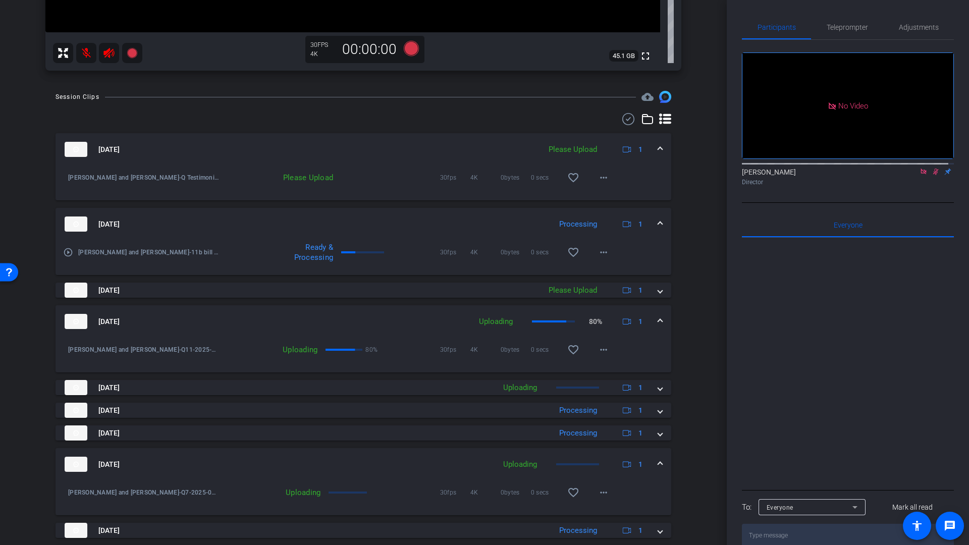
scroll to position [355, 0]
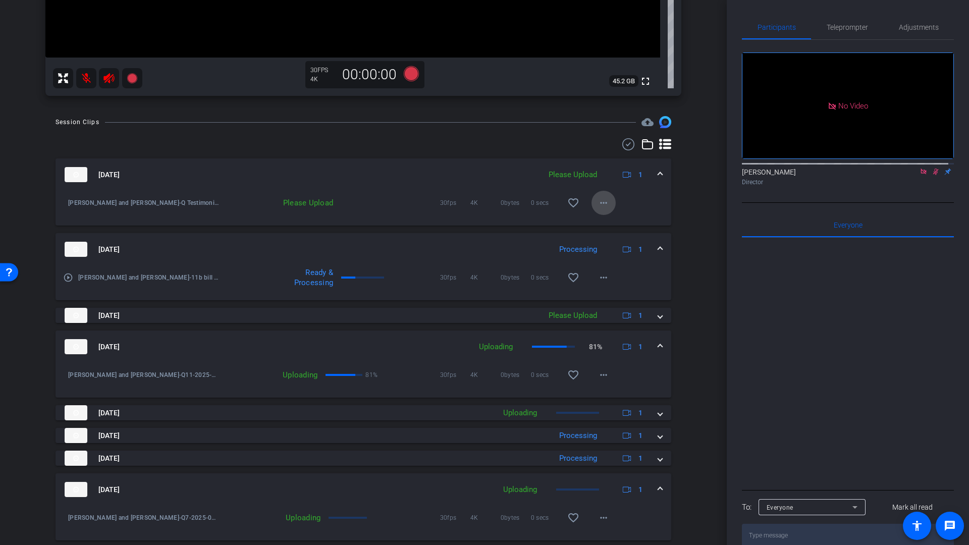
click at [601, 205] on mat-icon "more_horiz" at bounding box center [604, 203] width 12 height 12
click at [610, 221] on span "Upload" at bounding box center [615, 224] width 40 height 12
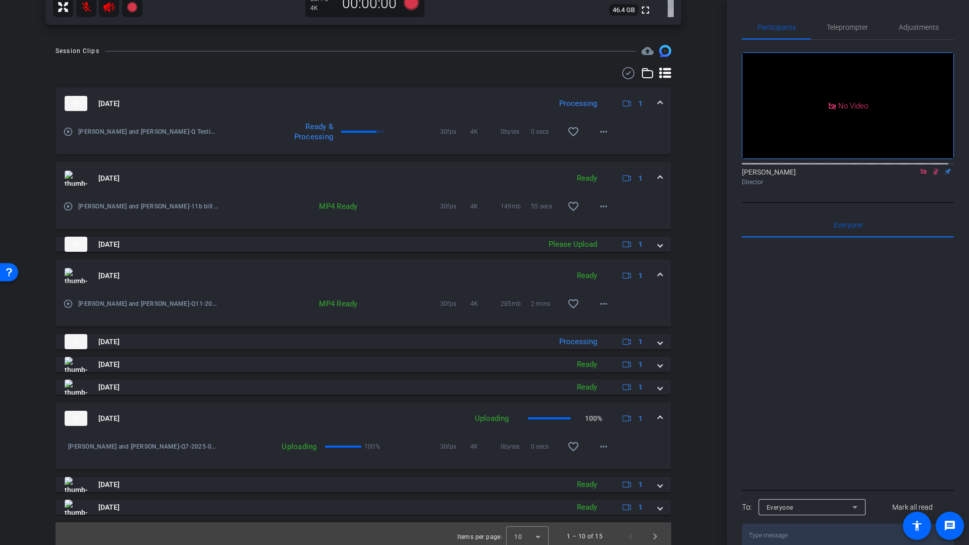
scroll to position [432, 0]
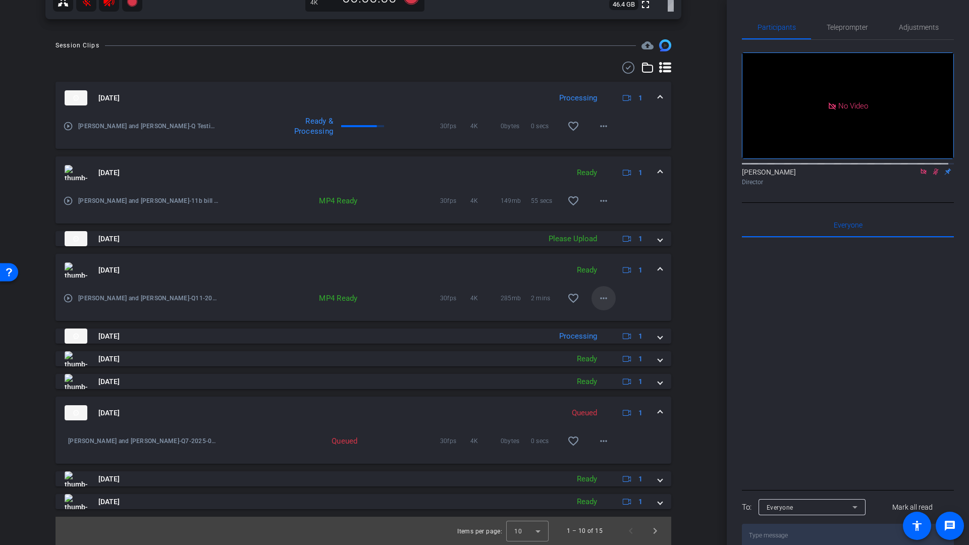
click at [598, 301] on mat-icon "more_horiz" at bounding box center [604, 298] width 12 height 12
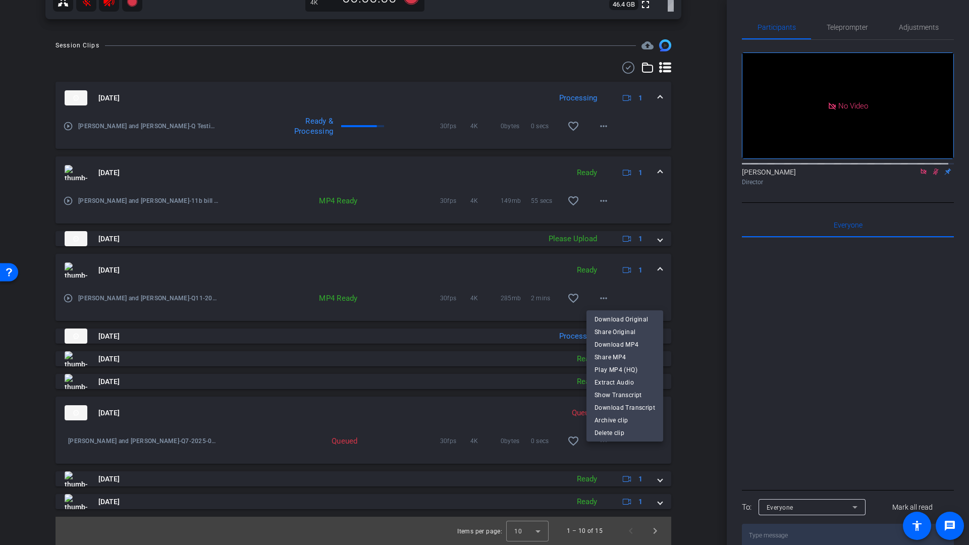
click at [686, 290] on div at bounding box center [484, 272] width 969 height 545
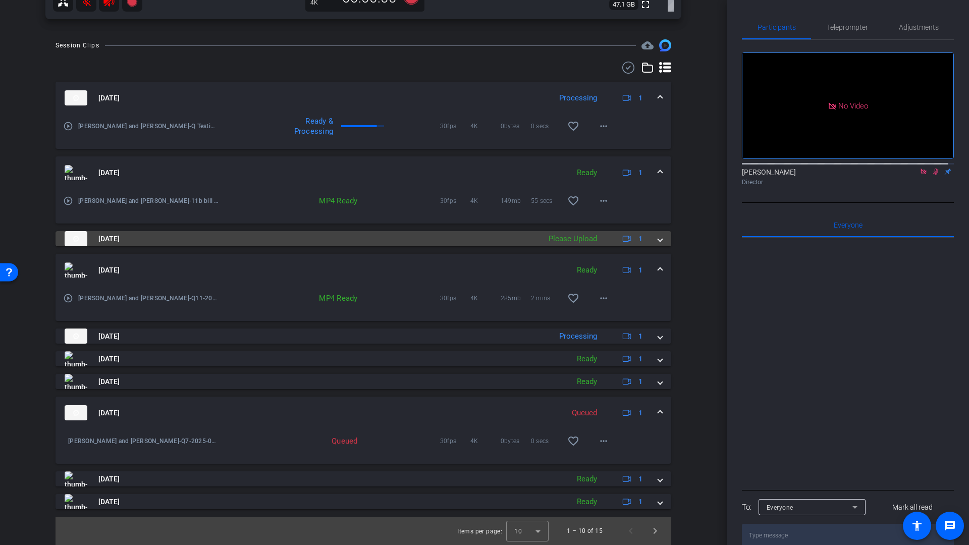
click at [658, 242] on span at bounding box center [660, 239] width 4 height 11
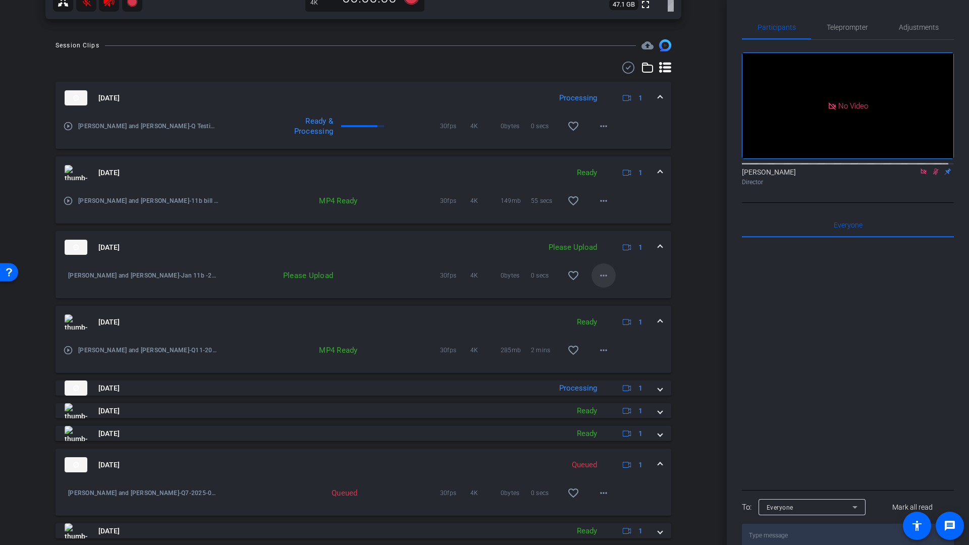
click at [598, 276] on mat-icon "more_horiz" at bounding box center [604, 276] width 12 height 12
click at [602, 296] on span "Upload" at bounding box center [615, 297] width 40 height 12
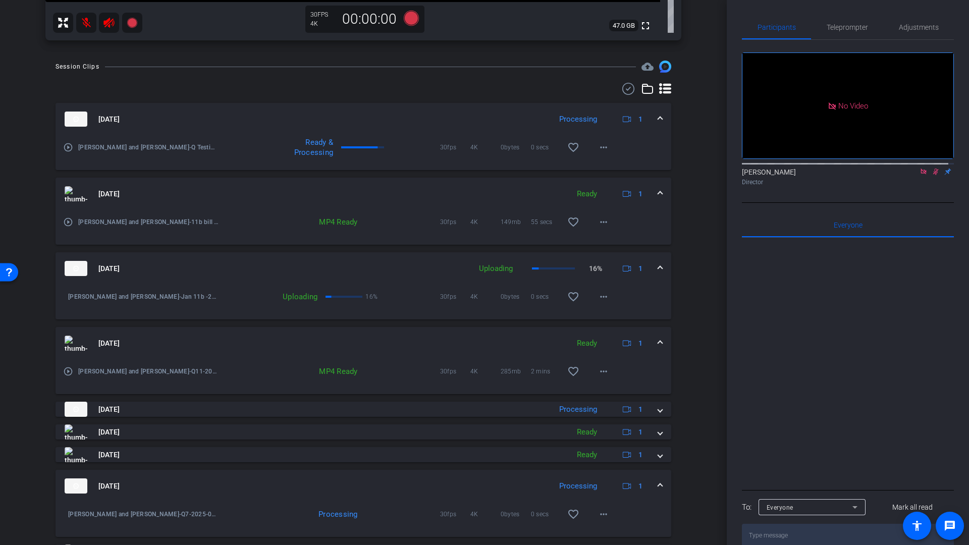
scroll to position [392, 0]
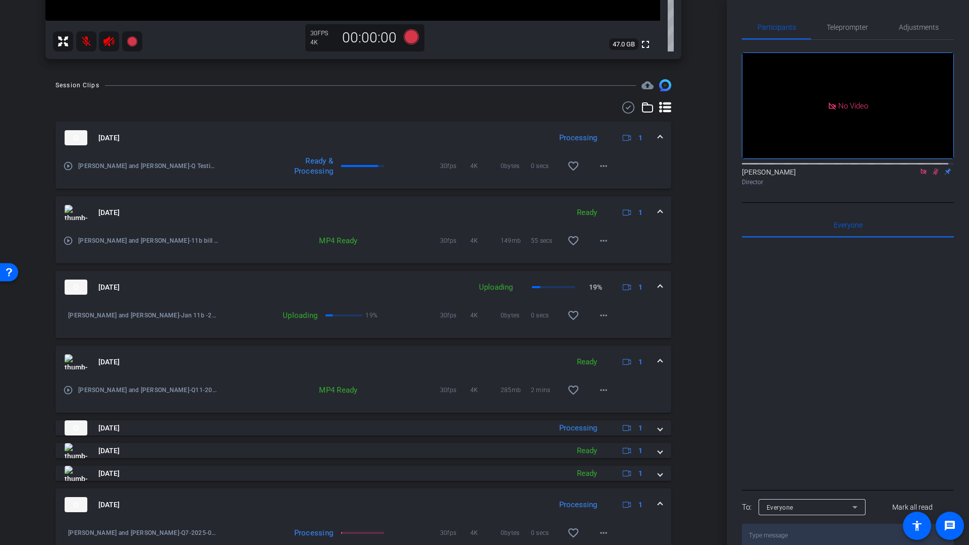
click at [658, 212] on span at bounding box center [660, 212] width 4 height 11
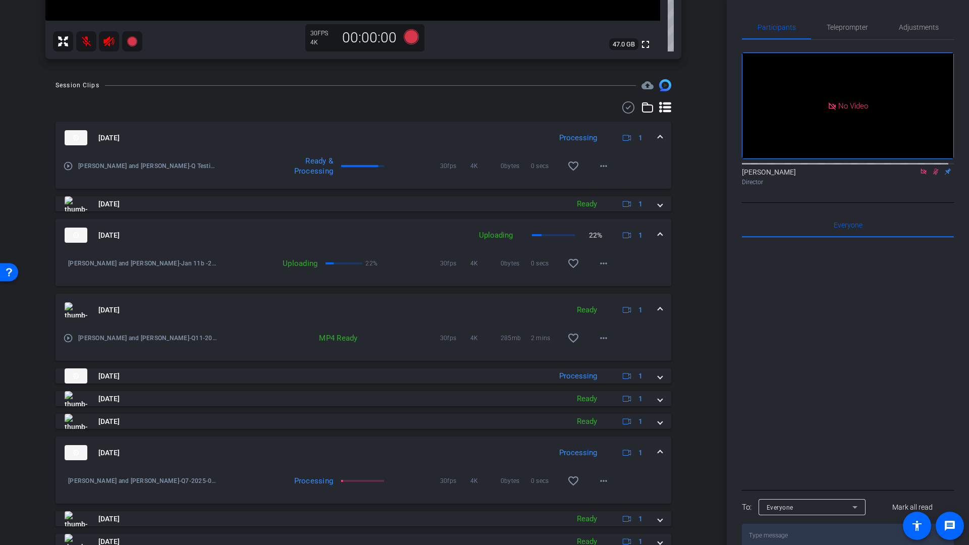
click at [658, 308] on span at bounding box center [660, 310] width 4 height 11
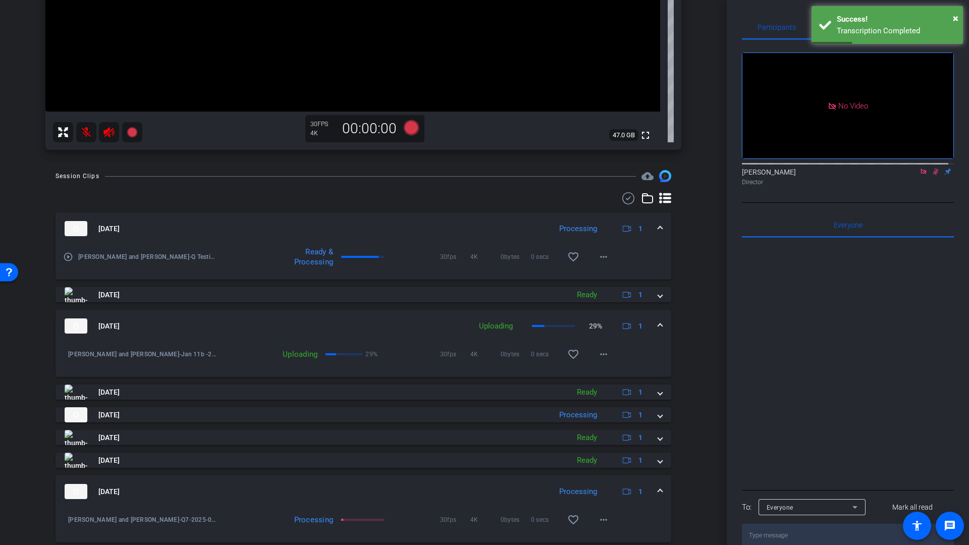
scroll to position [300, 0]
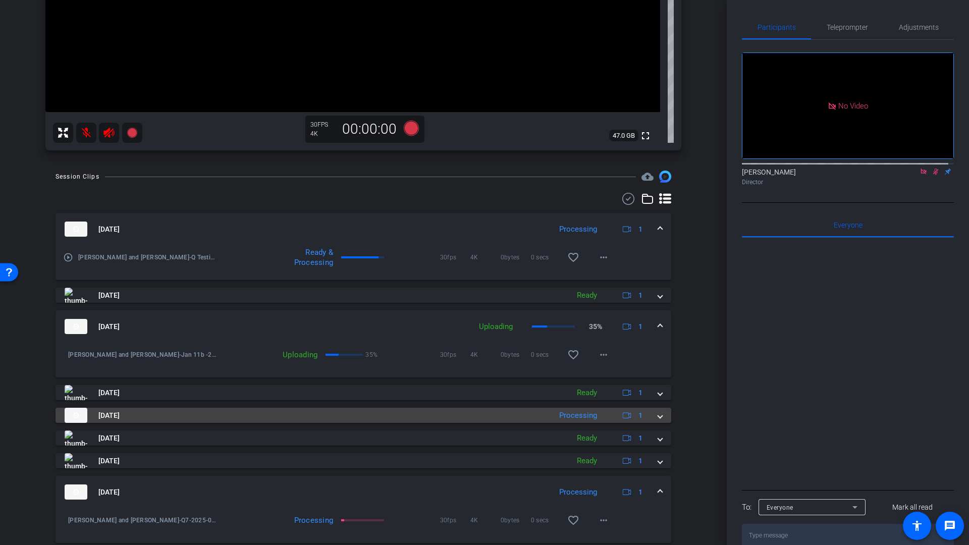
click at [658, 419] on span at bounding box center [660, 415] width 4 height 11
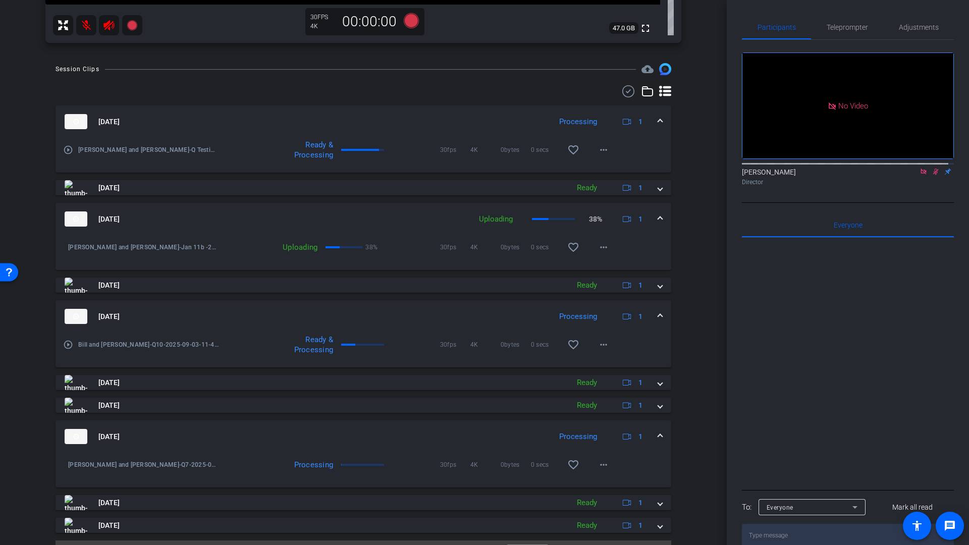
scroll to position [432, 0]
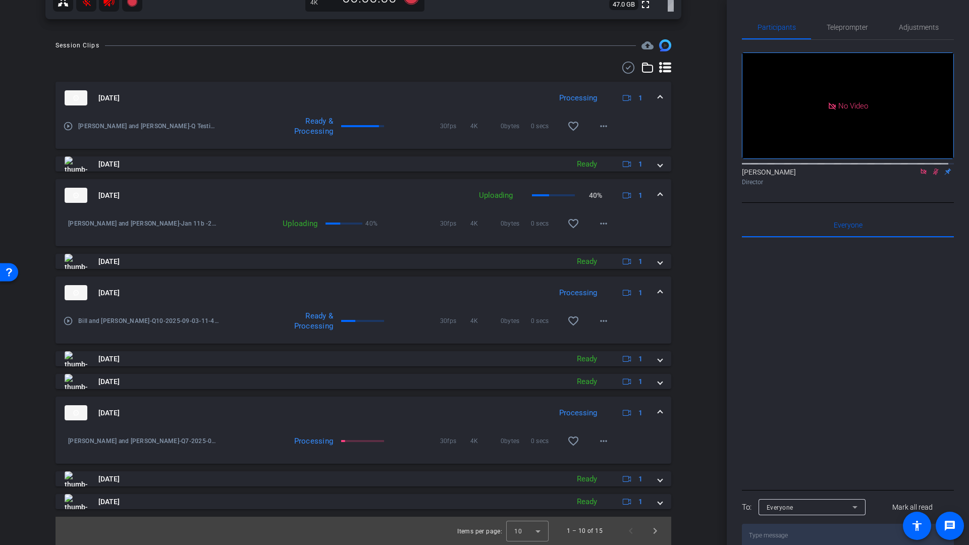
click at [657, 413] on mat-expansion-panel-header "[DATE] Processing 1" at bounding box center [364, 413] width 616 height 32
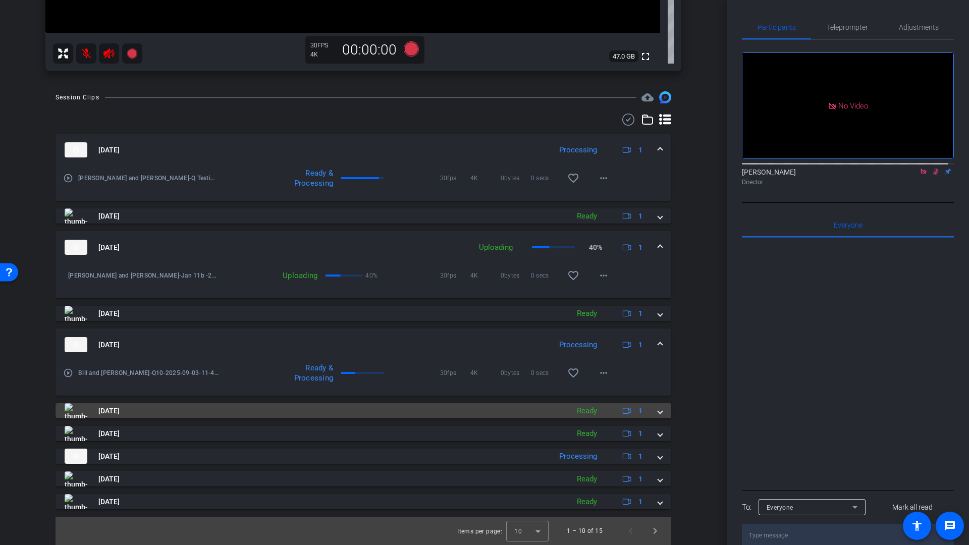
scroll to position [380, 0]
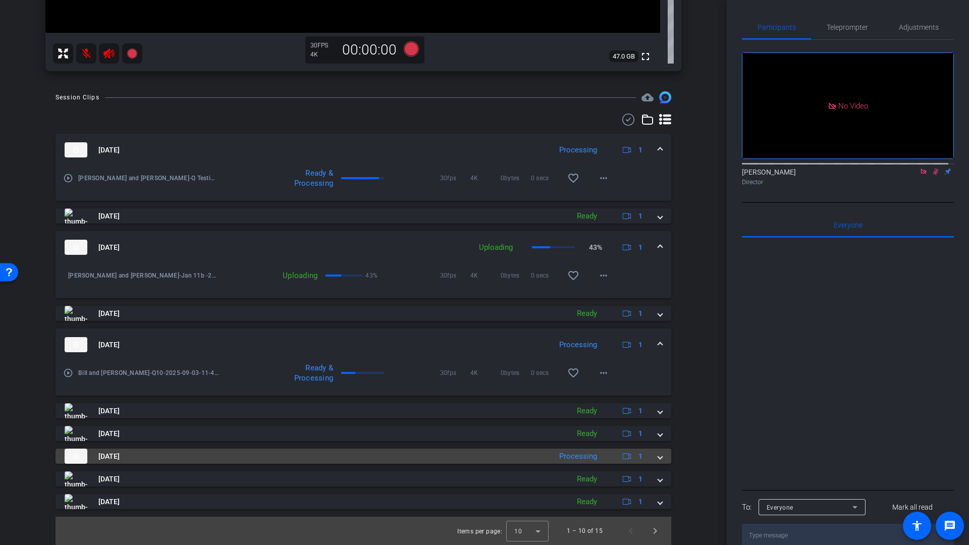
click at [658, 458] on span at bounding box center [660, 456] width 4 height 11
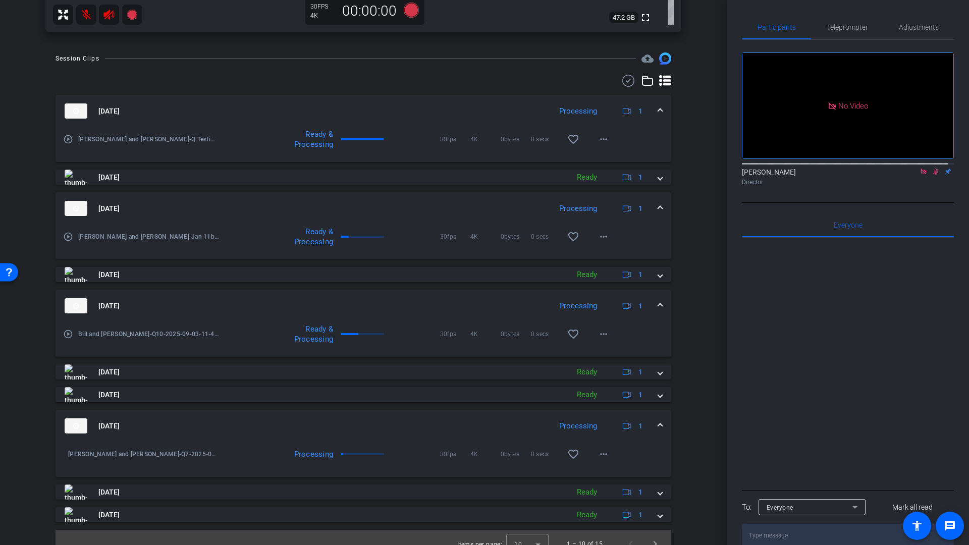
scroll to position [432, 0]
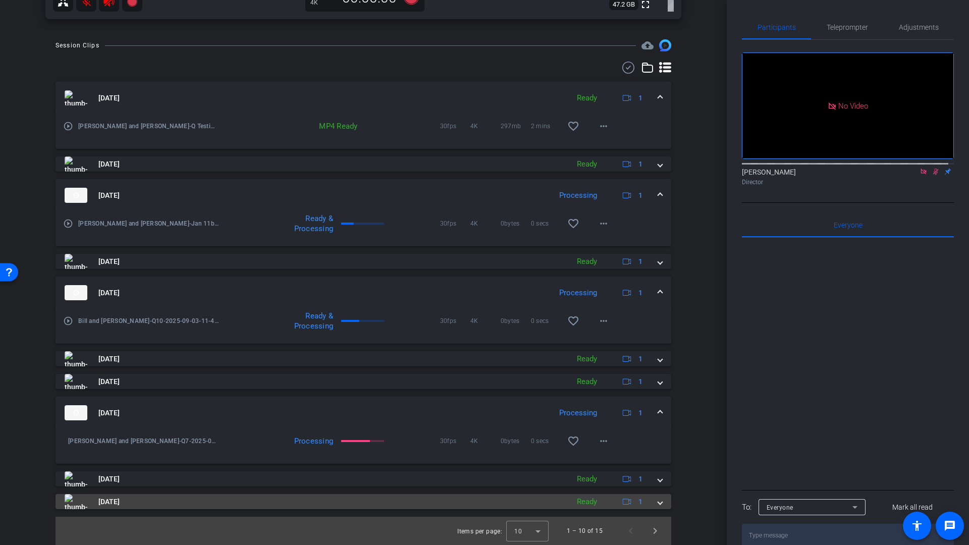
click at [657, 504] on mat-expansion-panel-header "[DATE] Ready 1" at bounding box center [364, 501] width 616 height 15
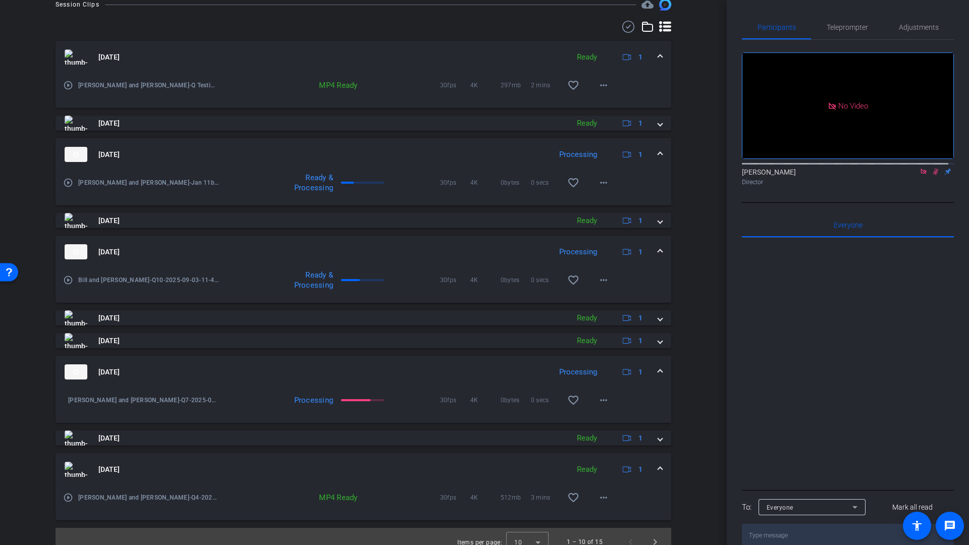
scroll to position [484, 0]
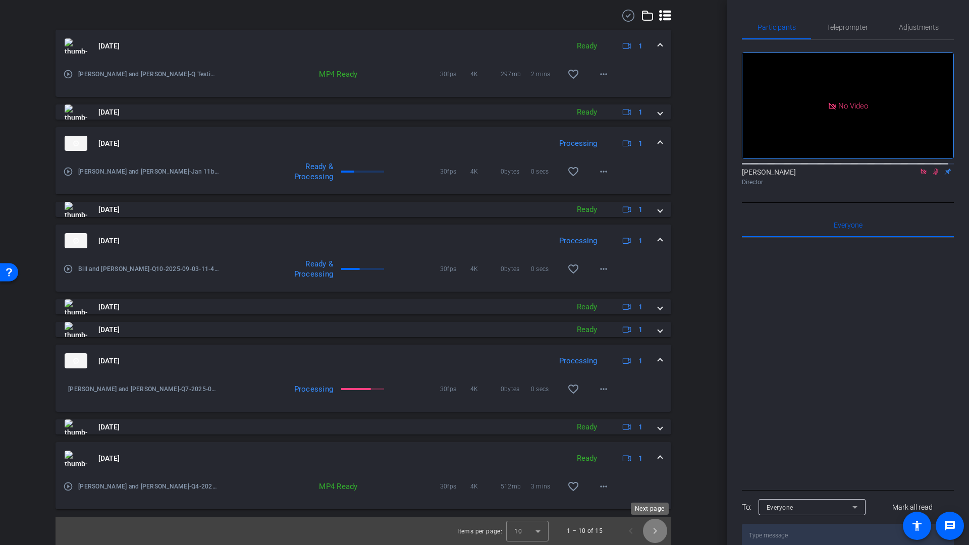
click at [651, 532] on span "Next page" at bounding box center [655, 531] width 24 height 24
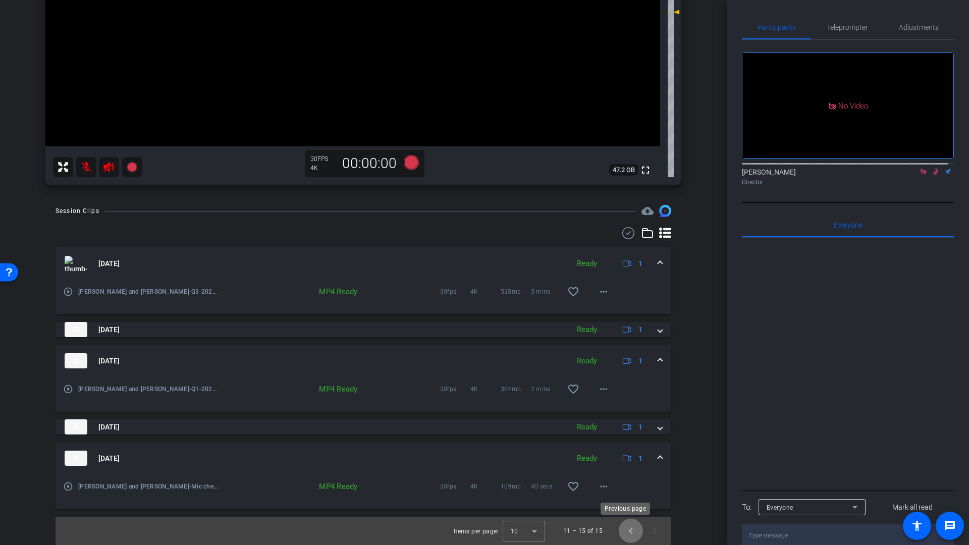
click at [623, 529] on span "Previous page" at bounding box center [631, 531] width 24 height 24
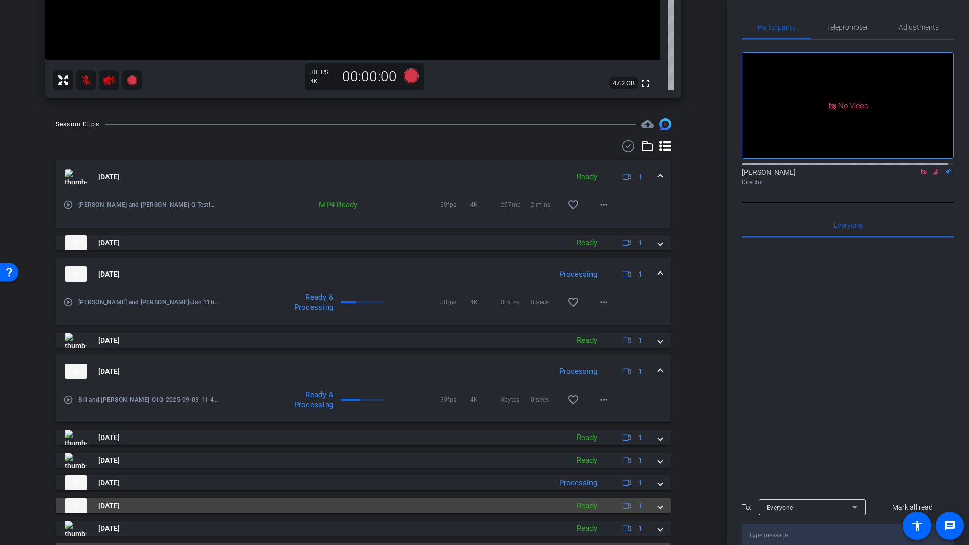
scroll to position [380, 0]
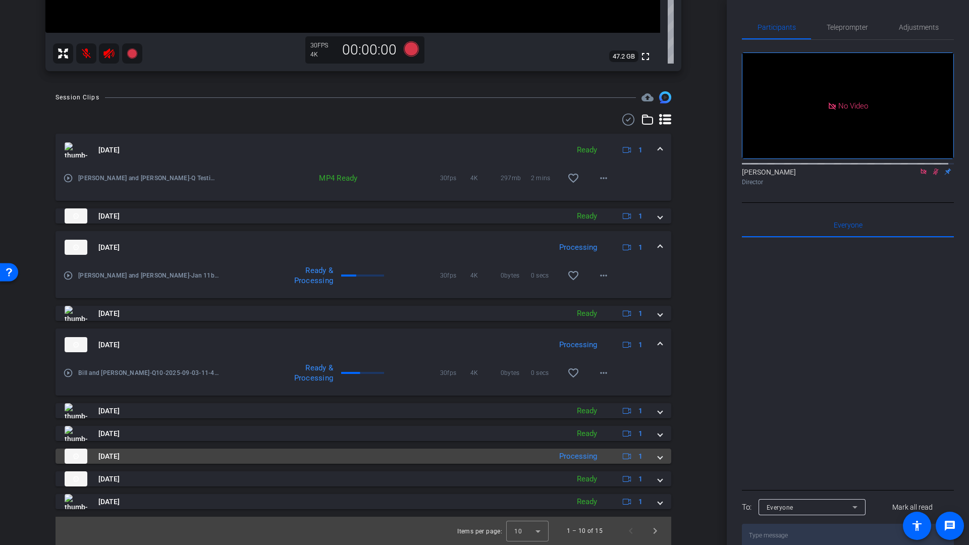
drag, startPoint x: 654, startPoint y: 457, endPoint x: 665, endPoint y: 463, distance: 13.1
click at [658, 457] on span at bounding box center [660, 456] width 4 height 11
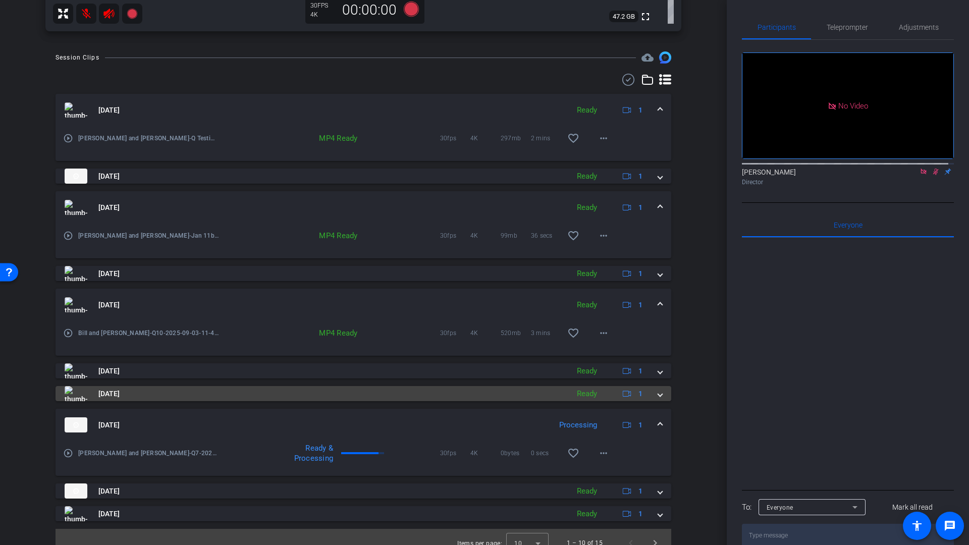
scroll to position [432, 0]
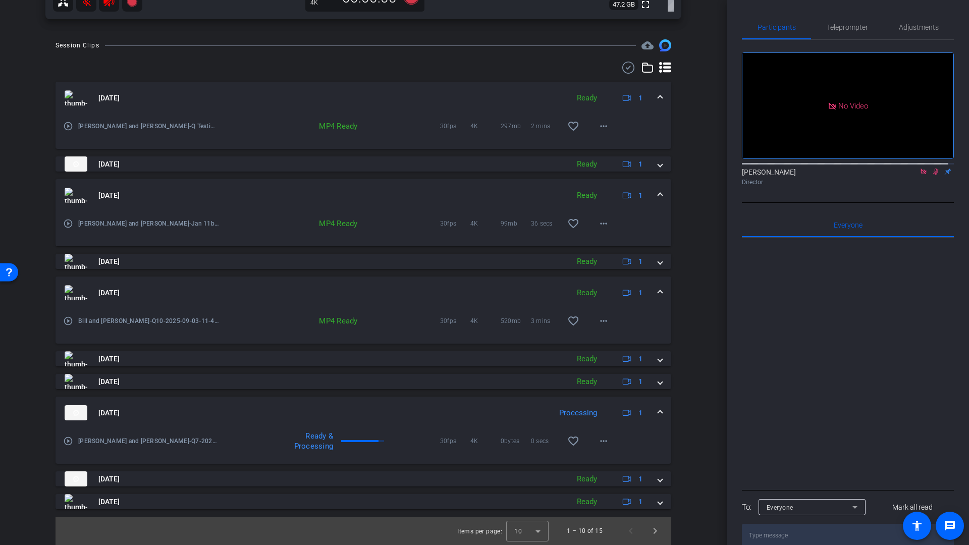
click at [651, 291] on div "[DATE] Ready 1" at bounding box center [362, 292] width 594 height 15
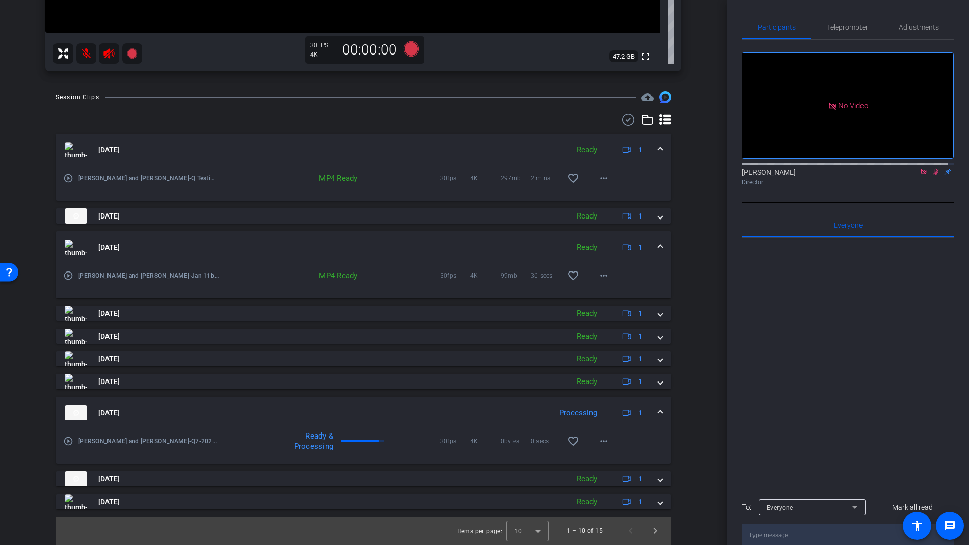
scroll to position [380, 0]
click at [658, 248] on span at bounding box center [660, 247] width 4 height 11
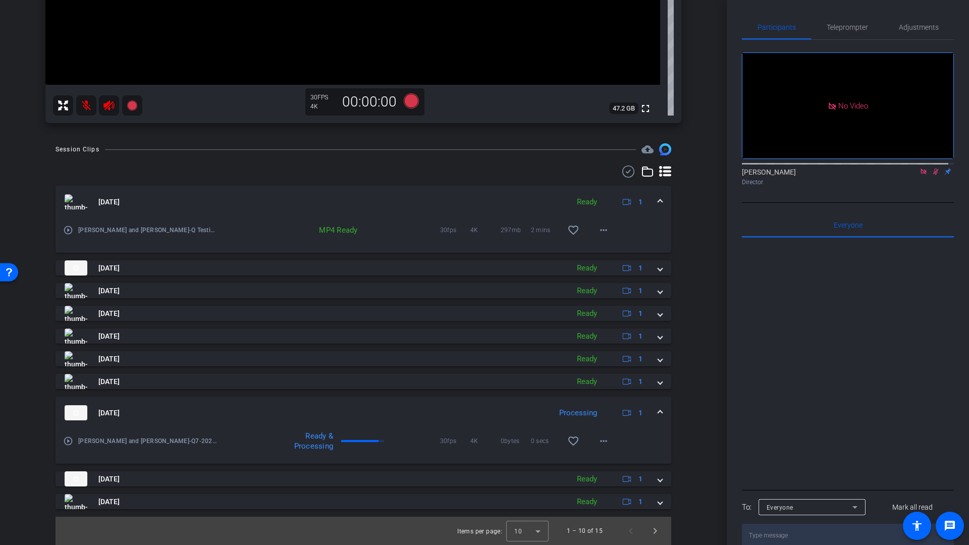
scroll to position [328, 0]
click at [658, 203] on span at bounding box center [660, 202] width 4 height 11
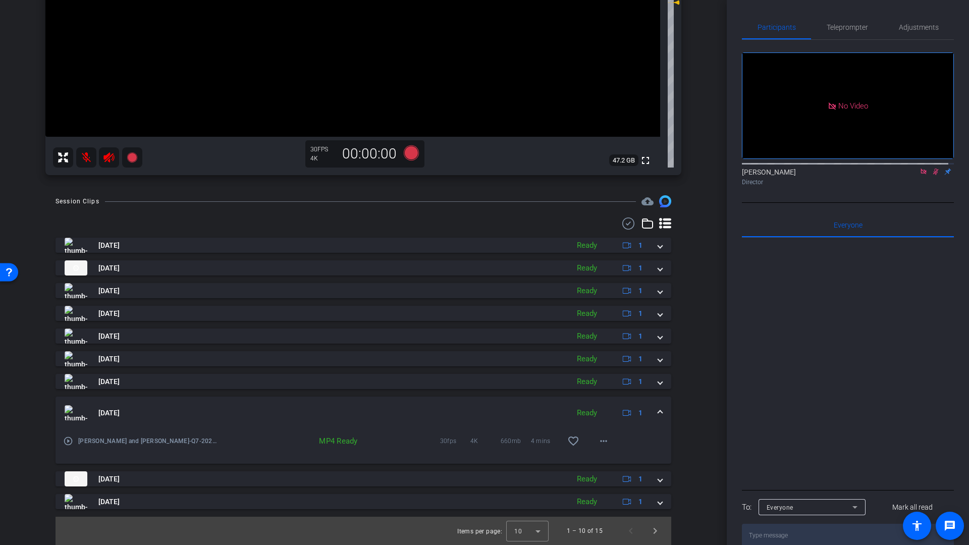
scroll to position [99, 0]
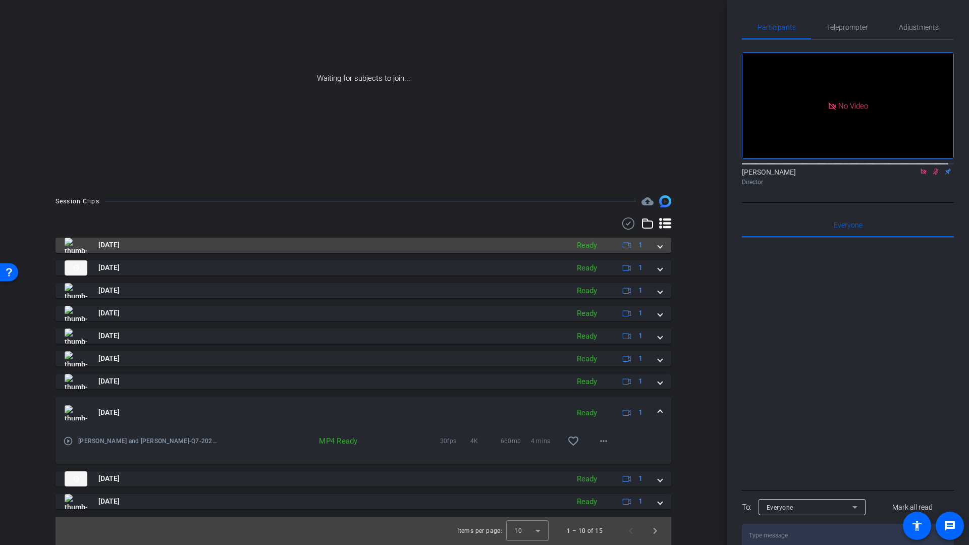
click at [120, 246] on span "[DATE]" at bounding box center [108, 245] width 21 height 11
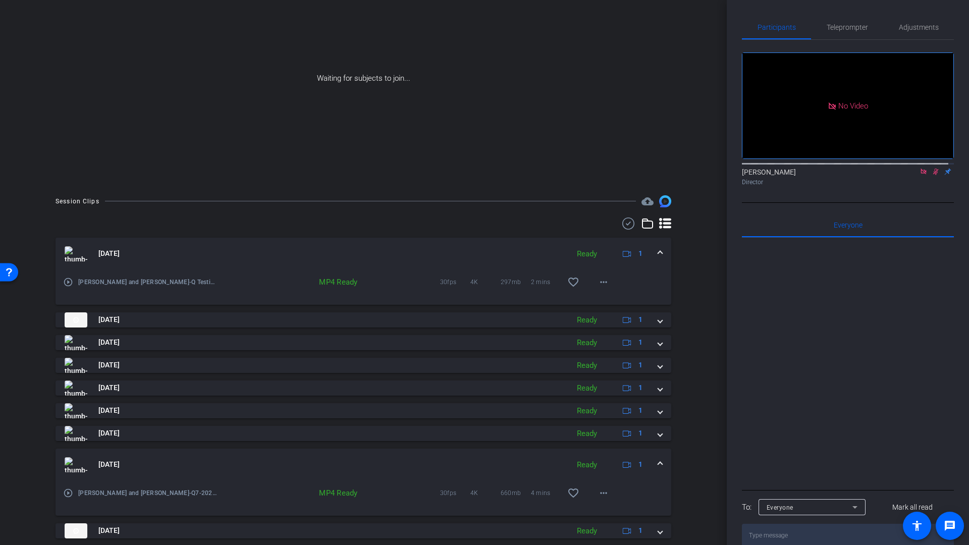
click at [70, 282] on mat-icon "play_circle_outline" at bounding box center [68, 282] width 10 height 10
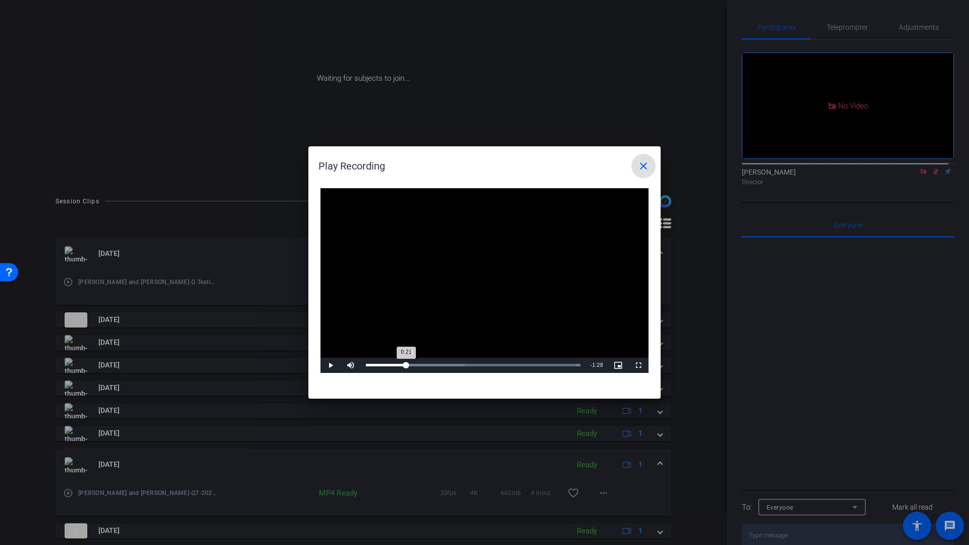
drag, startPoint x: 393, startPoint y: 365, endPoint x: 408, endPoint y: 365, distance: 14.6
click at [406, 365] on div "0:21" at bounding box center [386, 365] width 40 height 3
drag, startPoint x: 411, startPoint y: 365, endPoint x: 436, endPoint y: 367, distance: 24.3
click at [432, 367] on div "0:35" at bounding box center [399, 365] width 66 height 3
drag, startPoint x: 436, startPoint y: 366, endPoint x: 430, endPoint y: 369, distance: 6.6
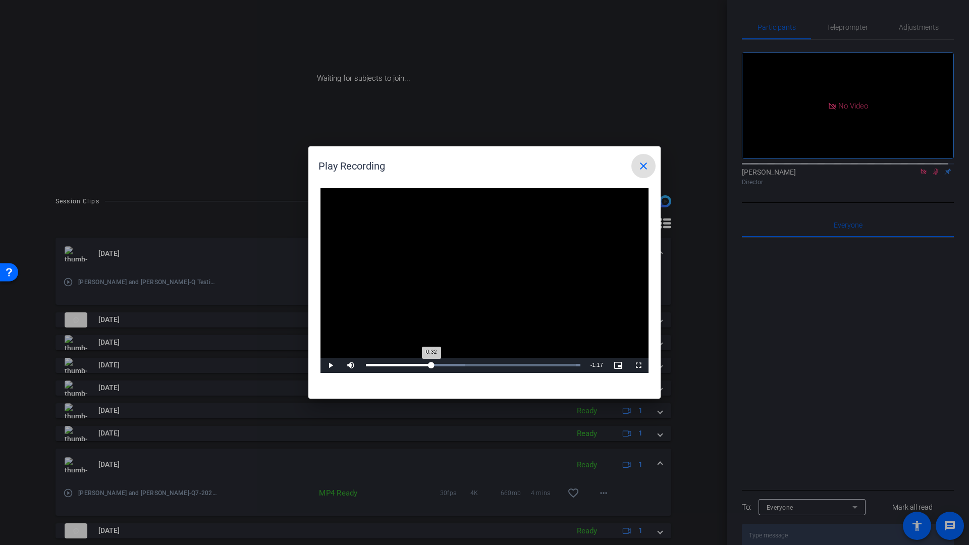
click at [430, 367] on div "0:32" at bounding box center [399, 365] width 66 height 3
click at [642, 164] on mat-icon "close" at bounding box center [644, 166] width 12 height 12
